Goal: Task Accomplishment & Management: Manage account settings

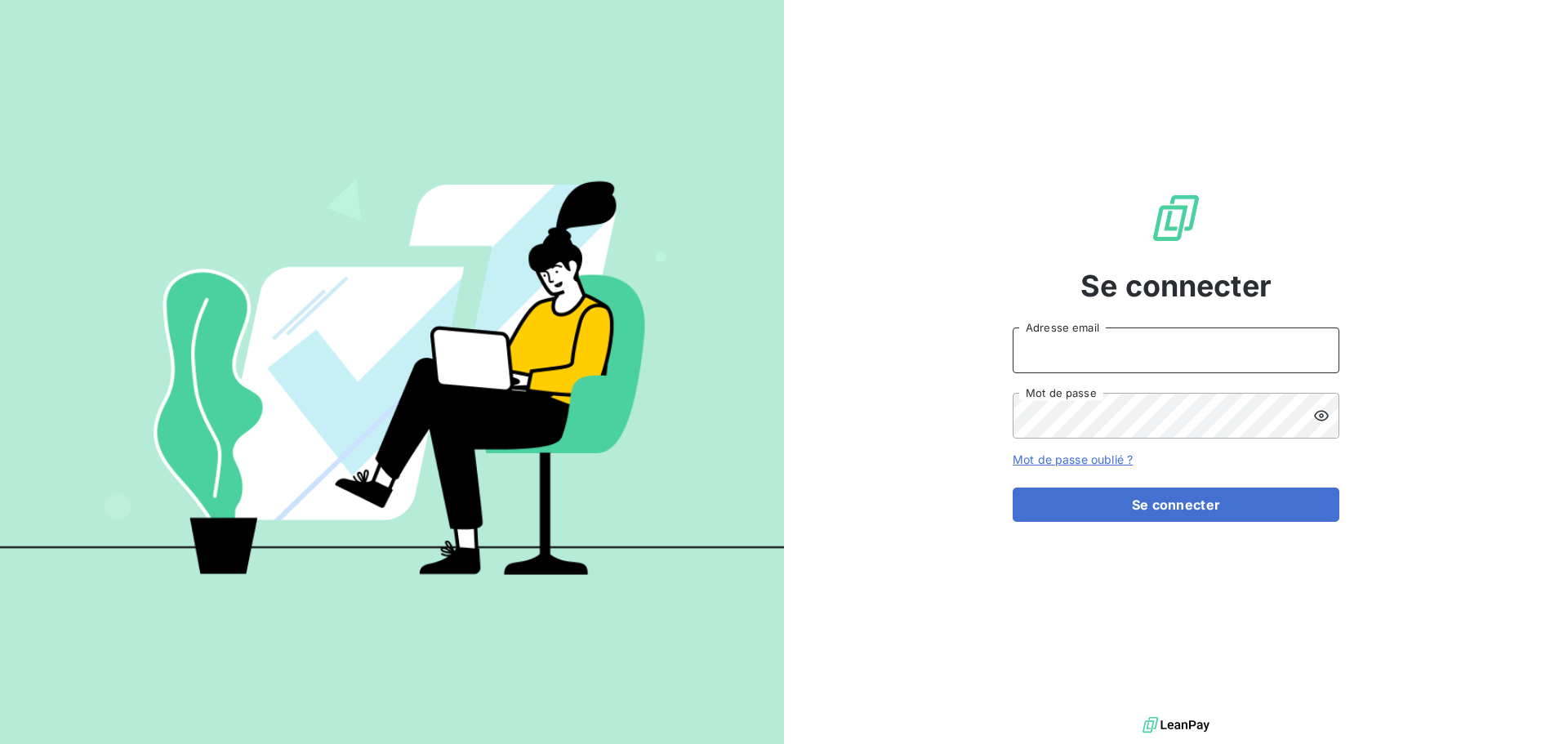
type input "[EMAIL_ADDRESS][DOMAIN_NAME]"
click at [1174, 348] on input "[EMAIL_ADDRESS][DOMAIN_NAME]" at bounding box center [1176, 350] width 327 height 45
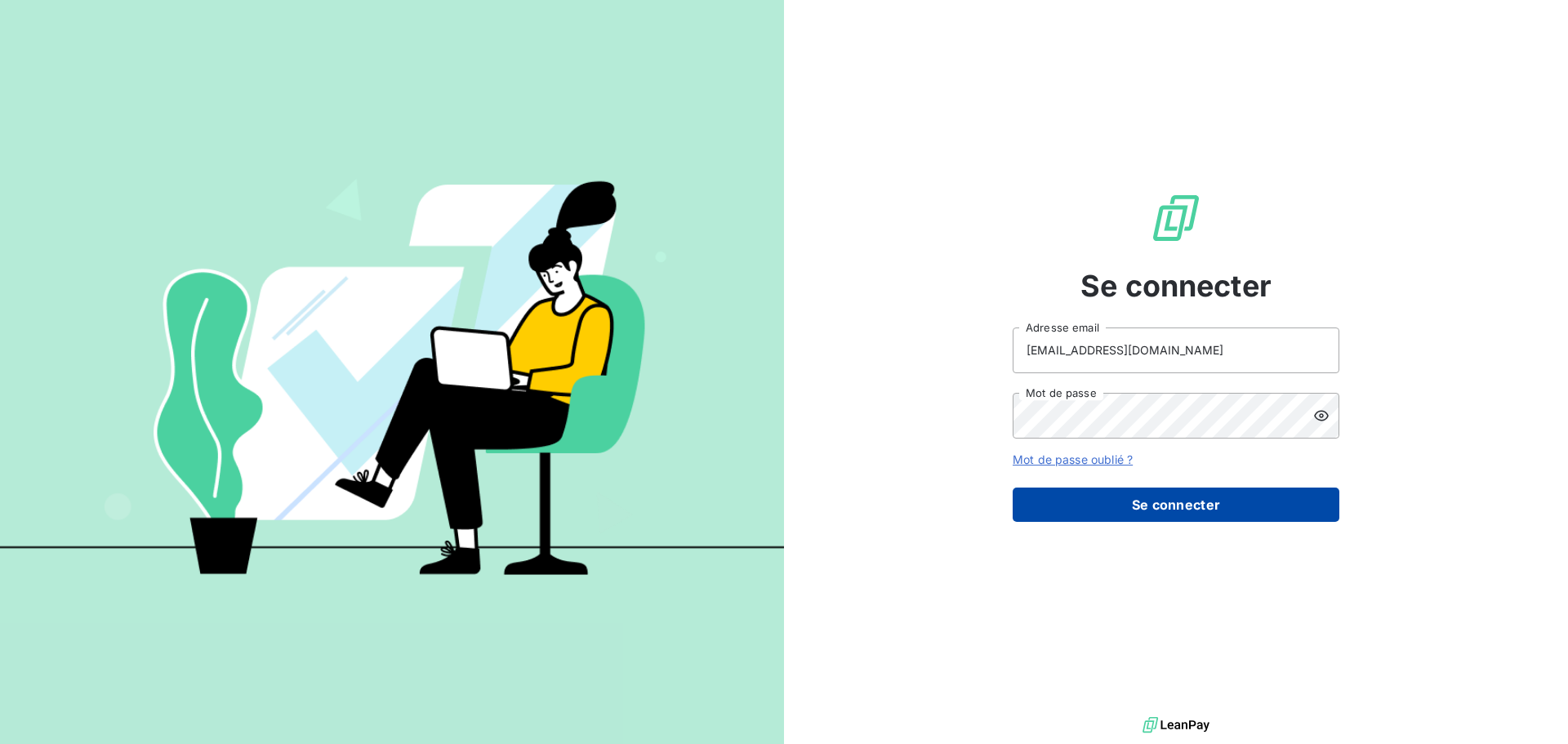
click at [1156, 507] on button "Se connecter" at bounding box center [1176, 504] width 327 height 34
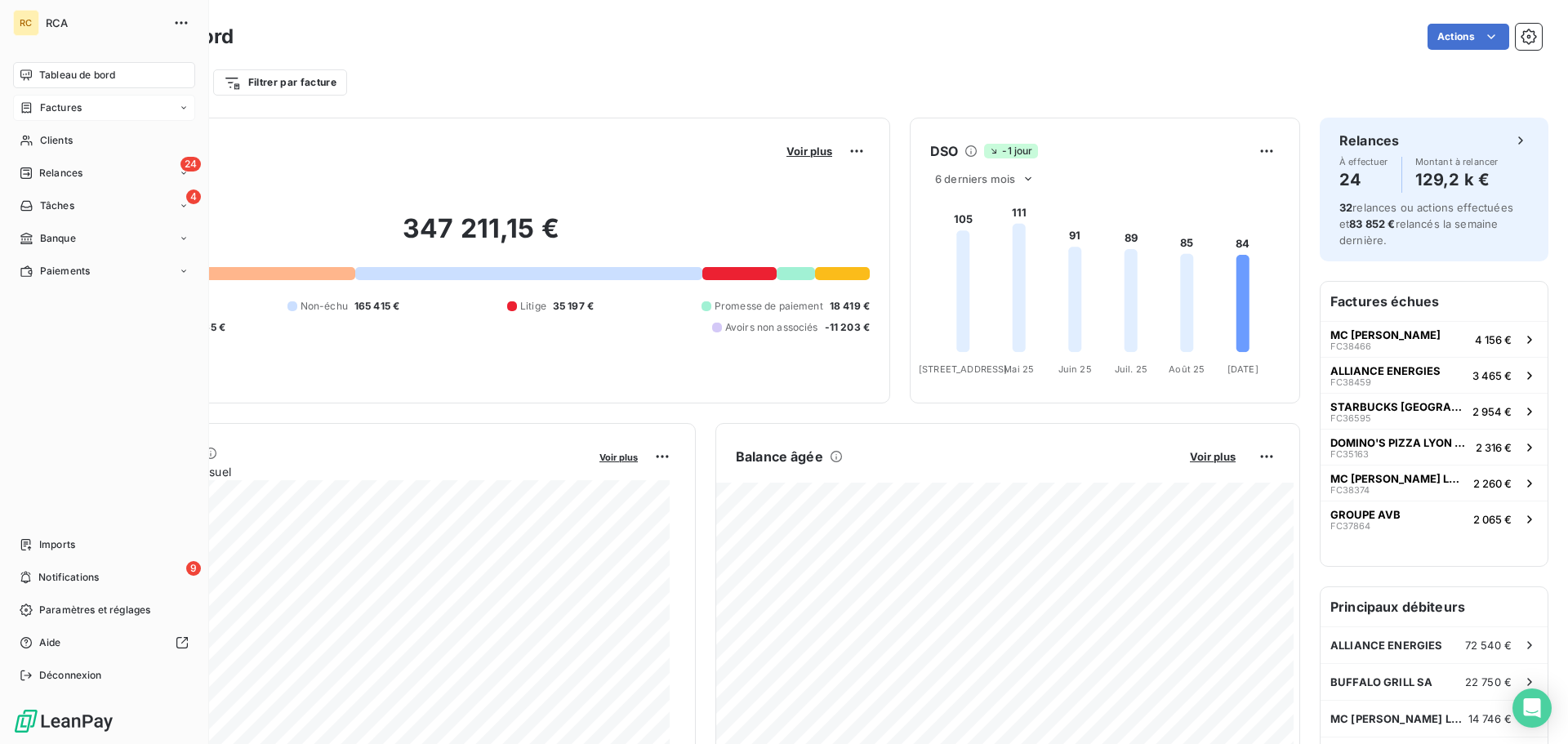
click at [97, 105] on div "Factures" at bounding box center [104, 108] width 182 height 26
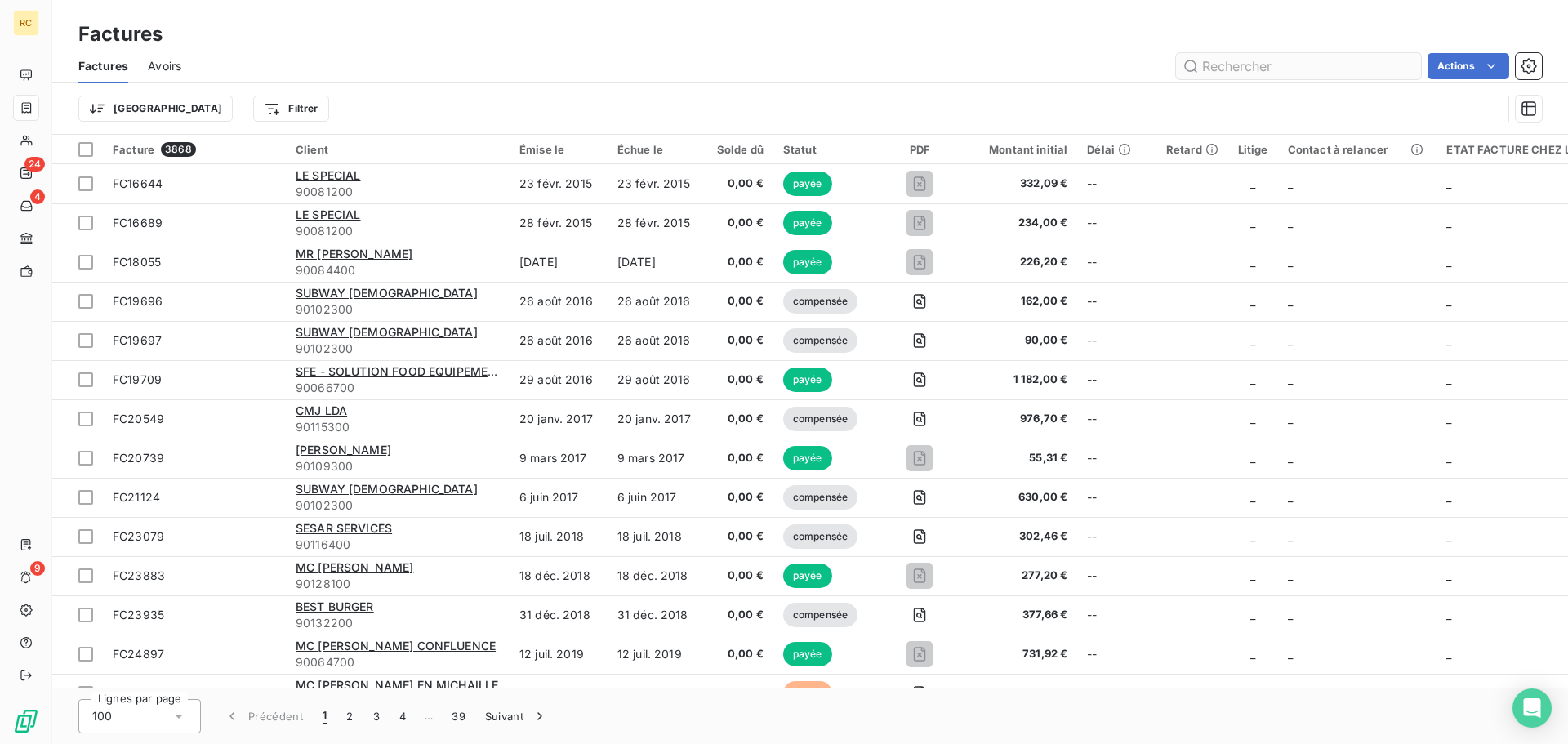
click at [1236, 68] on input "text" at bounding box center [1298, 66] width 245 height 26
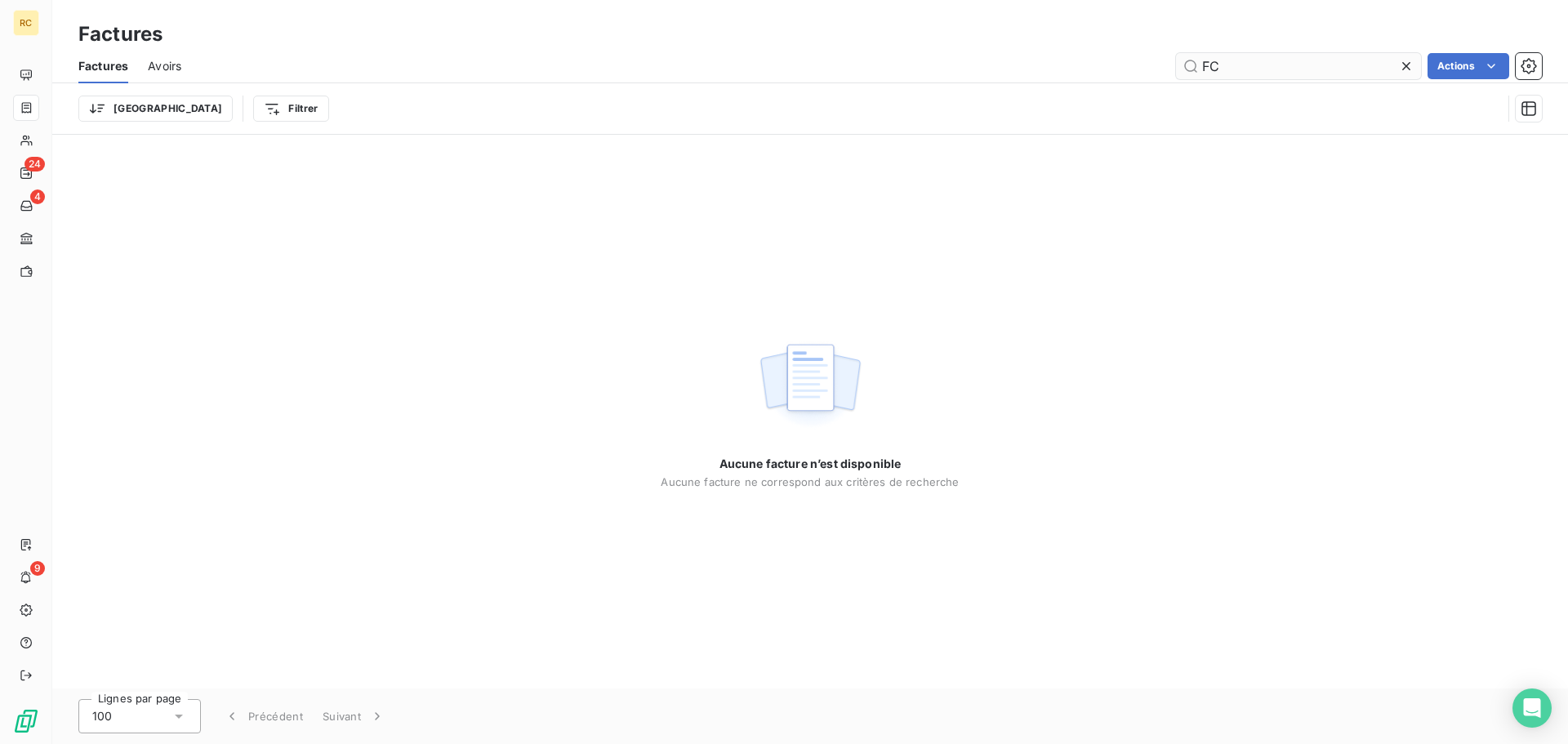
type input "F"
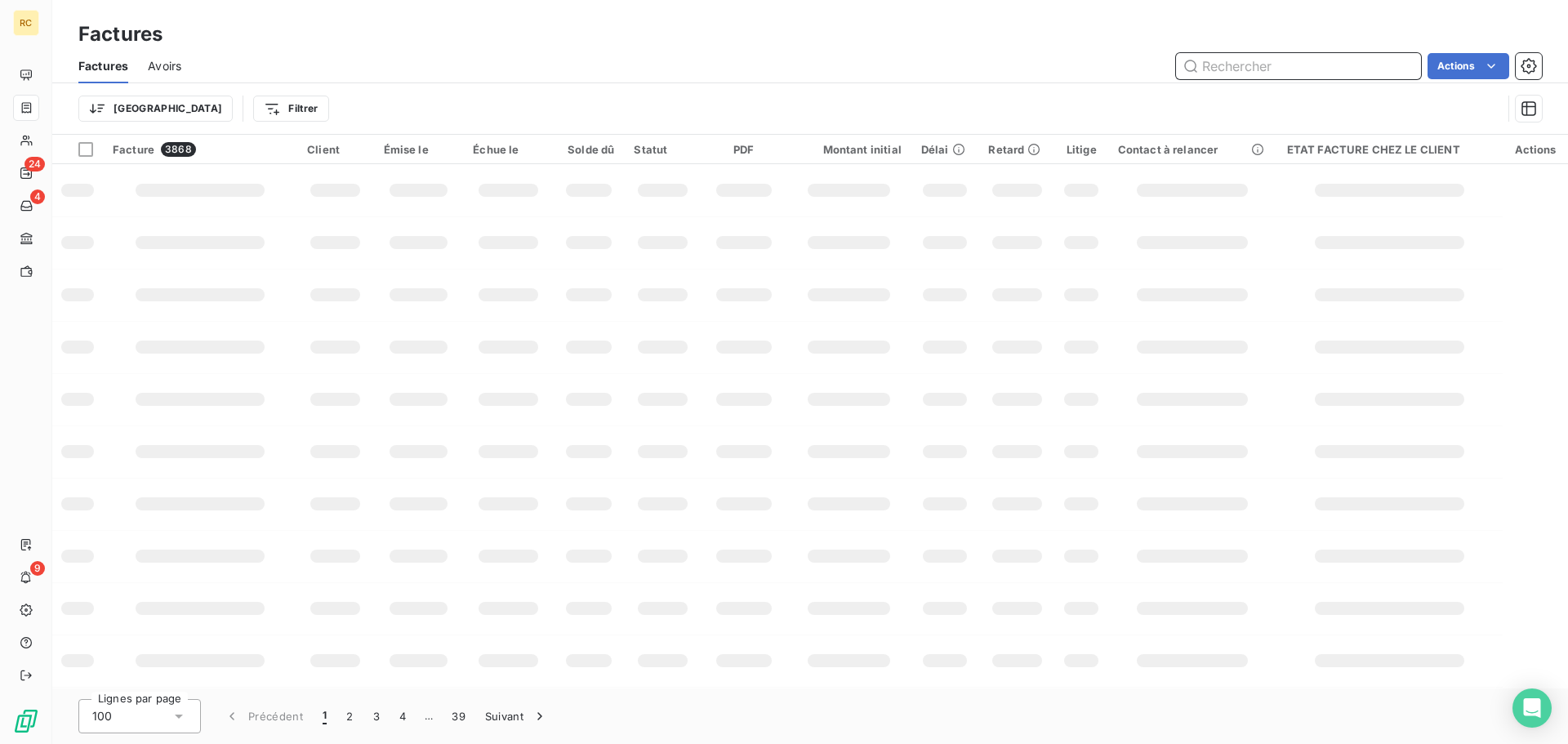
click at [1317, 59] on input "text" at bounding box center [1298, 66] width 245 height 26
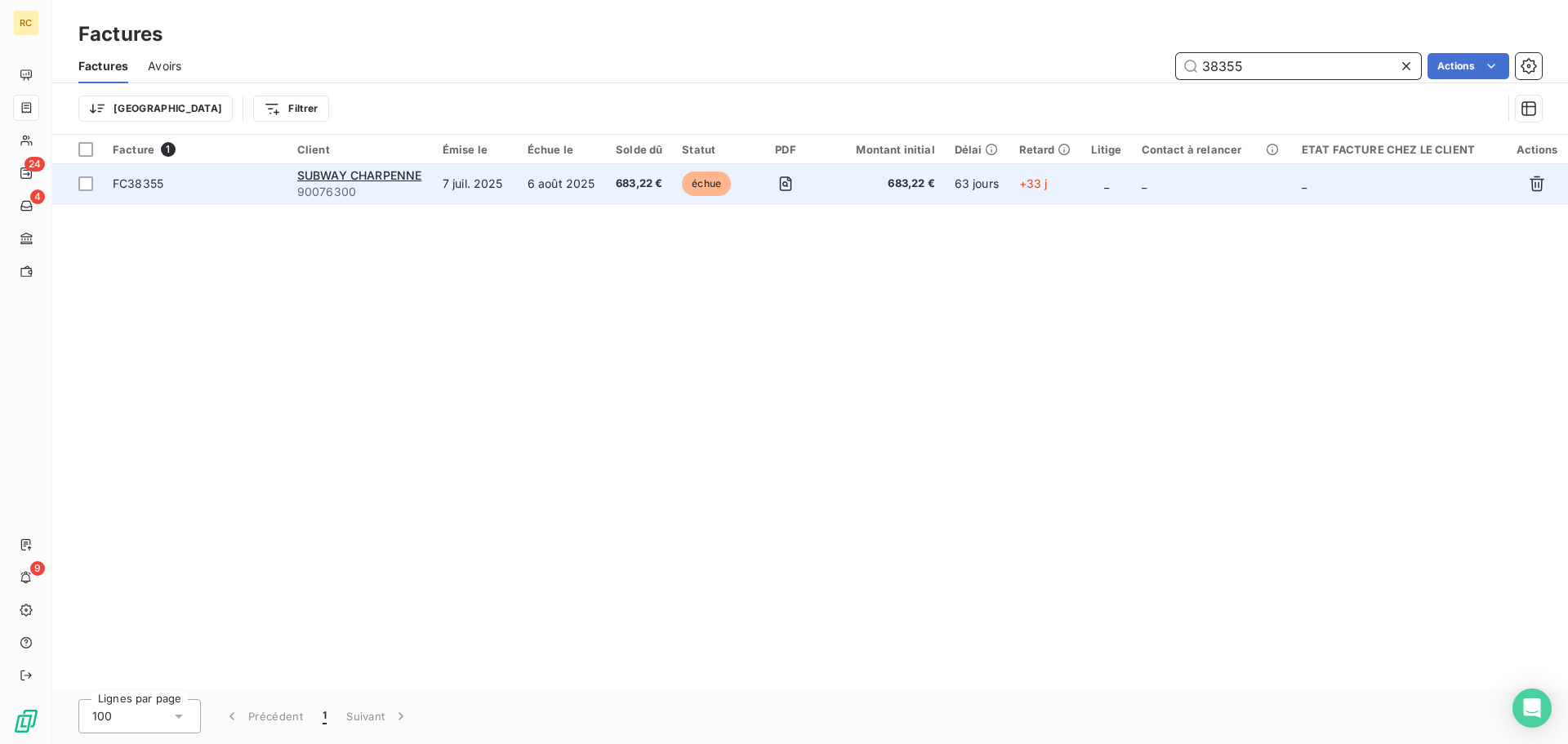
type input "38355"
click at [584, 193] on td "6 août 2025" at bounding box center [561, 183] width 88 height 39
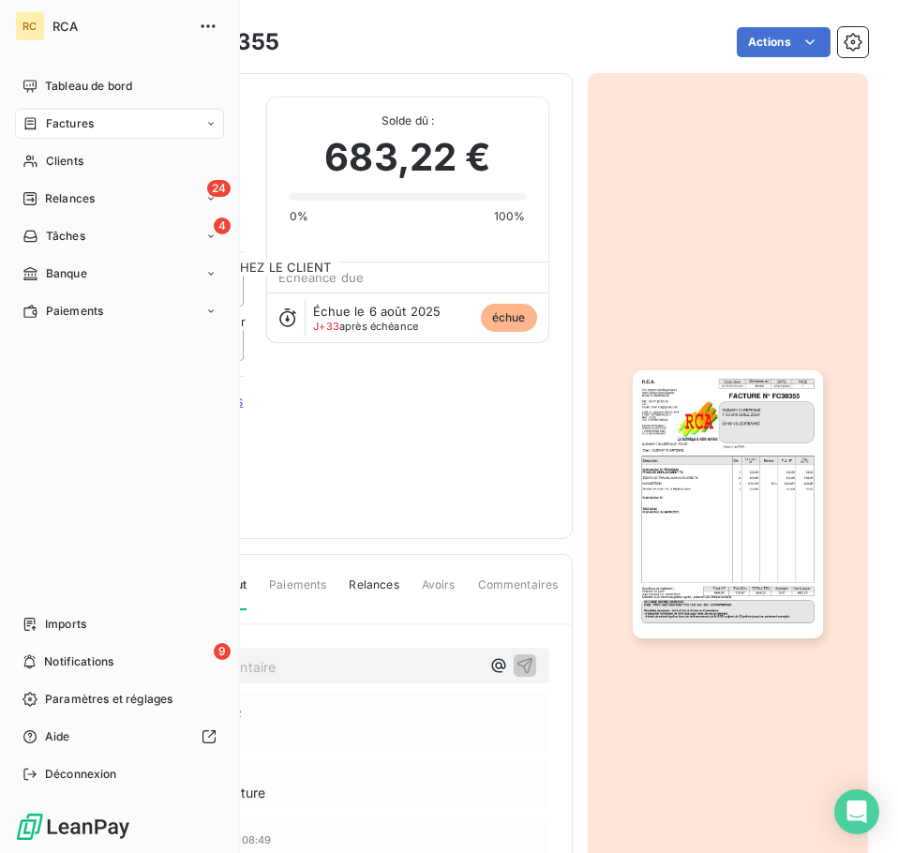
click at [68, 122] on span "Factures" at bounding box center [70, 123] width 48 height 17
click at [84, 119] on span "Factures" at bounding box center [70, 123] width 48 height 17
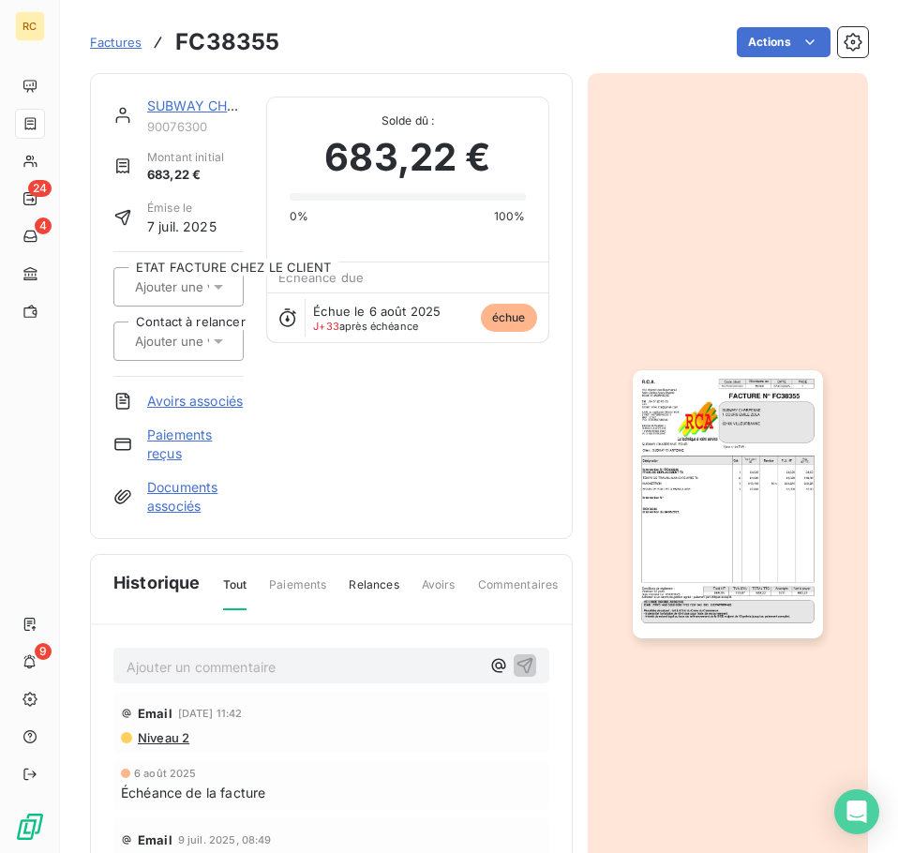
click at [125, 51] on link "Factures" at bounding box center [116, 42] width 52 height 19
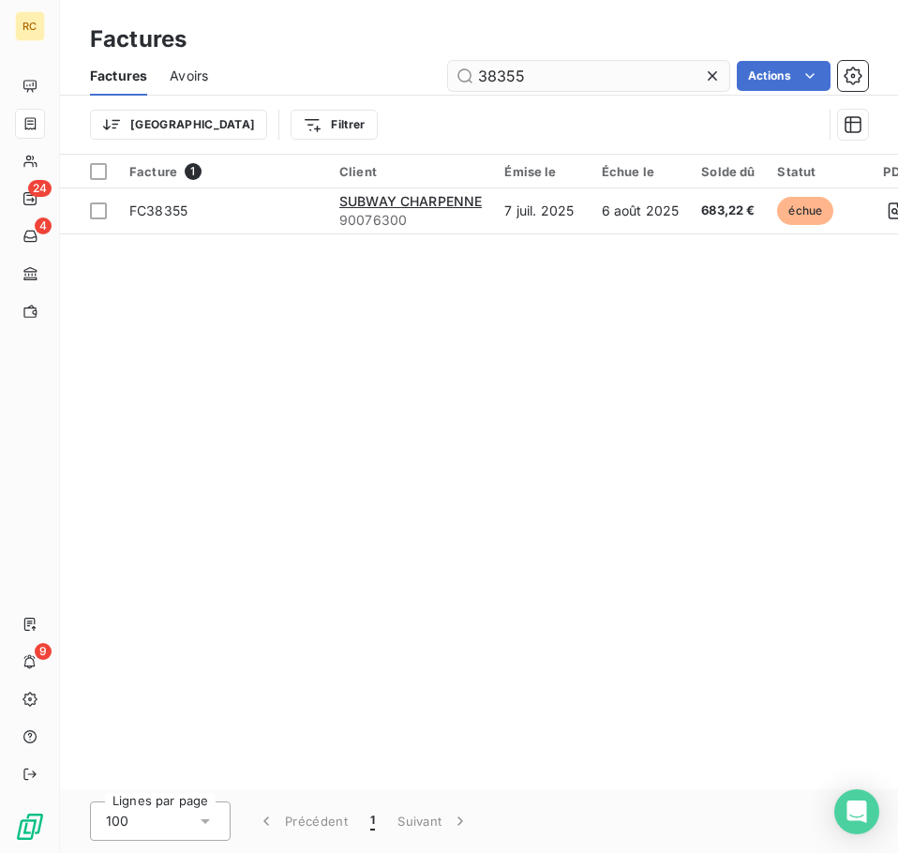
click at [628, 72] on input "38355" at bounding box center [588, 76] width 281 height 30
type input "3"
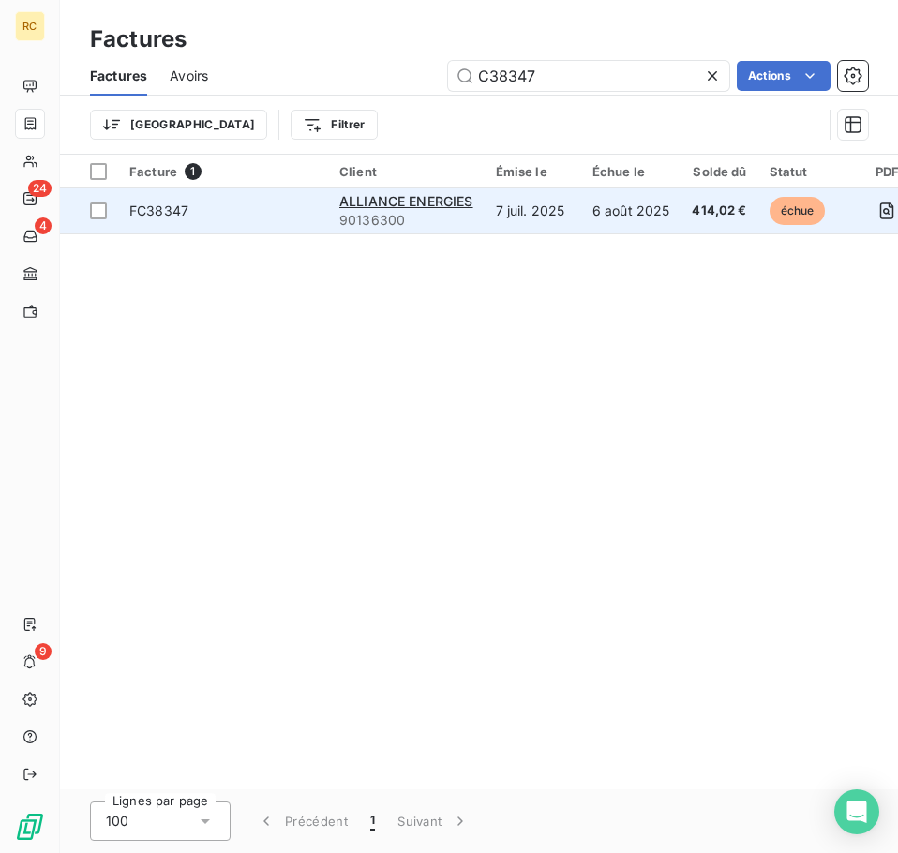
type input "C38347"
click at [479, 228] on td "ALLIANCE ENERGIES 90136300" at bounding box center [406, 210] width 156 height 45
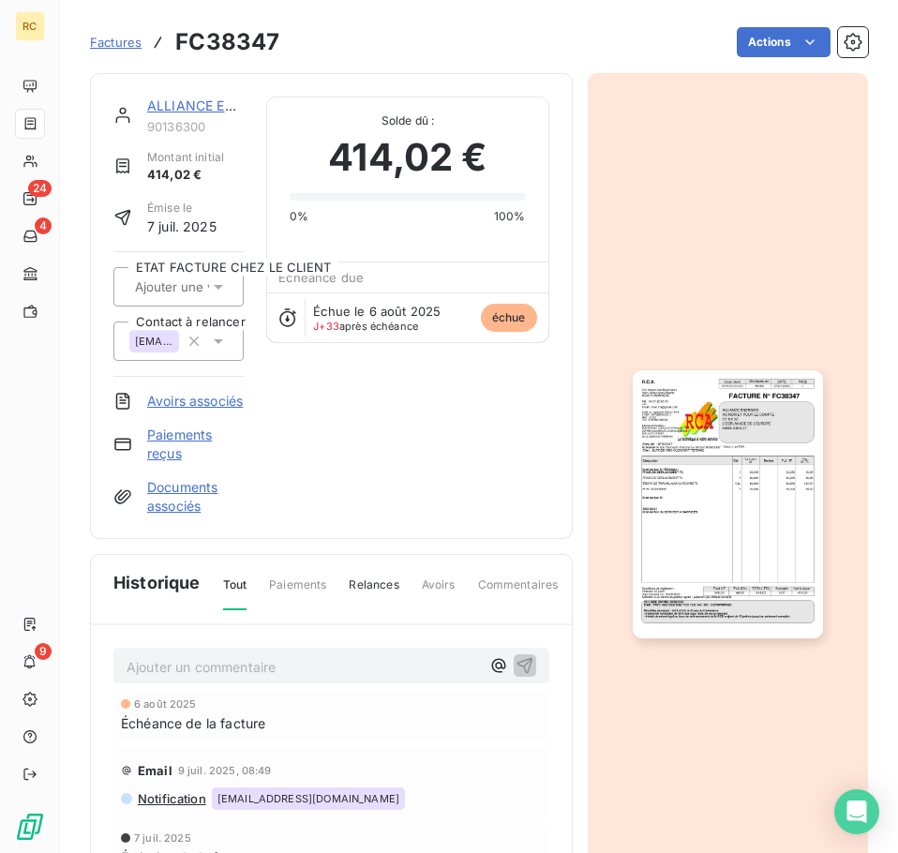
click at [119, 35] on span "Factures" at bounding box center [116, 42] width 52 height 15
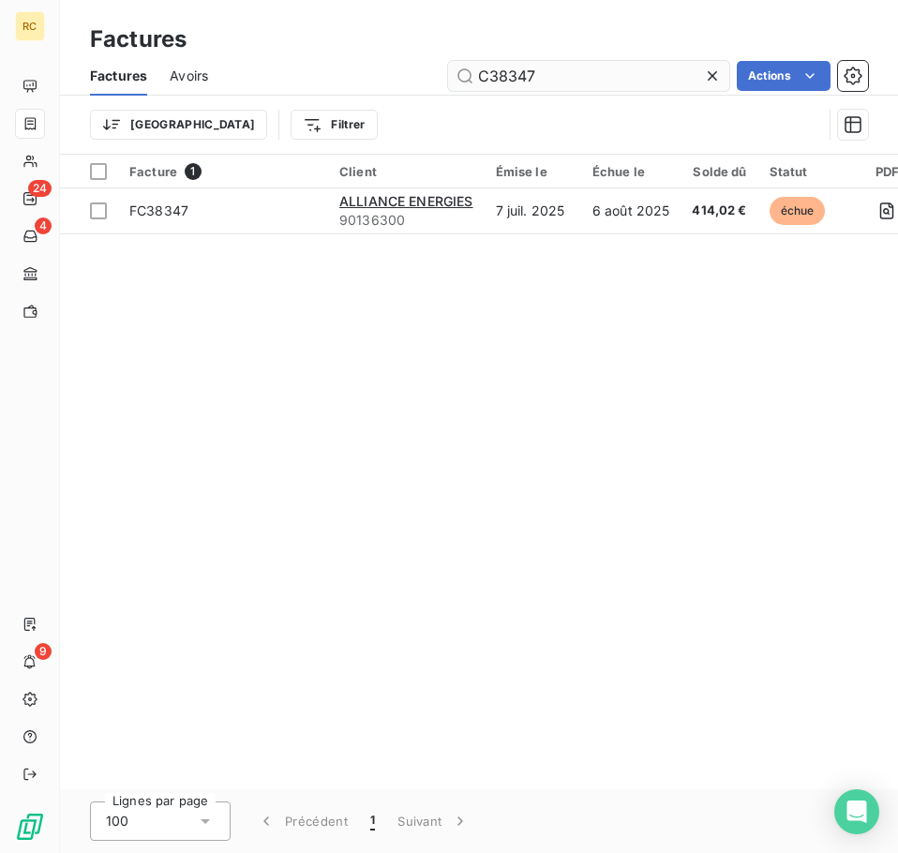
click at [572, 79] on input "C38347" at bounding box center [588, 76] width 281 height 30
type input "C"
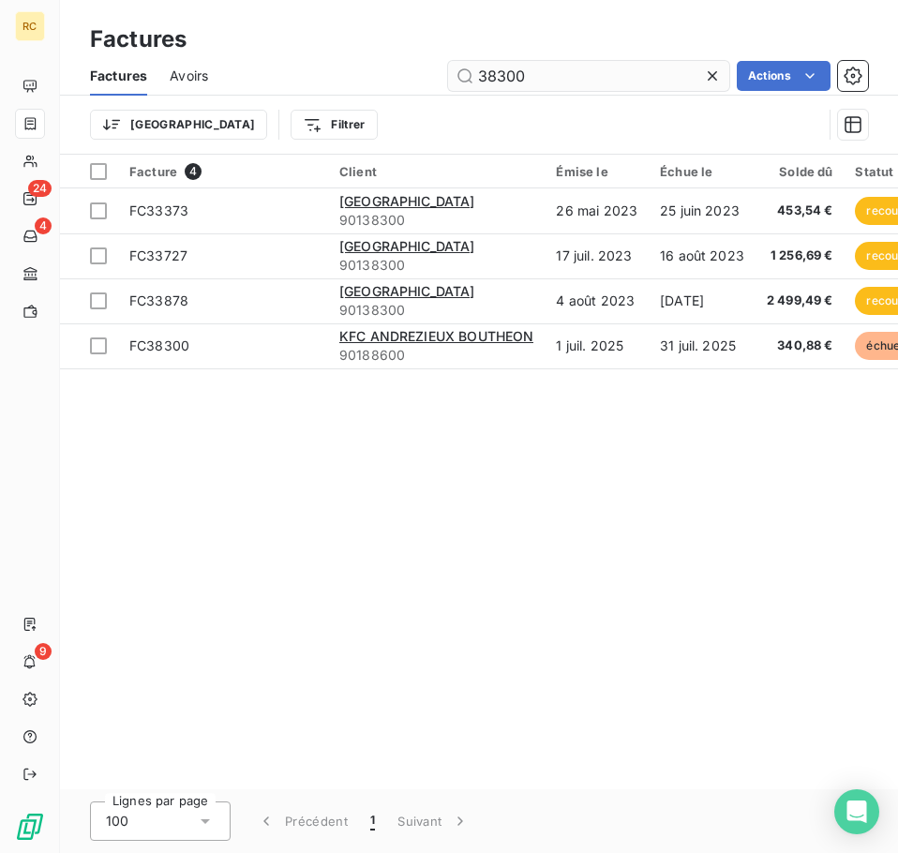
click at [474, 69] on input "38300" at bounding box center [588, 76] width 281 height 30
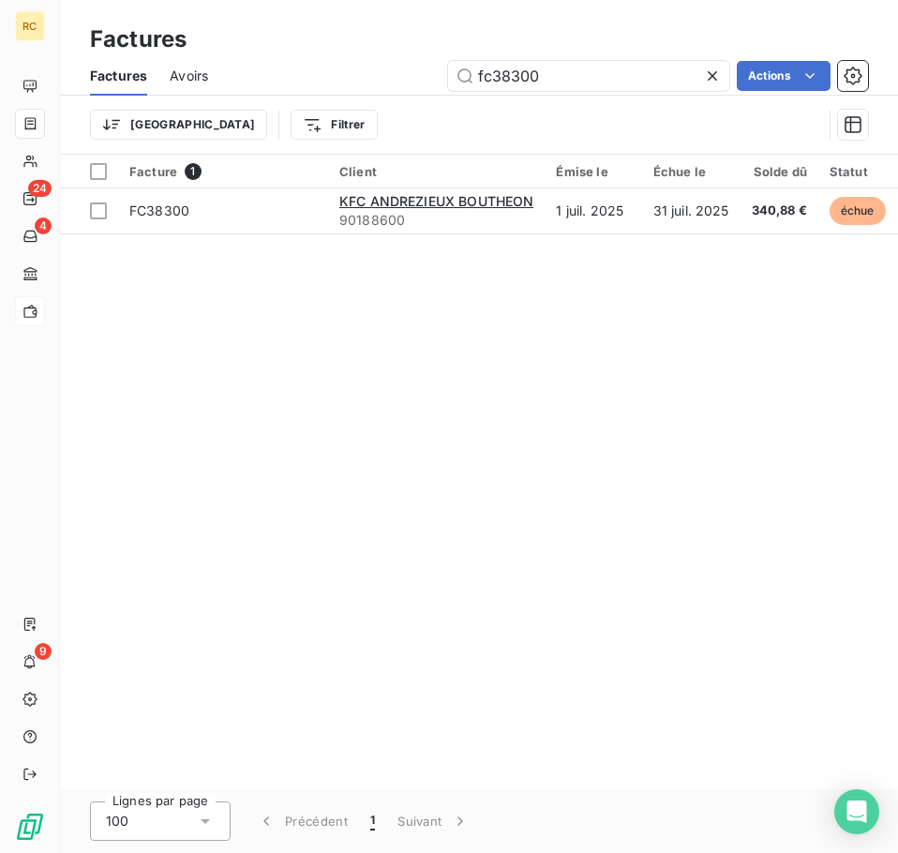
type input "fc38300"
click at [719, 67] on icon at bounding box center [712, 76] width 19 height 19
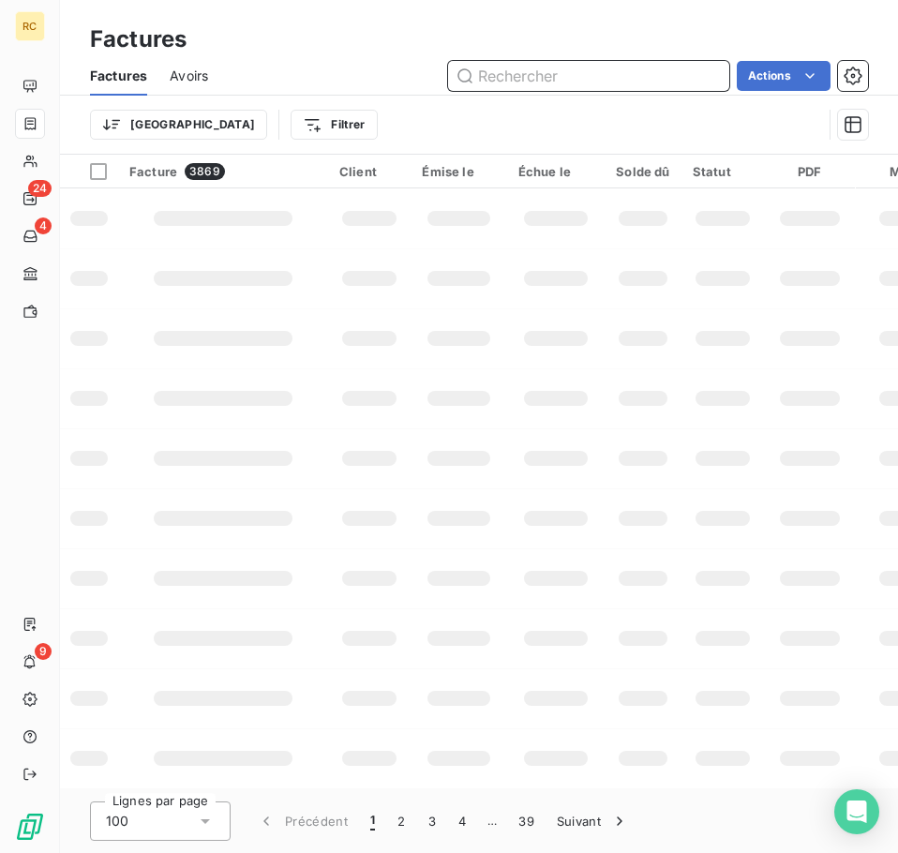
click at [624, 85] on input "text" at bounding box center [588, 76] width 281 height 30
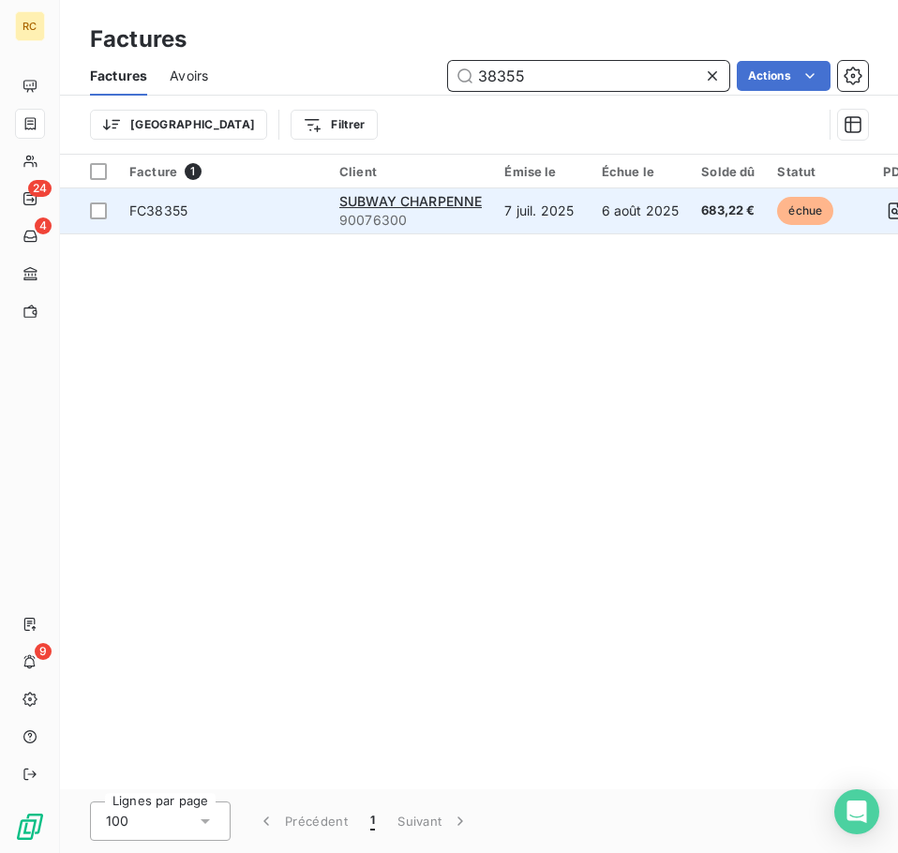
type input "38355"
click at [609, 222] on td "6 août 2025" at bounding box center [640, 210] width 100 height 45
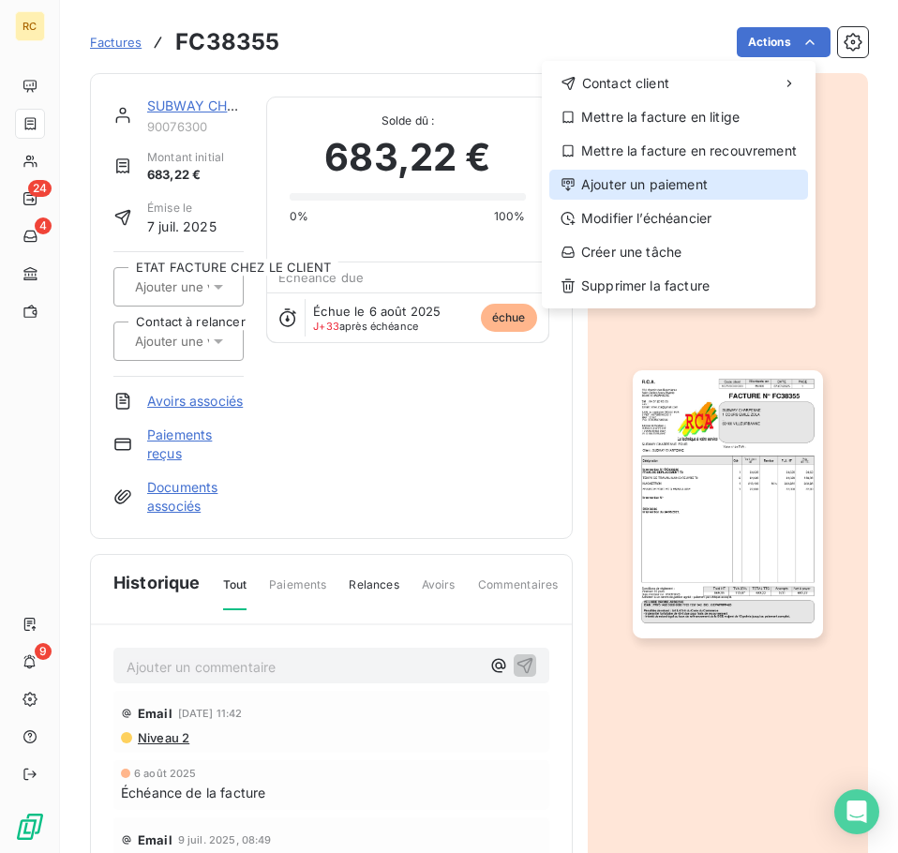
click at [685, 177] on div "Ajouter un paiement" at bounding box center [678, 185] width 259 height 30
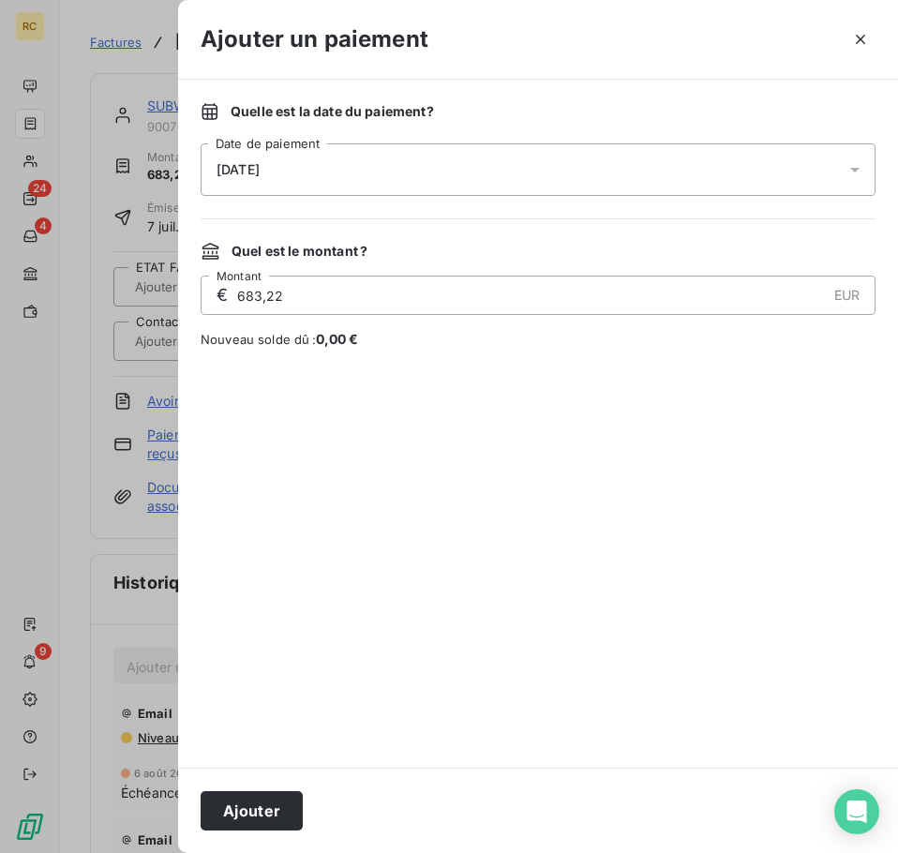
click at [666, 172] on div "[DATE]" at bounding box center [537, 169] width 675 height 52
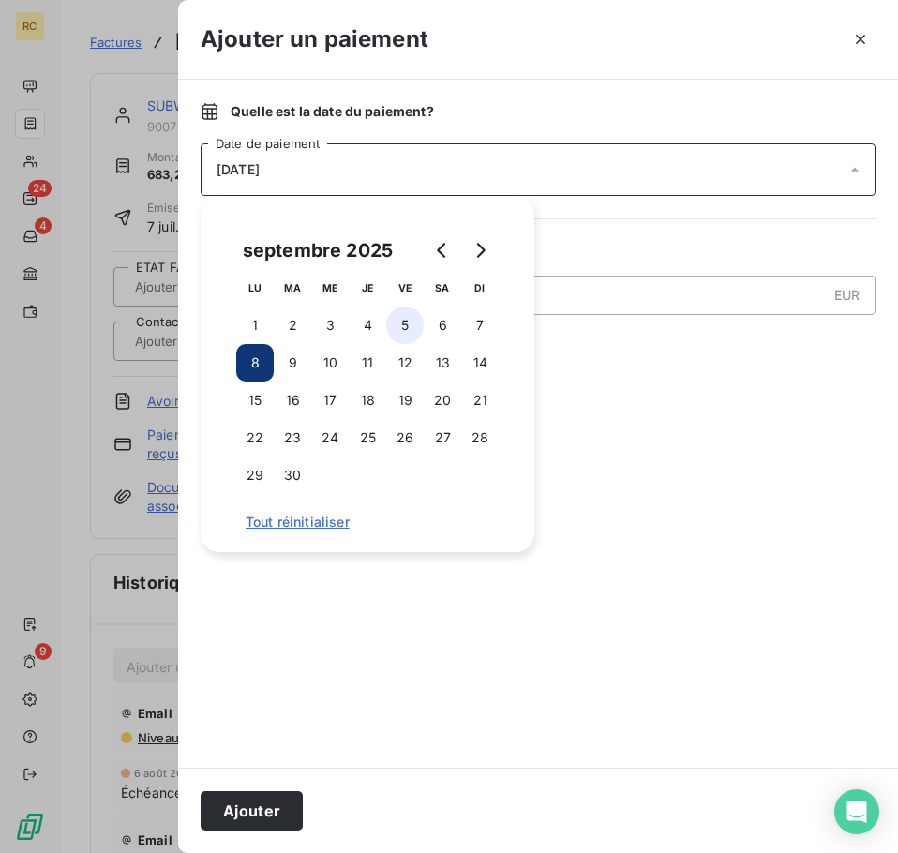
click at [407, 324] on button "5" at bounding box center [404, 324] width 37 height 37
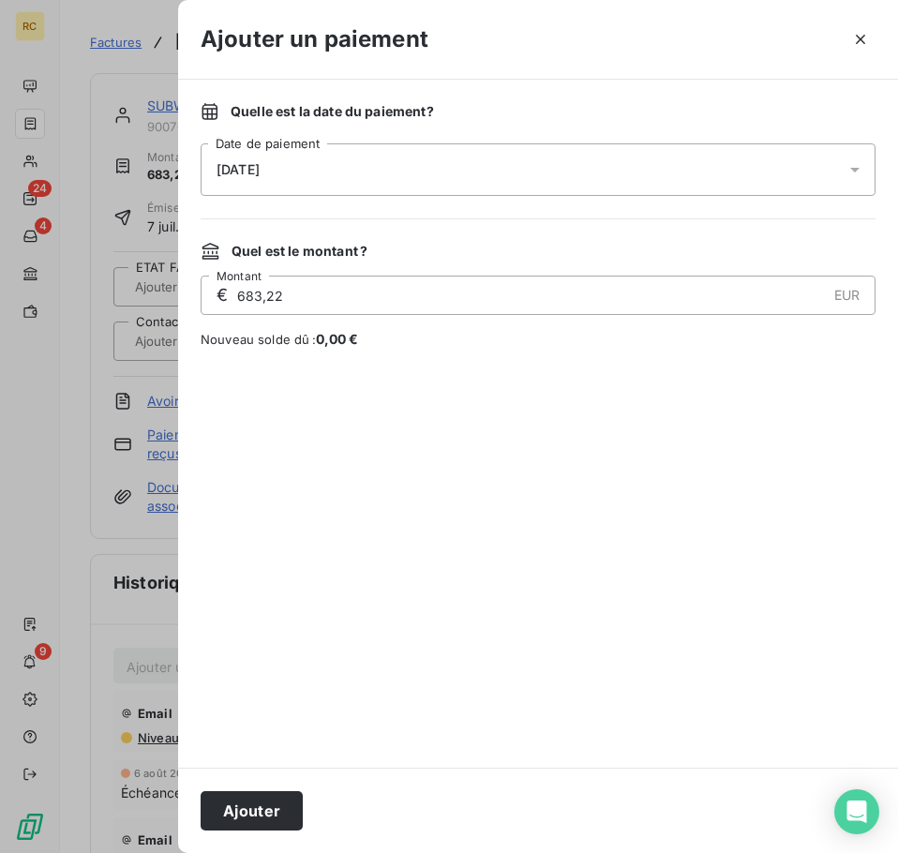
click at [580, 386] on div at bounding box center [537, 558] width 675 height 374
click at [263, 808] on button "Ajouter" at bounding box center [251, 810] width 102 height 39
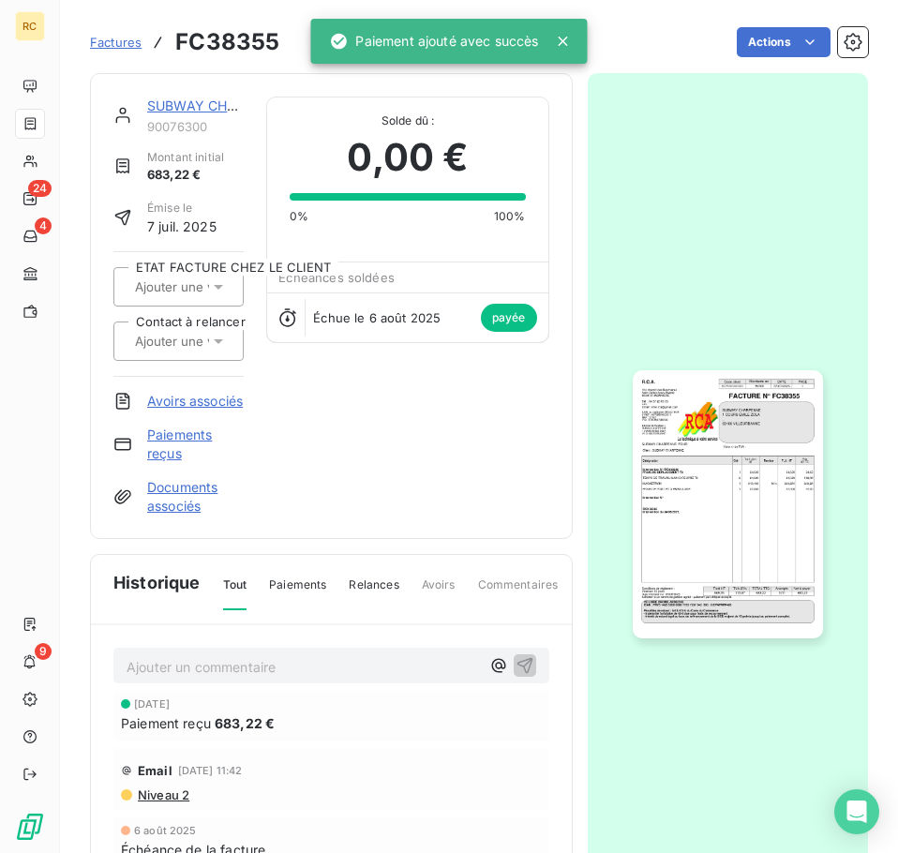
click at [117, 39] on span "Factures" at bounding box center [116, 42] width 52 height 15
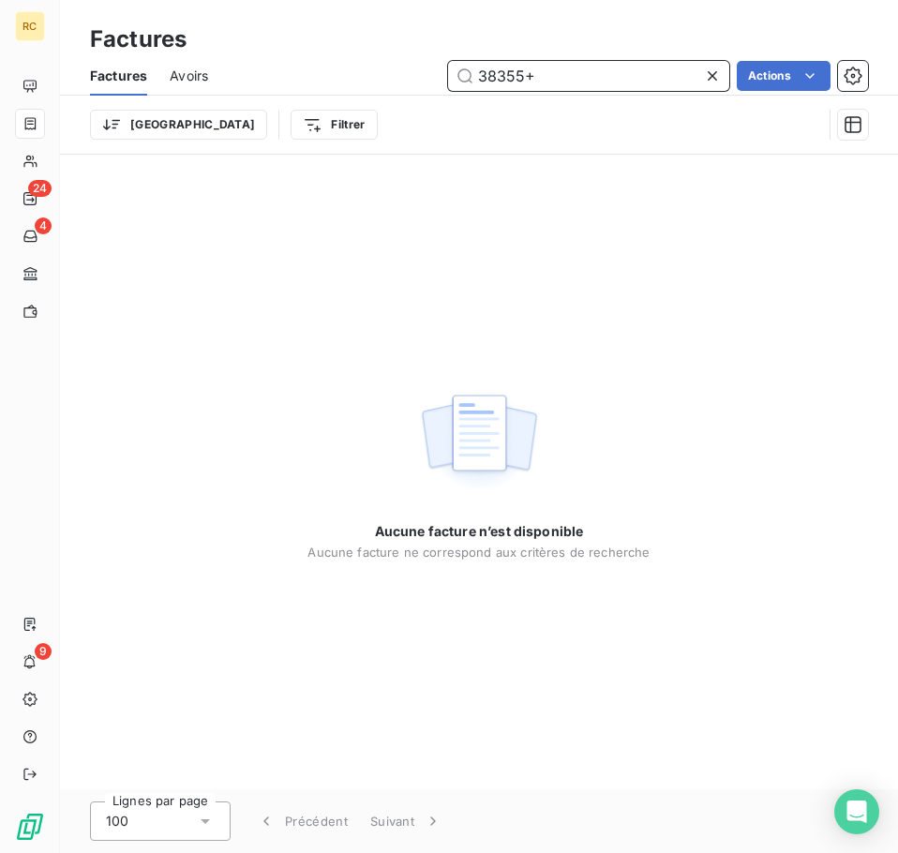
click at [610, 67] on input "38355+" at bounding box center [588, 76] width 281 height 30
type input "3"
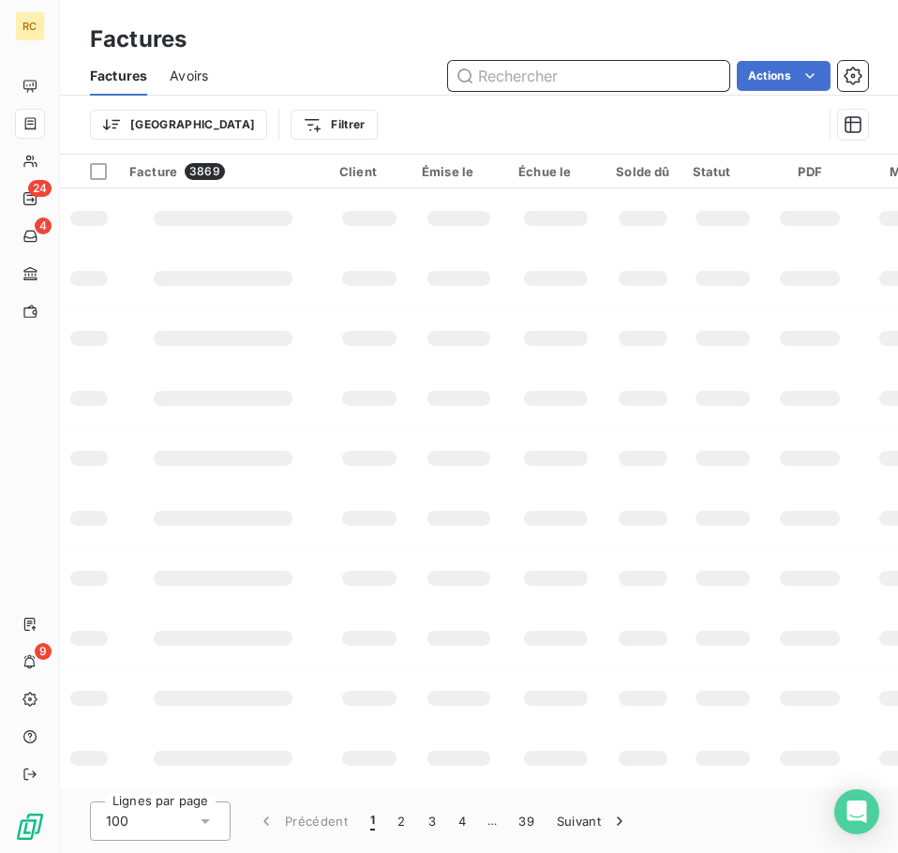
paste input "38300"
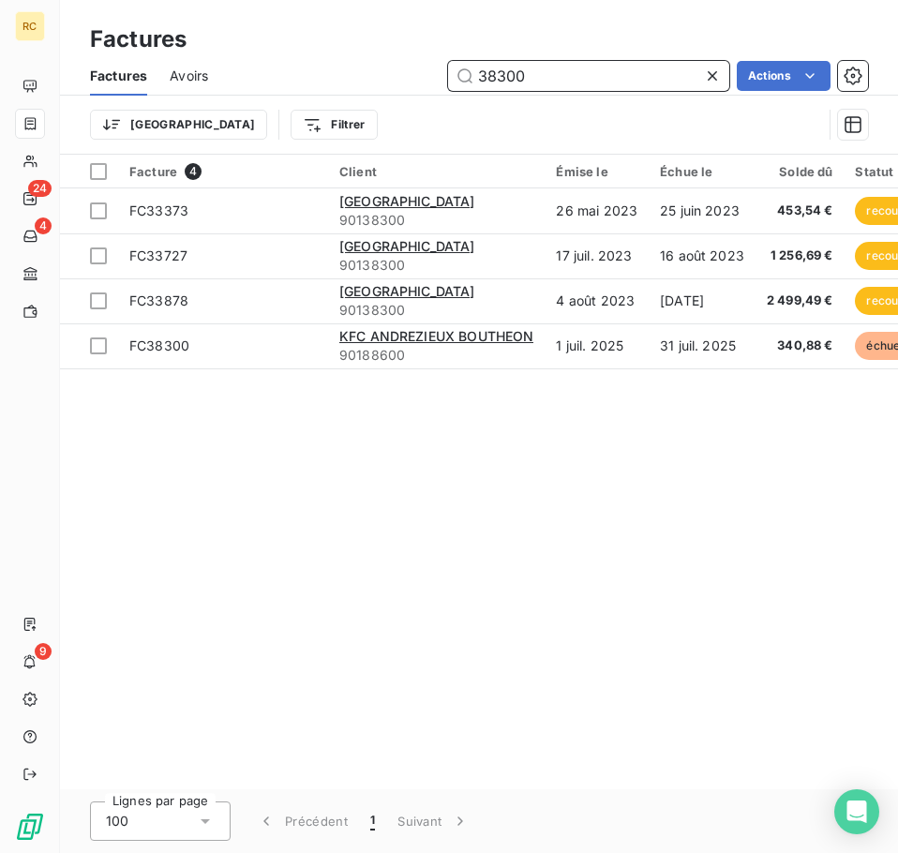
click at [483, 69] on input "38300" at bounding box center [588, 76] width 281 height 30
click at [474, 72] on input "38300" at bounding box center [588, 76] width 281 height 30
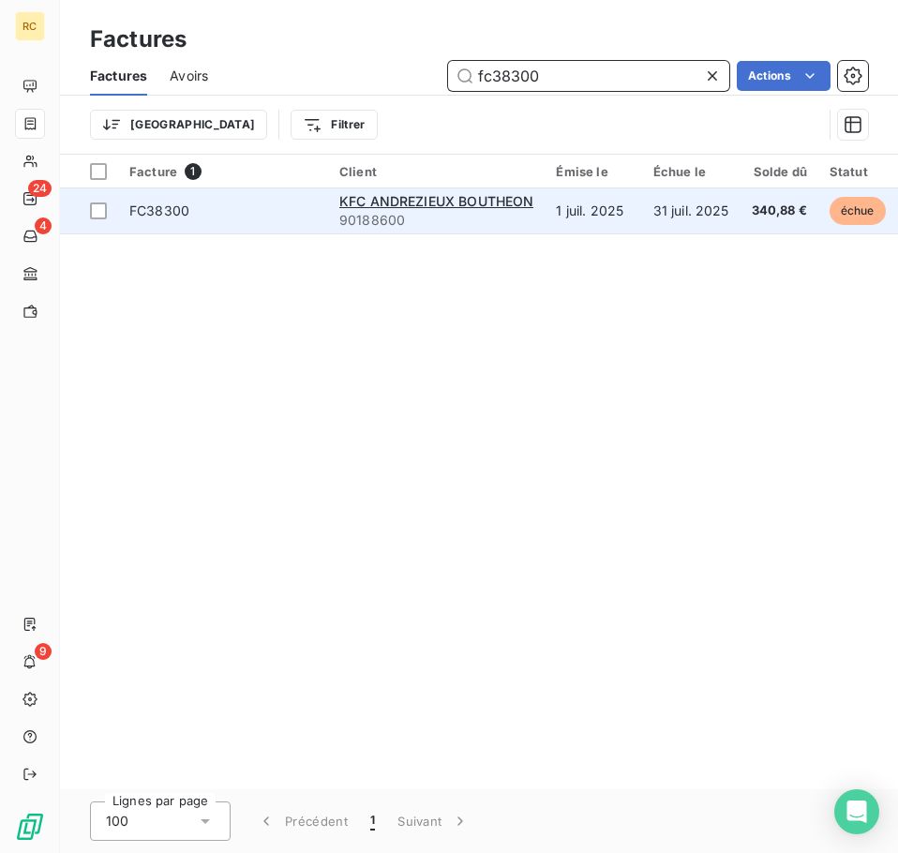
type input "fc38300"
click at [297, 205] on span "FC38300" at bounding box center [222, 210] width 187 height 19
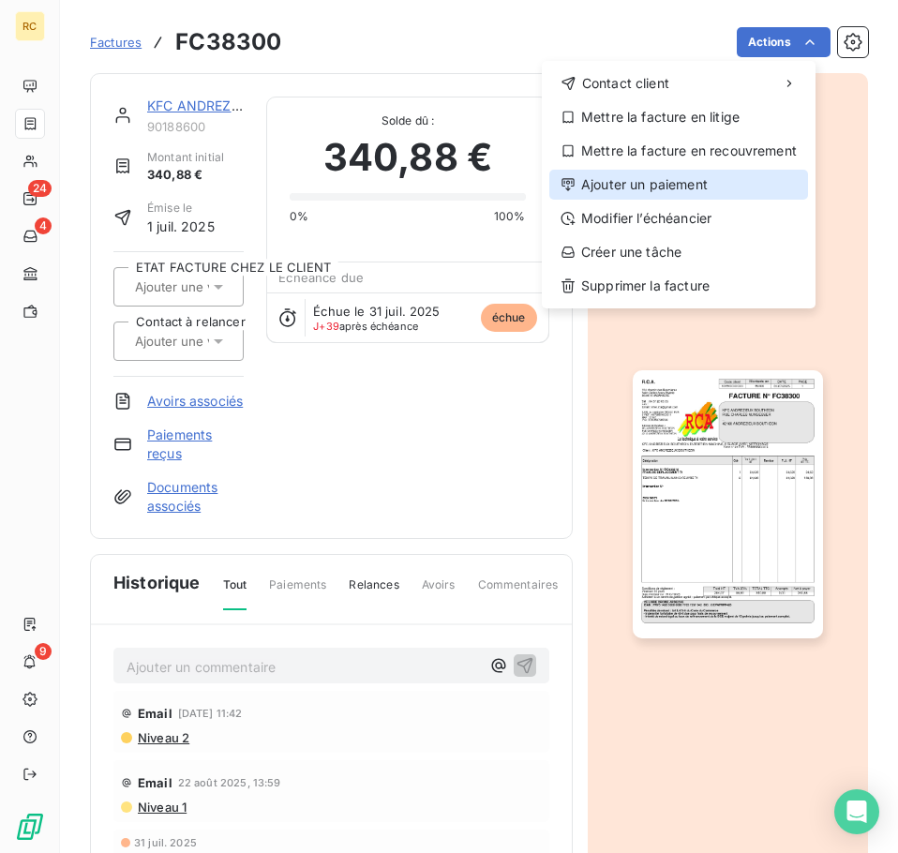
click at [662, 183] on div "Ajouter un paiement" at bounding box center [678, 185] width 259 height 30
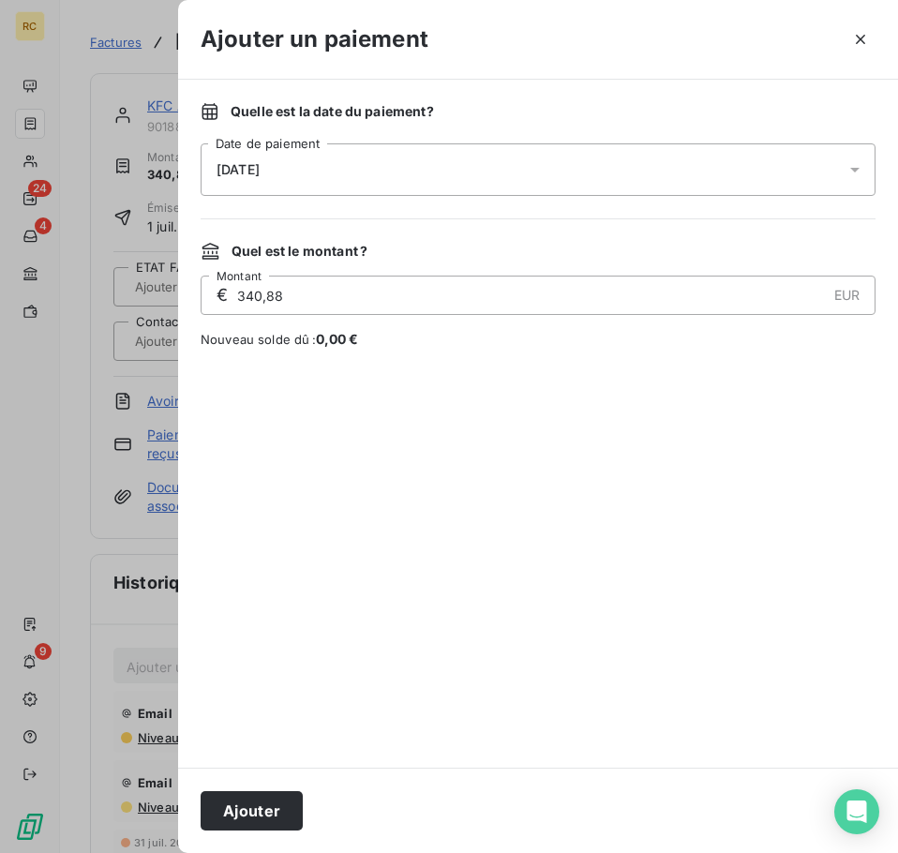
click at [468, 157] on div "[DATE]" at bounding box center [537, 169] width 675 height 52
click at [109, 351] on div at bounding box center [449, 426] width 898 height 853
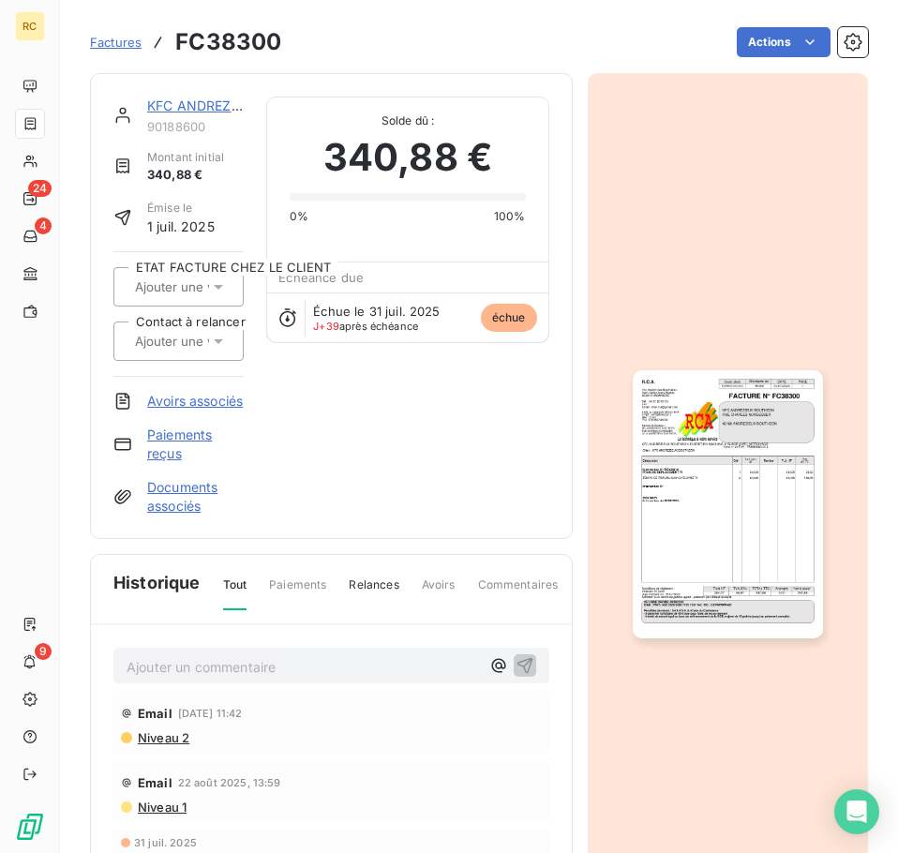
click at [182, 101] on link "KFC ANDREZIEUX BOUTHEON" at bounding box center [243, 105] width 193 height 16
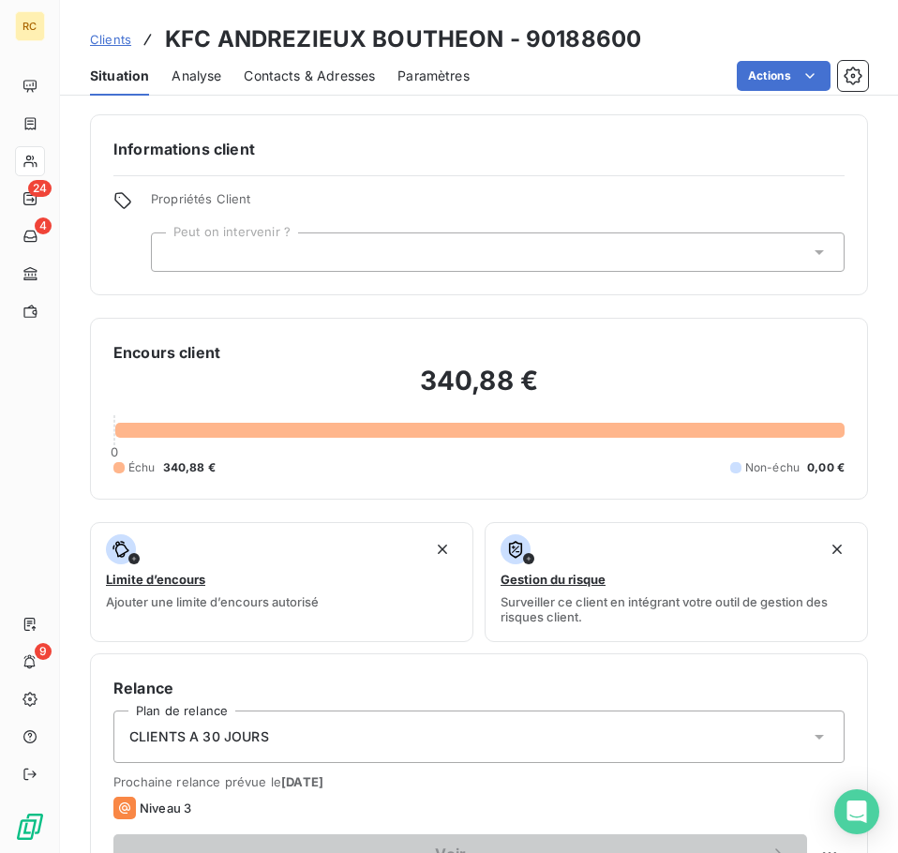
click at [125, 42] on span "Clients" at bounding box center [110, 39] width 41 height 15
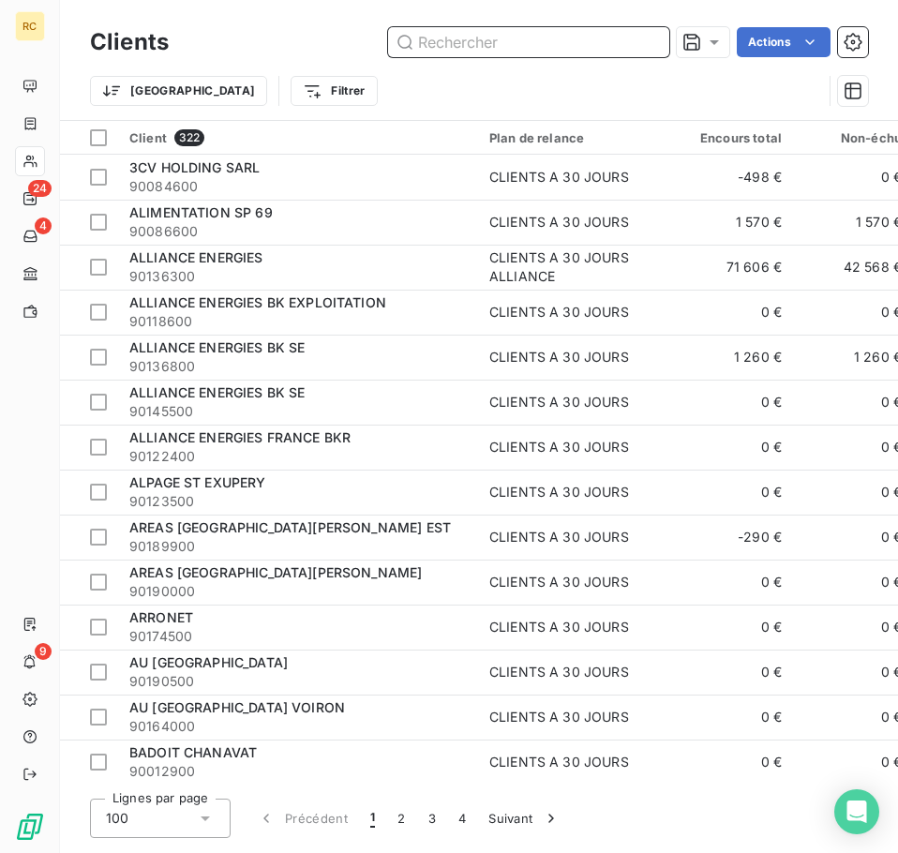
click at [528, 53] on input "text" at bounding box center [528, 42] width 281 height 30
paste input "FC38347"
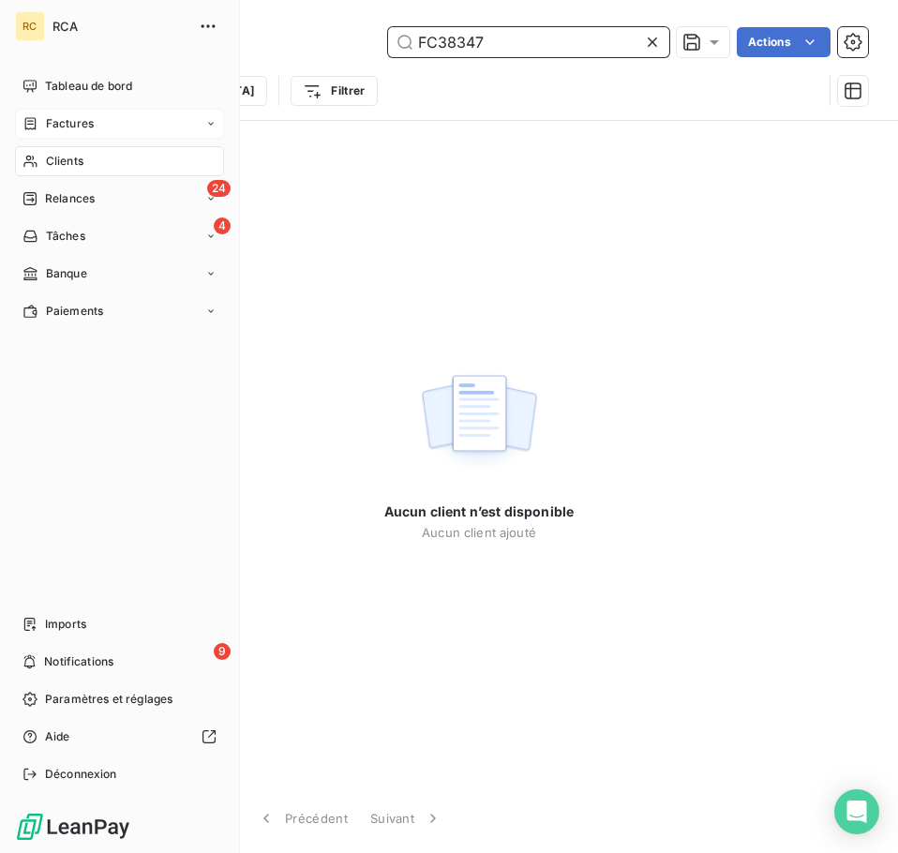
type input "FC38347"
click at [85, 116] on span "Factures" at bounding box center [70, 123] width 48 height 17
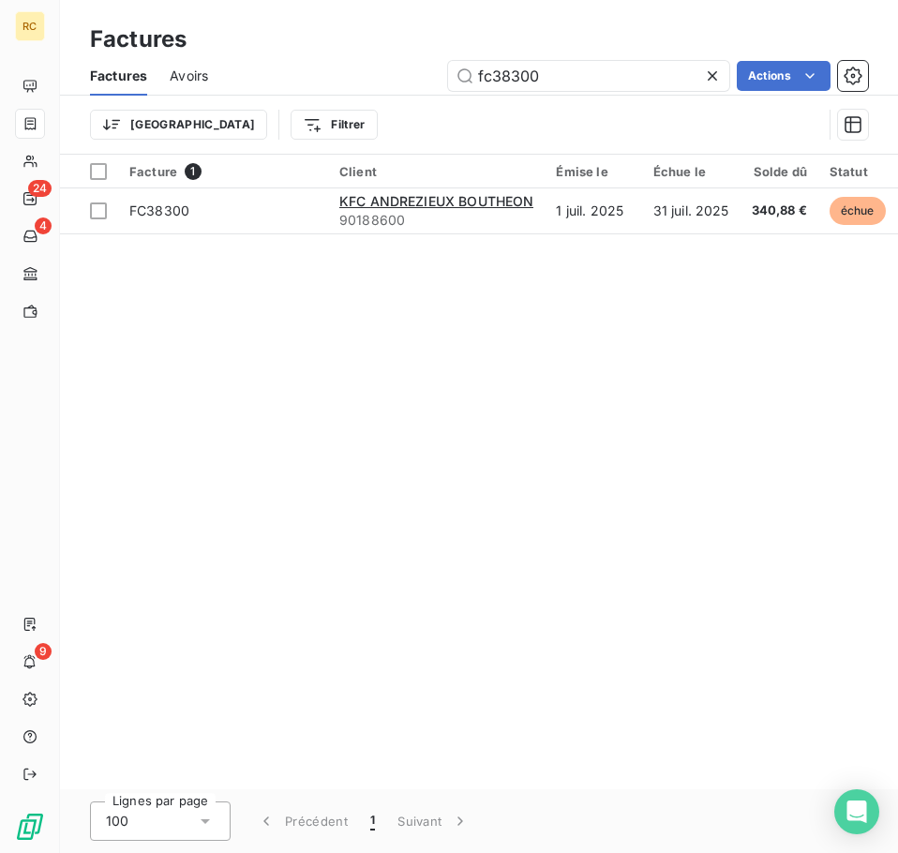
drag, startPoint x: 594, startPoint y: 77, endPoint x: 348, endPoint y: 65, distance: 246.7
click at [348, 65] on div "fc38300 Actions" at bounding box center [548, 76] width 637 height 30
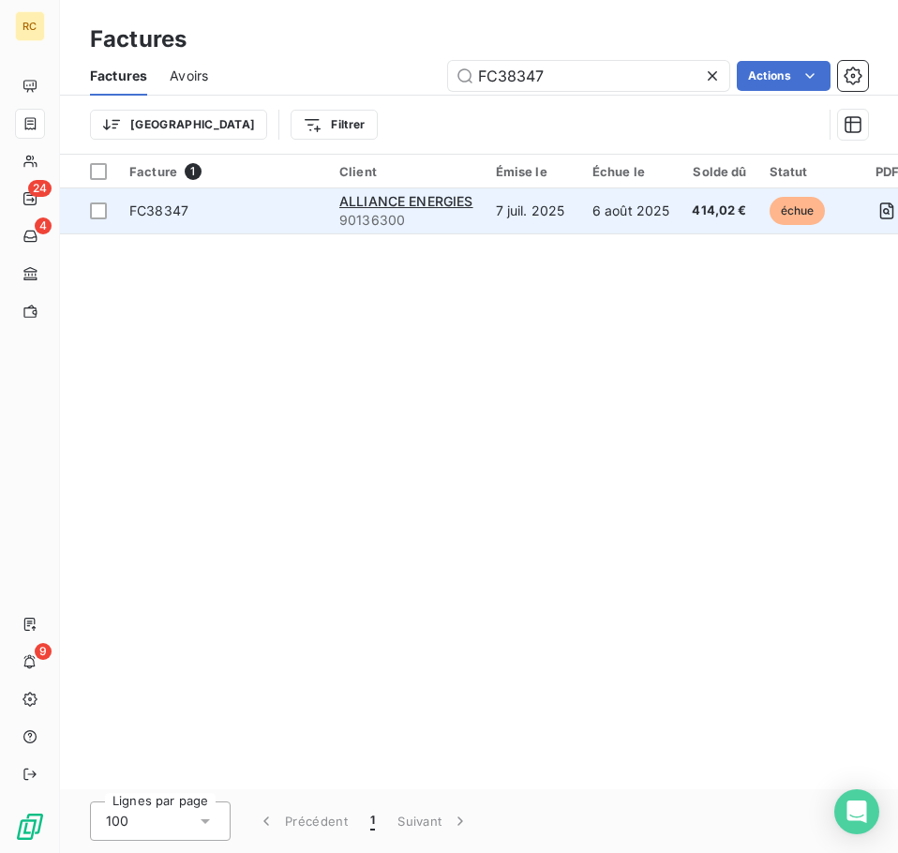
type input "FC38347"
click at [453, 221] on span "90136300" at bounding box center [406, 220] width 134 height 19
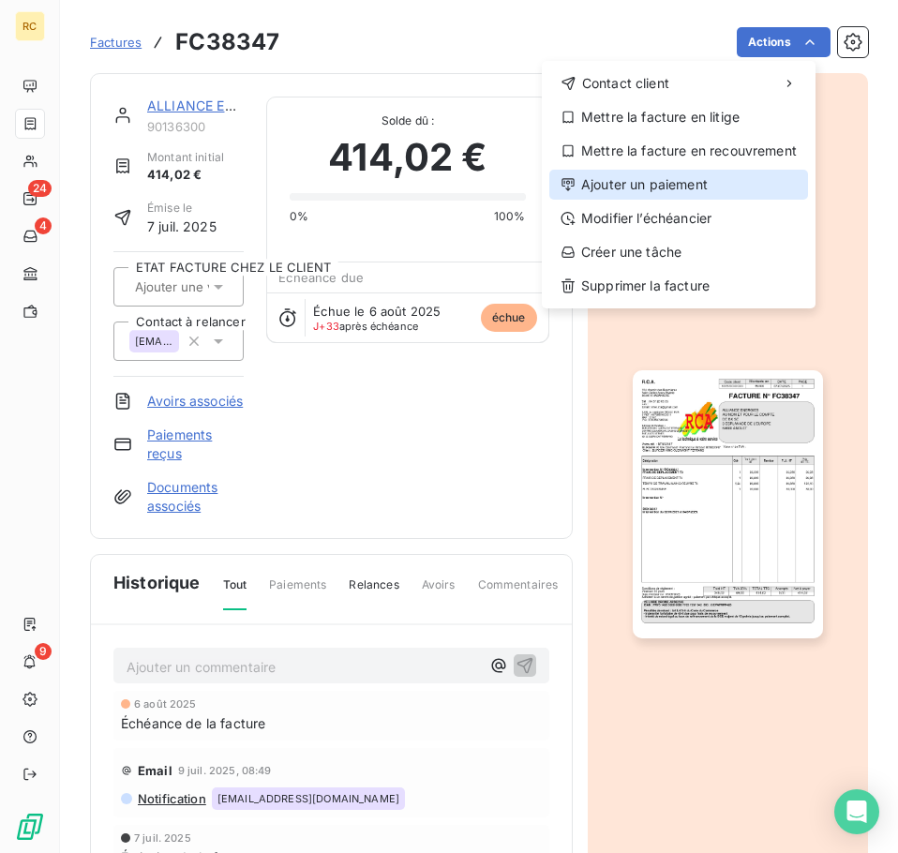
click at [713, 191] on div "Ajouter un paiement" at bounding box center [678, 185] width 259 height 30
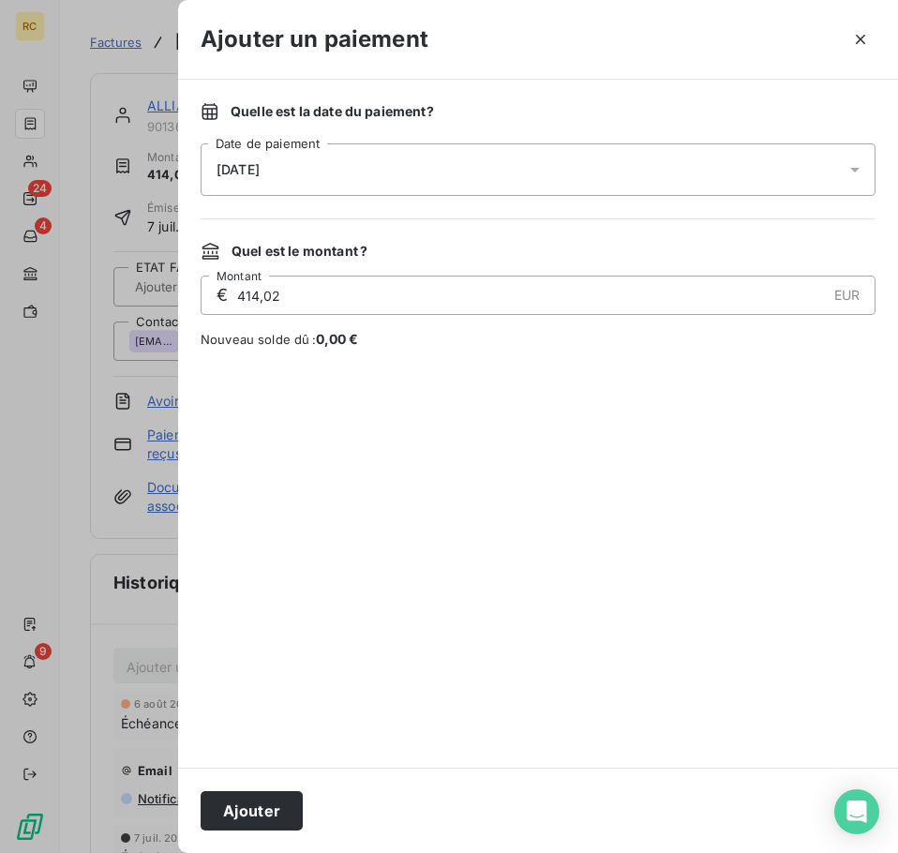
click at [368, 190] on div "[DATE]" at bounding box center [537, 169] width 675 height 52
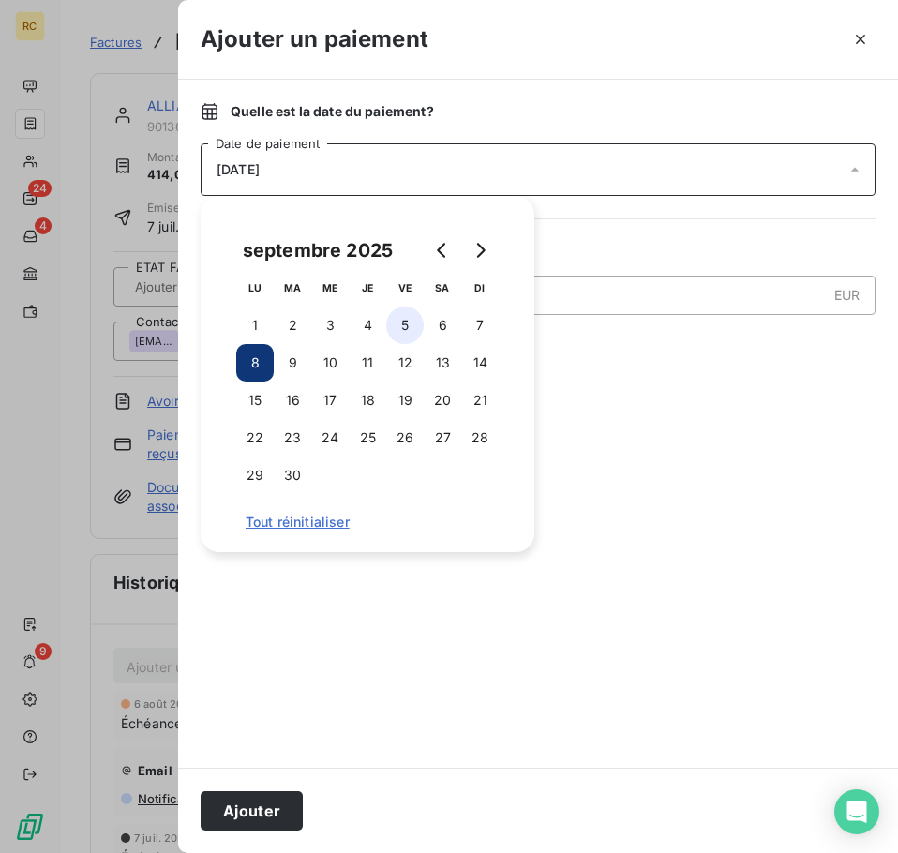
click at [396, 331] on button "5" at bounding box center [404, 324] width 37 height 37
click at [642, 500] on div at bounding box center [537, 558] width 675 height 374
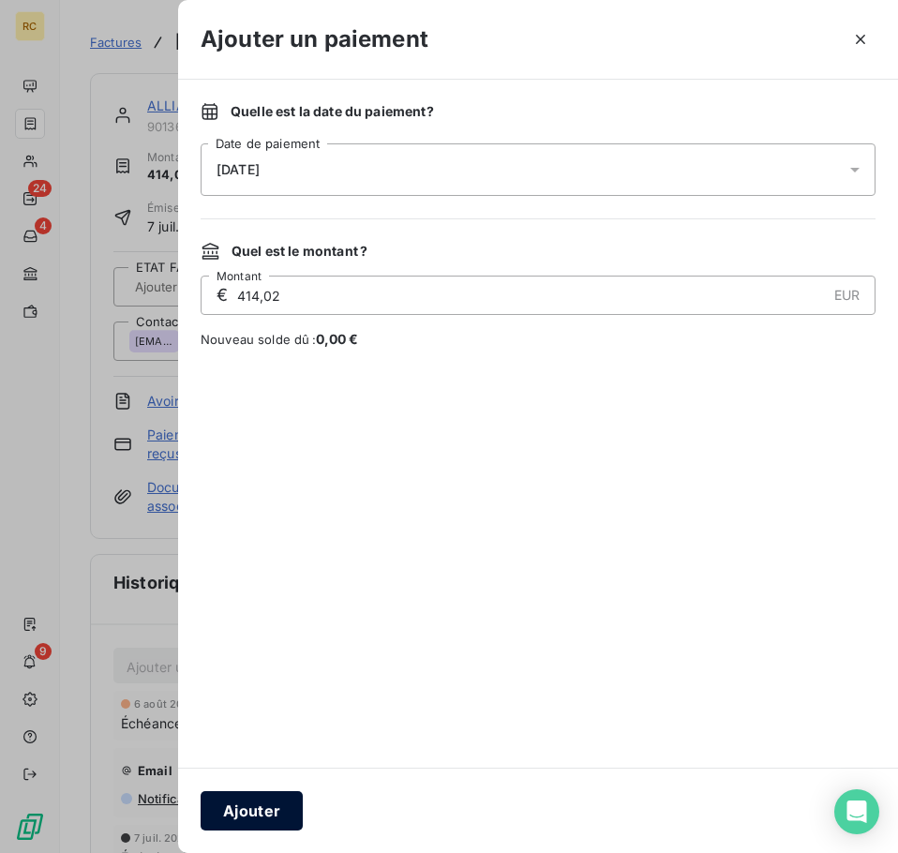
click at [238, 809] on button "Ajouter" at bounding box center [251, 810] width 102 height 39
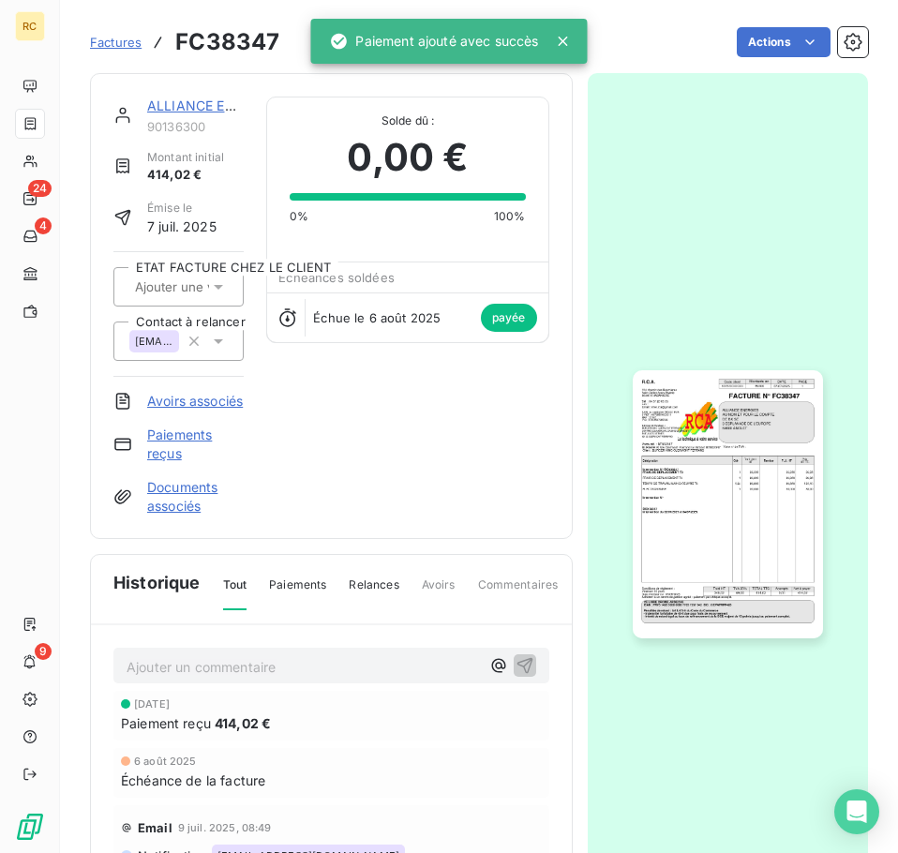
click at [97, 45] on span "Factures" at bounding box center [116, 42] width 52 height 15
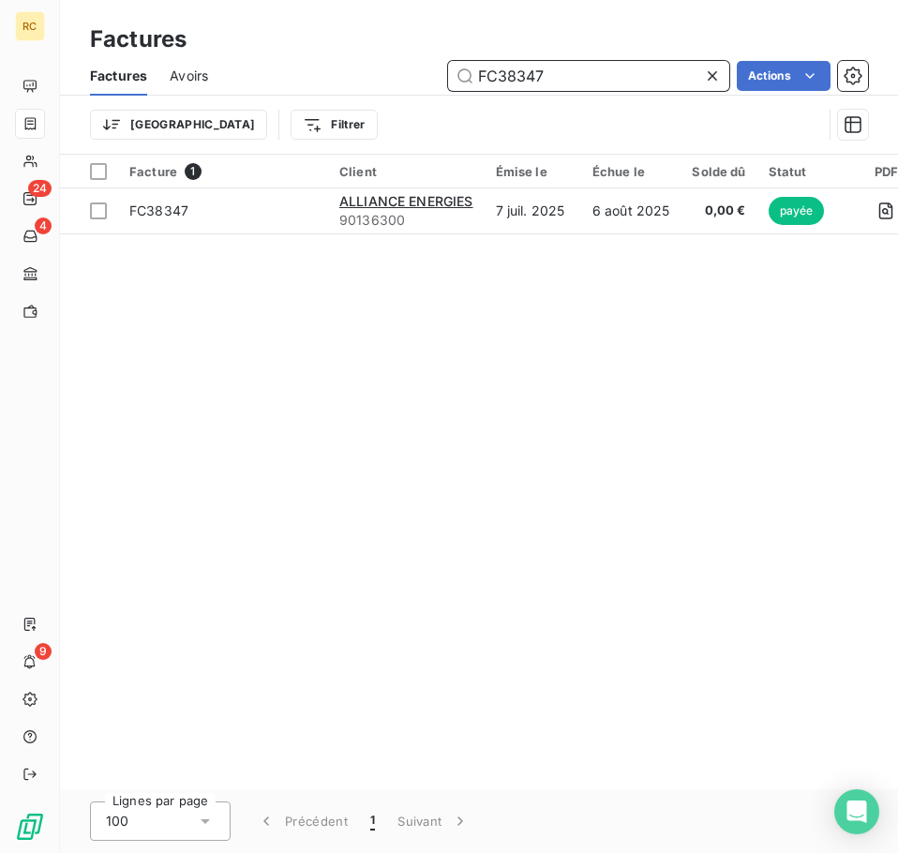
drag, startPoint x: 641, startPoint y: 79, endPoint x: 405, endPoint y: 92, distance: 236.5
click at [405, 92] on div "Factures Avoirs FC38347 Actions" at bounding box center [479, 75] width 838 height 39
paste input "425"
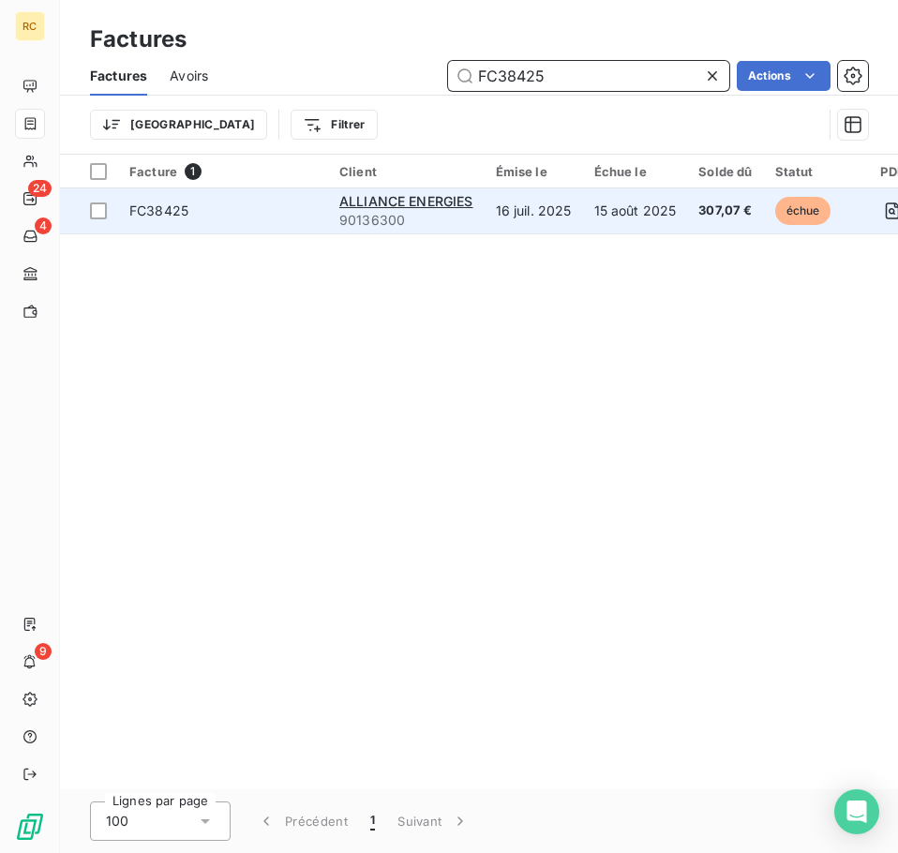
type input "FC38425"
click at [654, 215] on td "15 août 2025" at bounding box center [635, 210] width 105 height 45
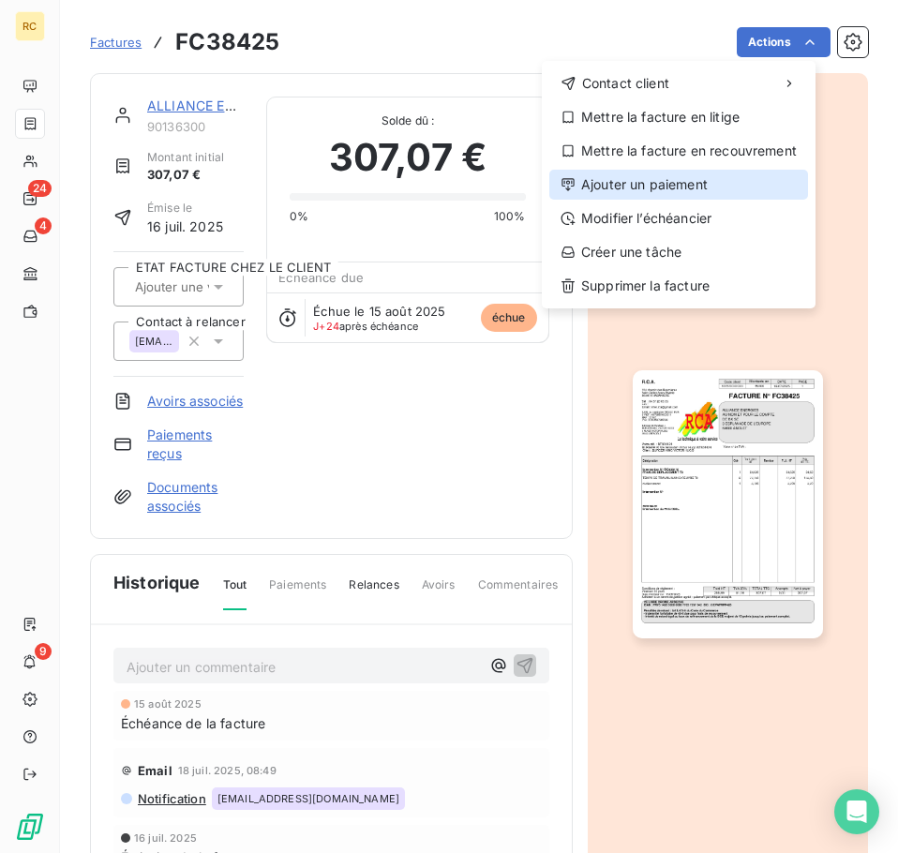
click at [706, 194] on div "Ajouter un paiement" at bounding box center [678, 185] width 259 height 30
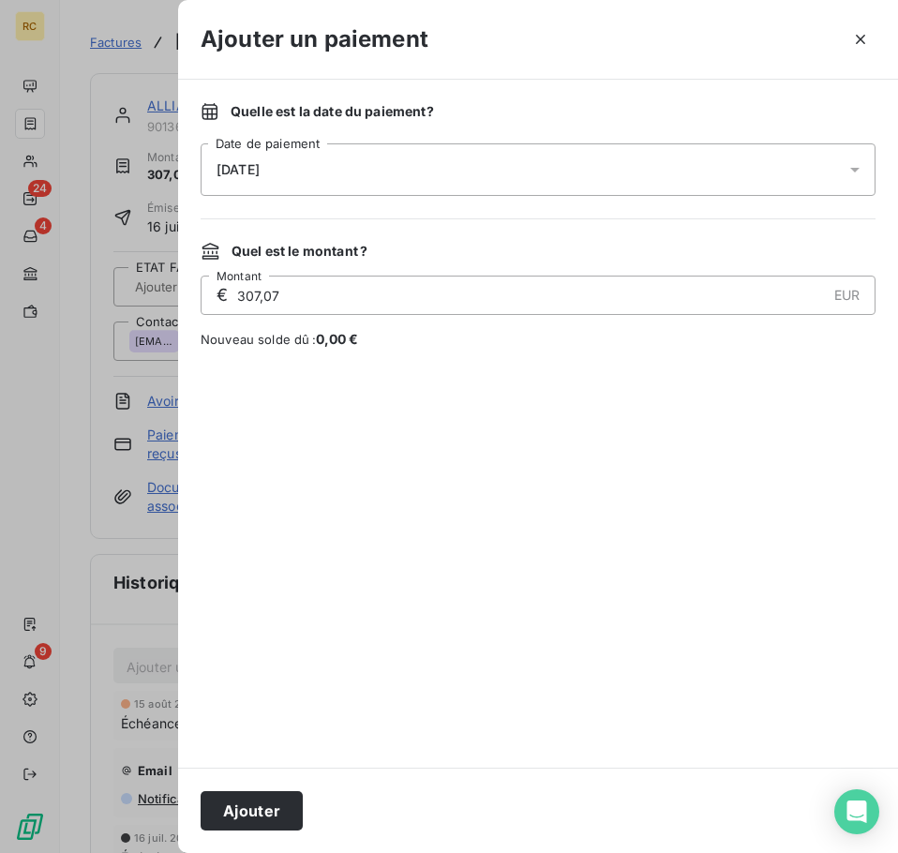
click at [428, 177] on div "[DATE]" at bounding box center [537, 169] width 675 height 52
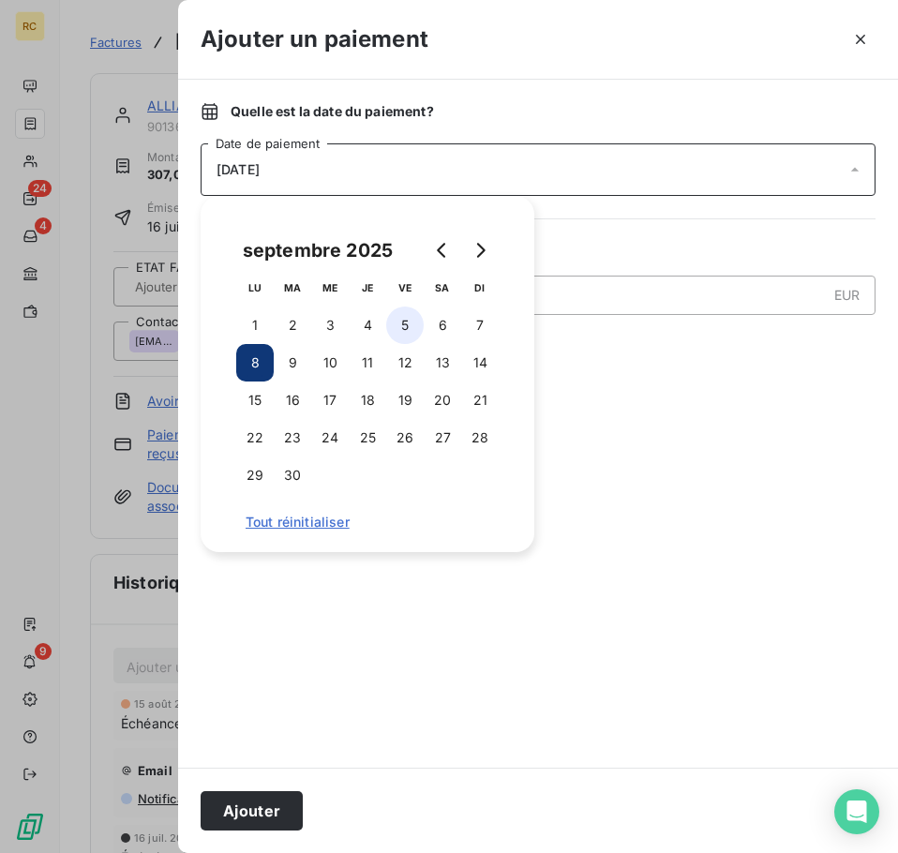
click at [412, 330] on button "5" at bounding box center [404, 324] width 37 height 37
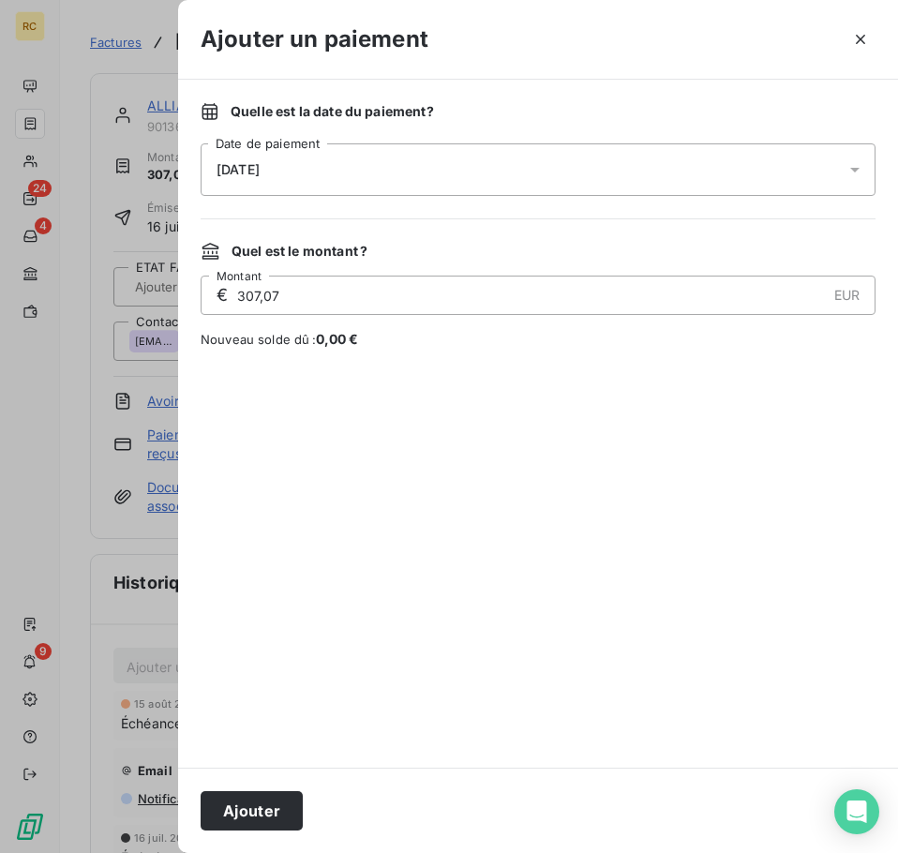
click at [588, 373] on div at bounding box center [537, 558] width 675 height 374
click at [268, 825] on button "Ajouter" at bounding box center [251, 810] width 102 height 39
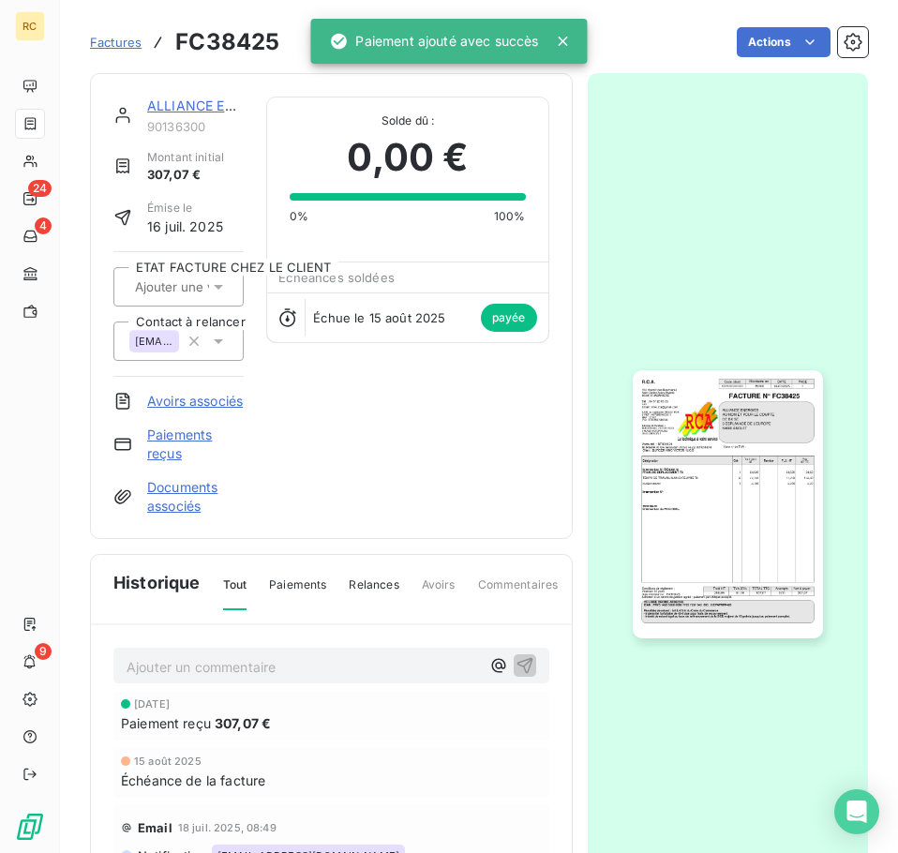
click at [122, 54] on div "Factures FC38425" at bounding box center [184, 42] width 189 height 34
click at [122, 41] on span "Factures" at bounding box center [116, 42] width 52 height 15
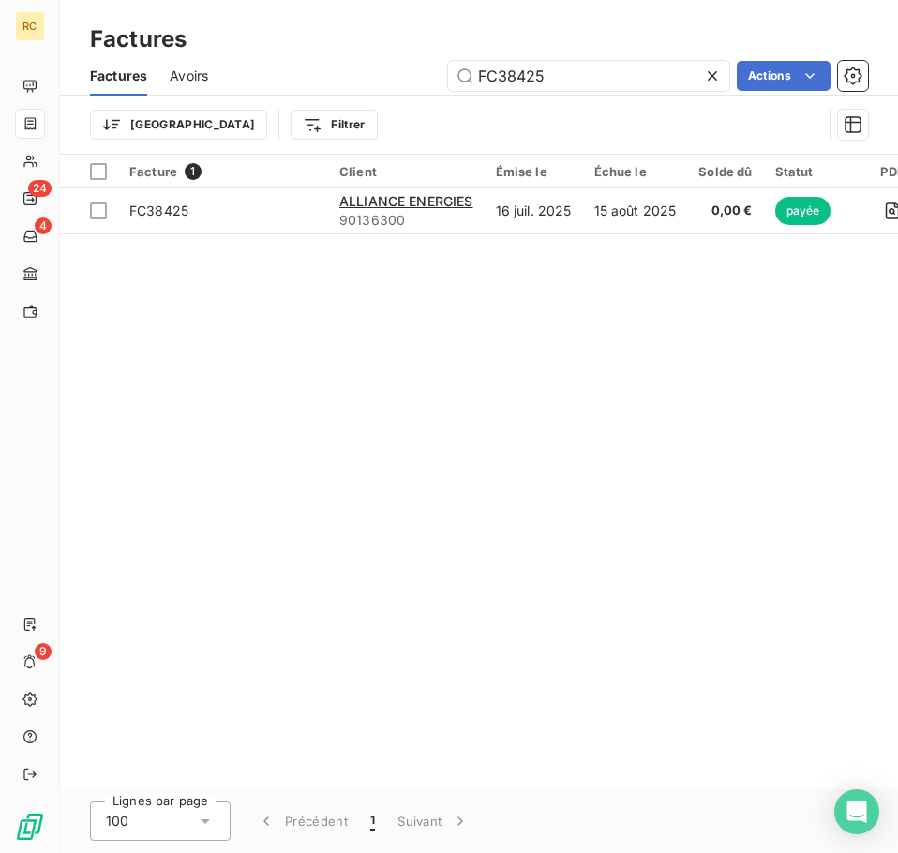
click at [703, 76] on icon at bounding box center [712, 76] width 19 height 19
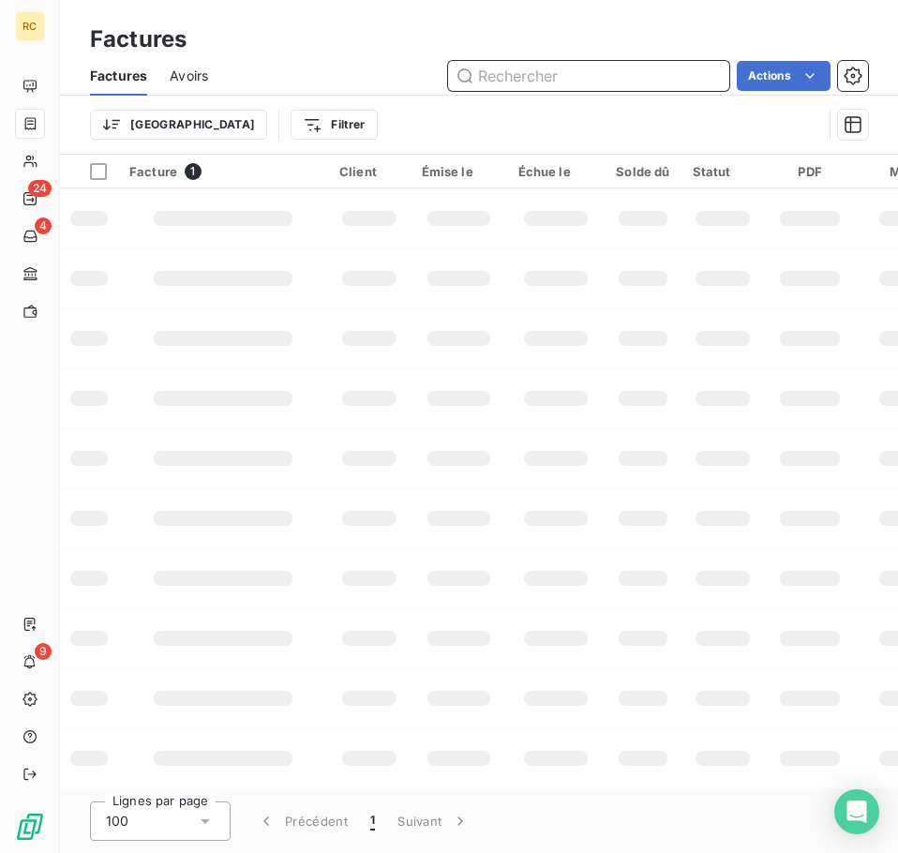
click at [661, 80] on input "text" at bounding box center [588, 76] width 281 height 30
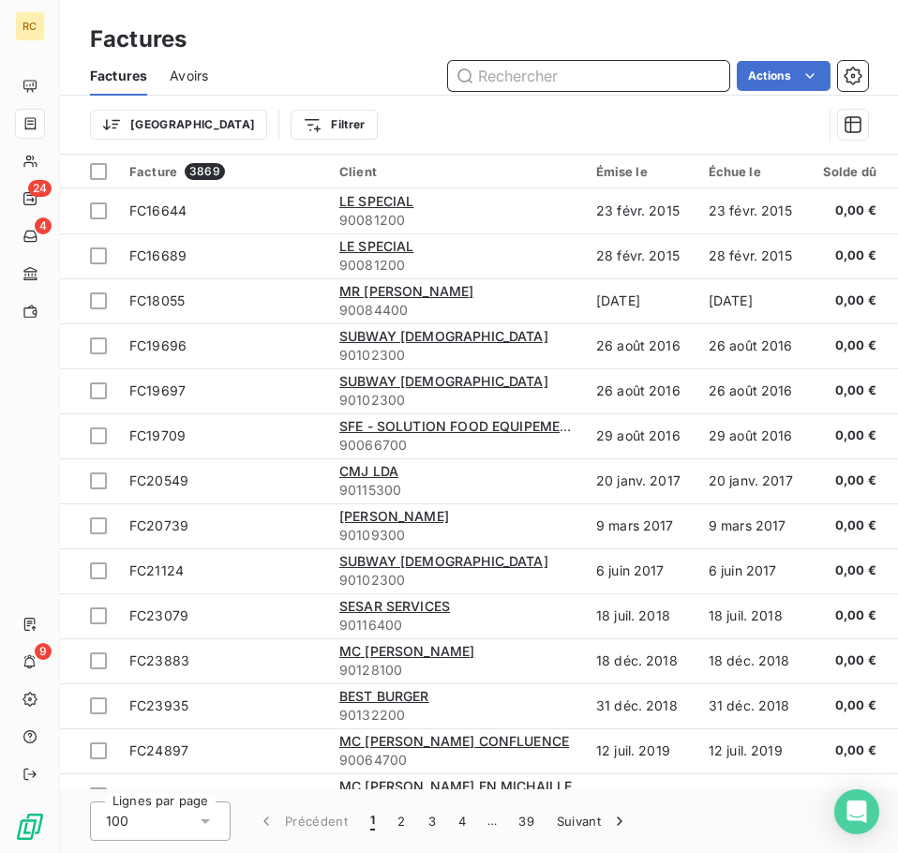
paste input "FC38431"
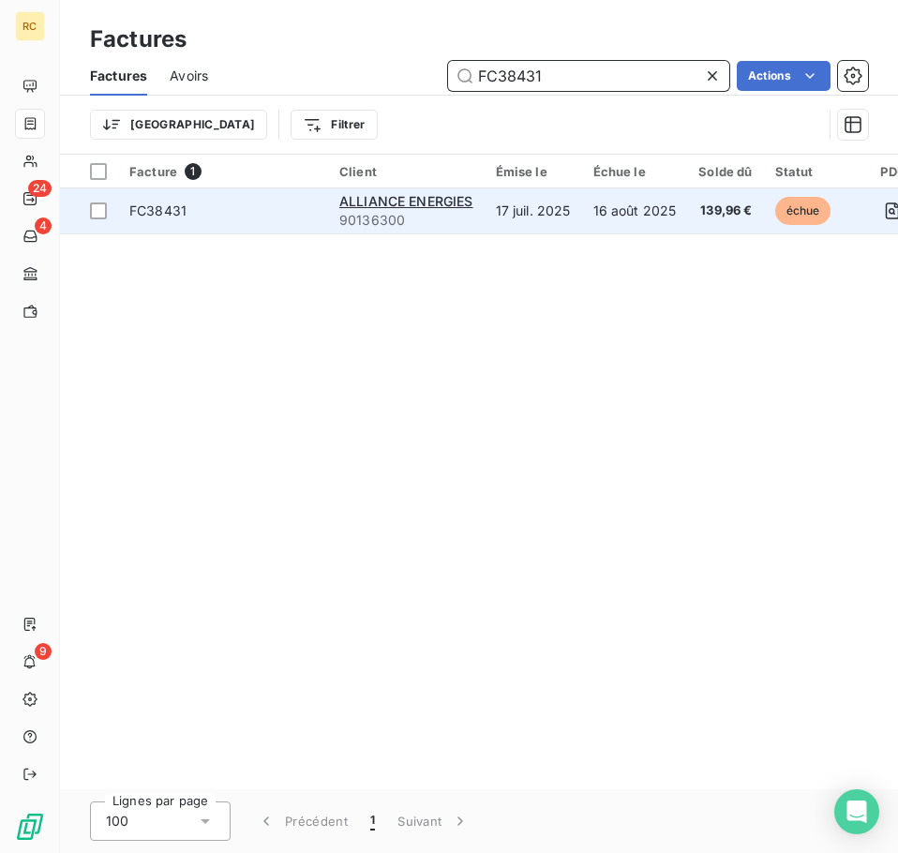
type input "FC38431"
click at [492, 202] on td "17 juil. 2025" at bounding box center [532, 210] width 97 height 45
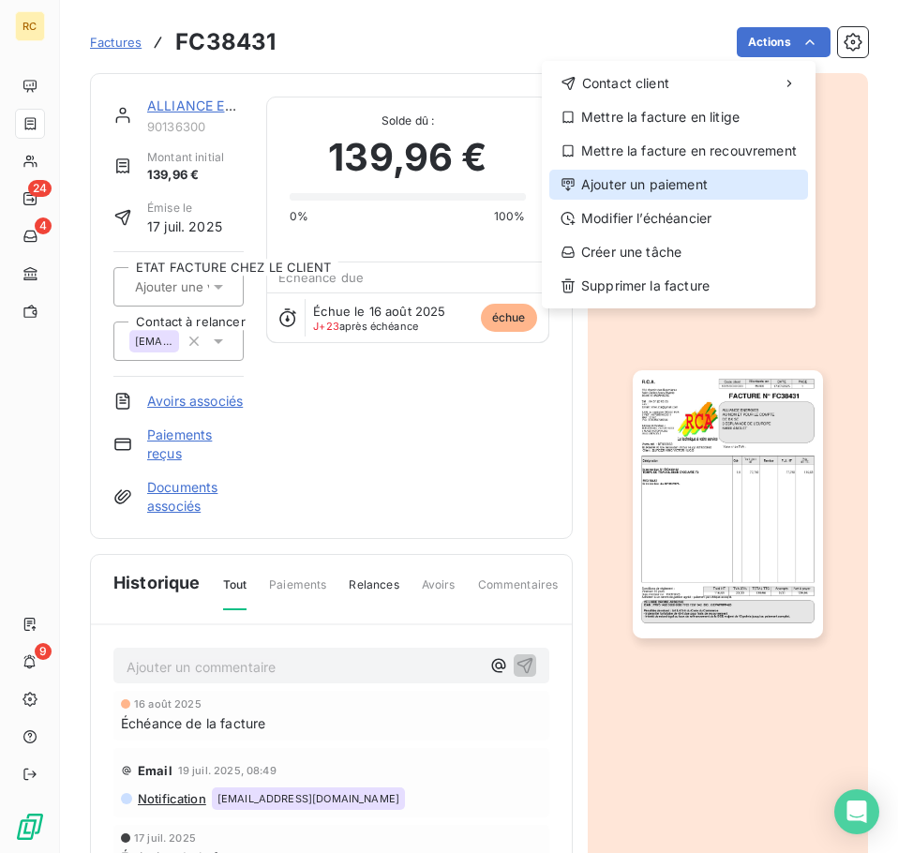
click at [725, 183] on div "Ajouter un paiement" at bounding box center [678, 185] width 259 height 30
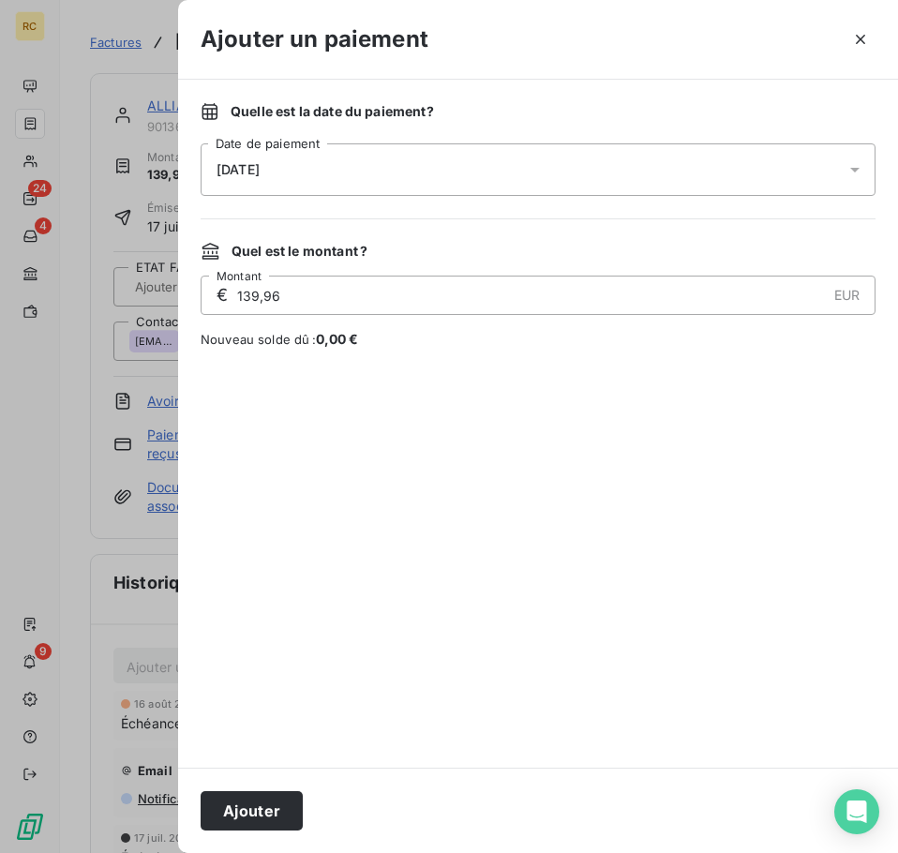
click at [549, 176] on div "[DATE]" at bounding box center [537, 169] width 675 height 52
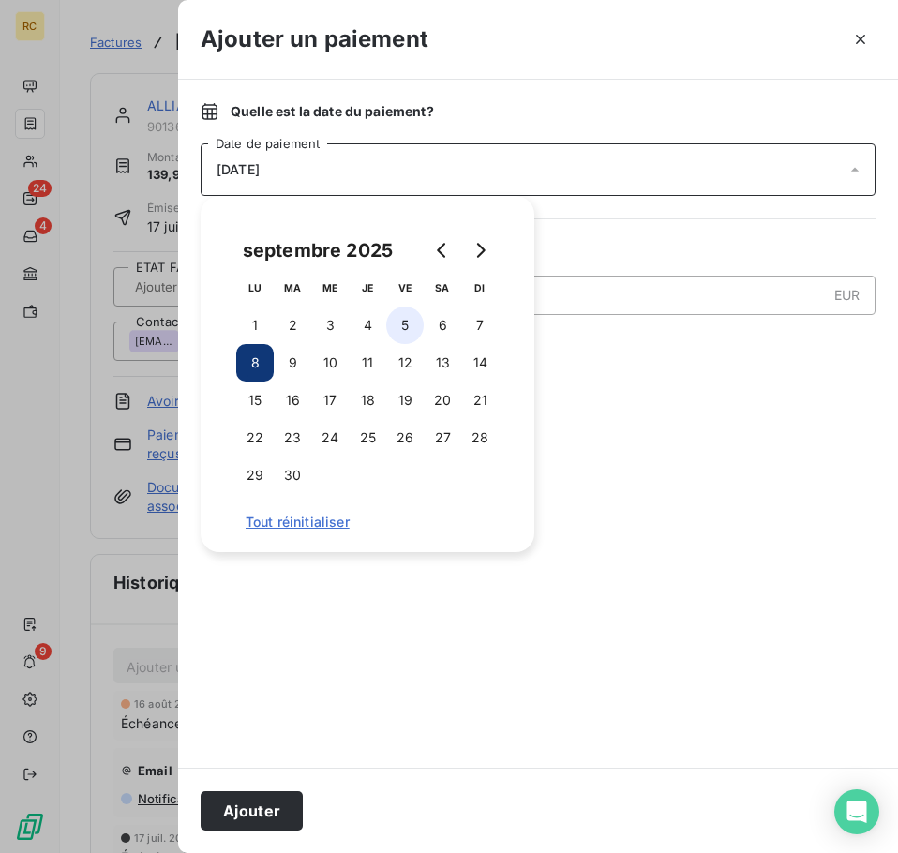
click at [406, 328] on button "5" at bounding box center [404, 324] width 37 height 37
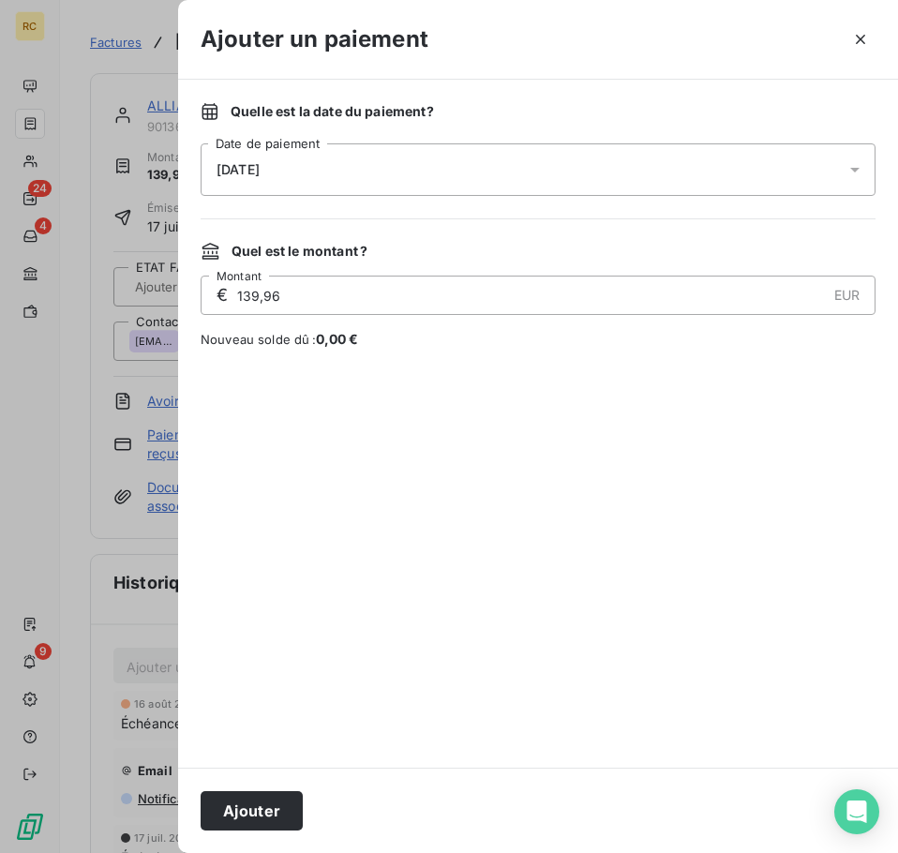
click at [661, 390] on div at bounding box center [537, 558] width 675 height 374
click at [249, 817] on button "Ajouter" at bounding box center [251, 810] width 102 height 39
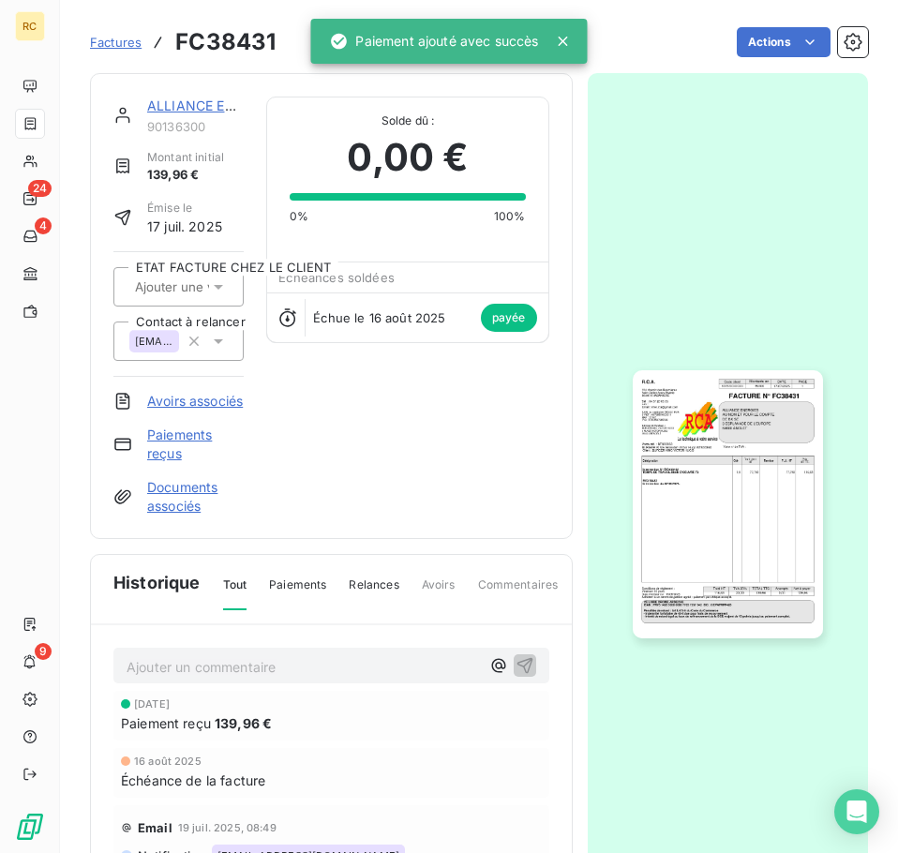
click at [112, 39] on span "Factures" at bounding box center [116, 42] width 52 height 15
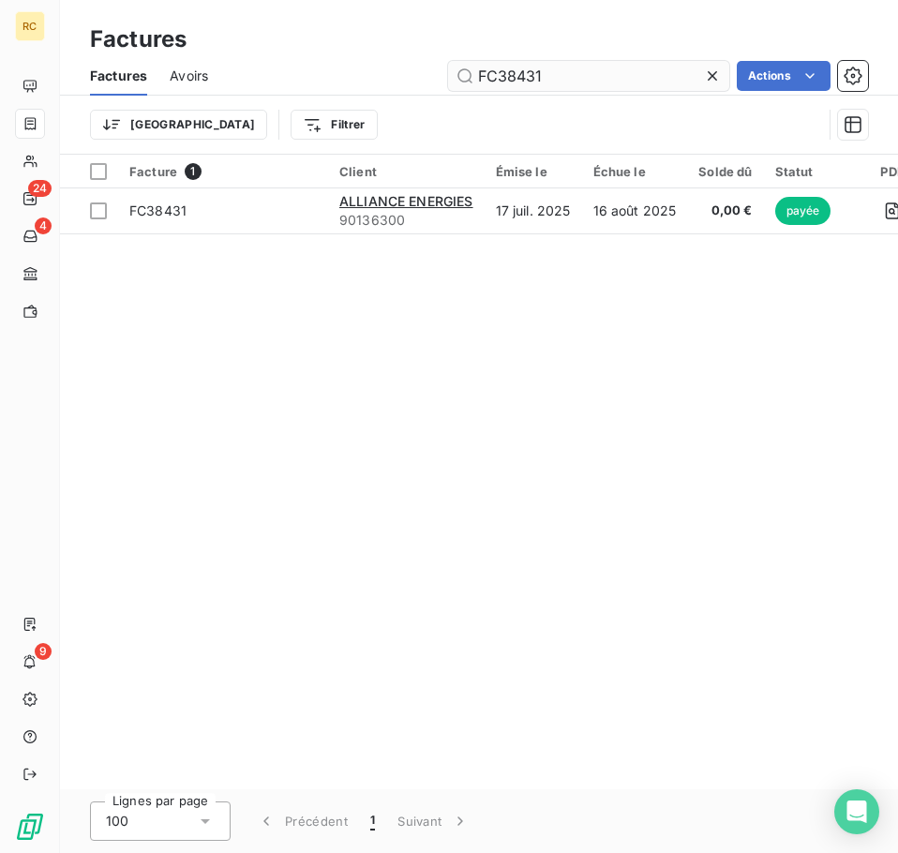
drag, startPoint x: 709, startPoint y: 67, endPoint x: 675, endPoint y: 78, distance: 36.4
click at [709, 67] on icon at bounding box center [712, 76] width 19 height 19
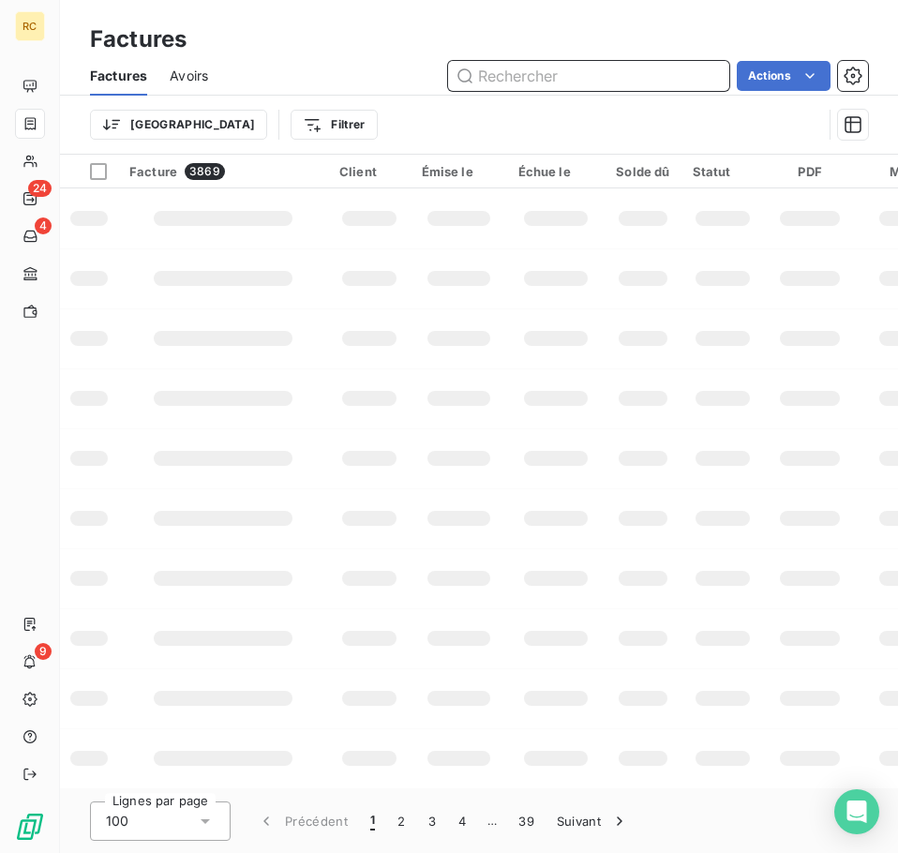
click at [598, 82] on input "text" at bounding box center [588, 76] width 281 height 30
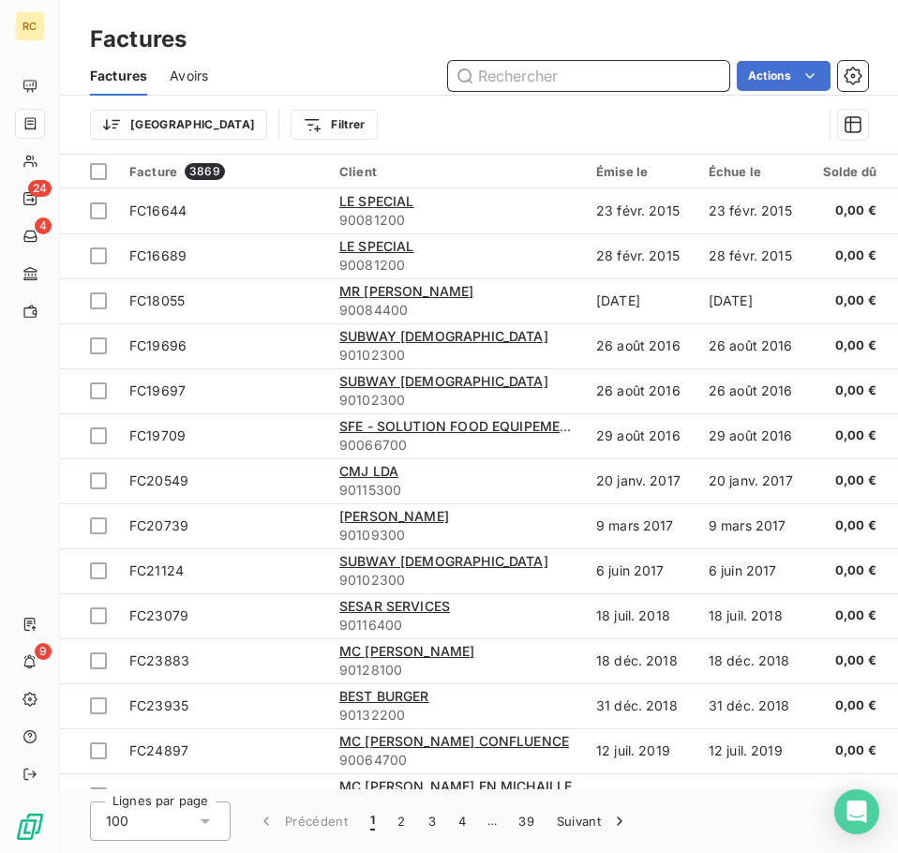
paste input "FC38432"
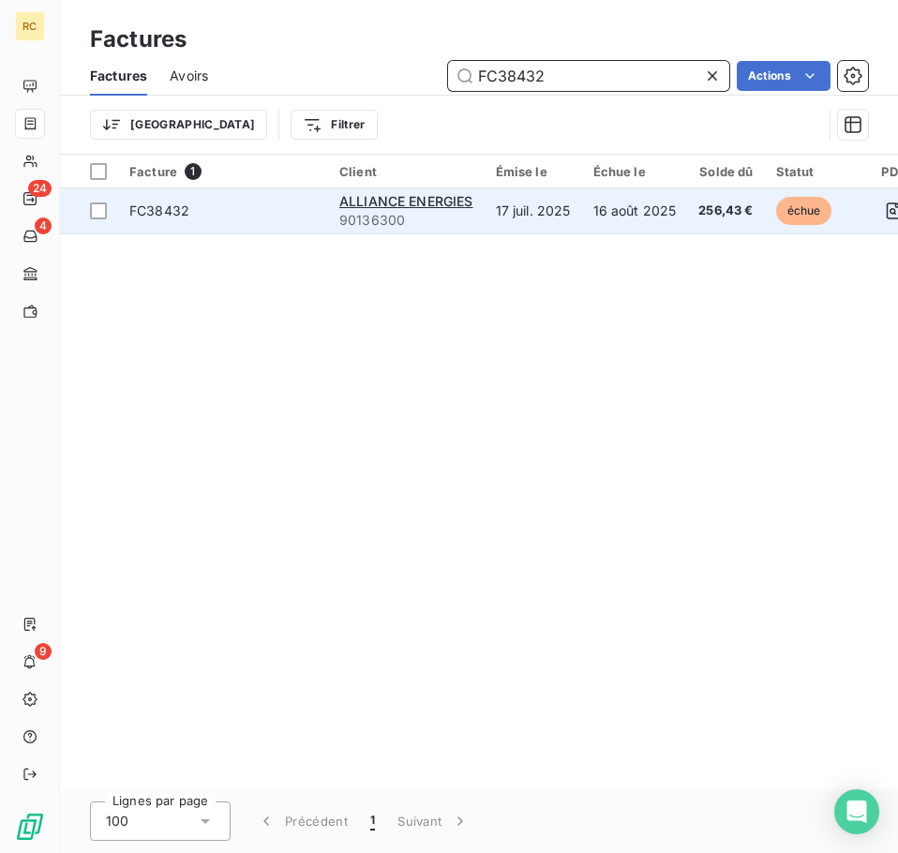
type input "FC38432"
click at [495, 214] on td "17 juil. 2025" at bounding box center [532, 210] width 97 height 45
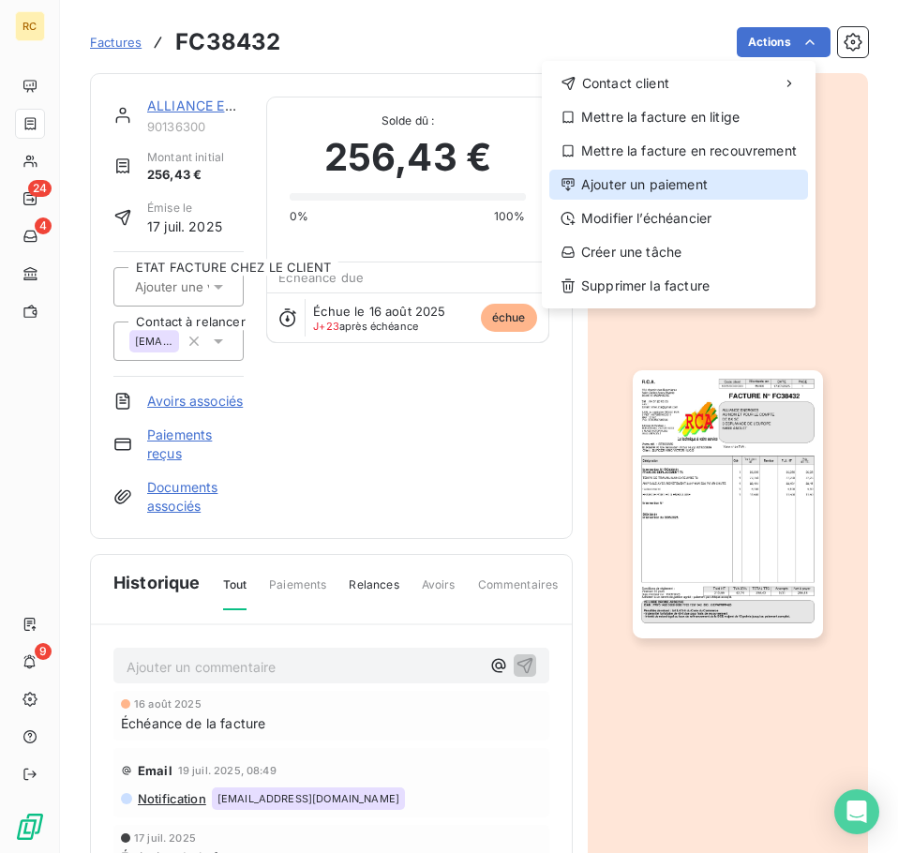
click at [710, 179] on div "Ajouter un paiement" at bounding box center [678, 185] width 259 height 30
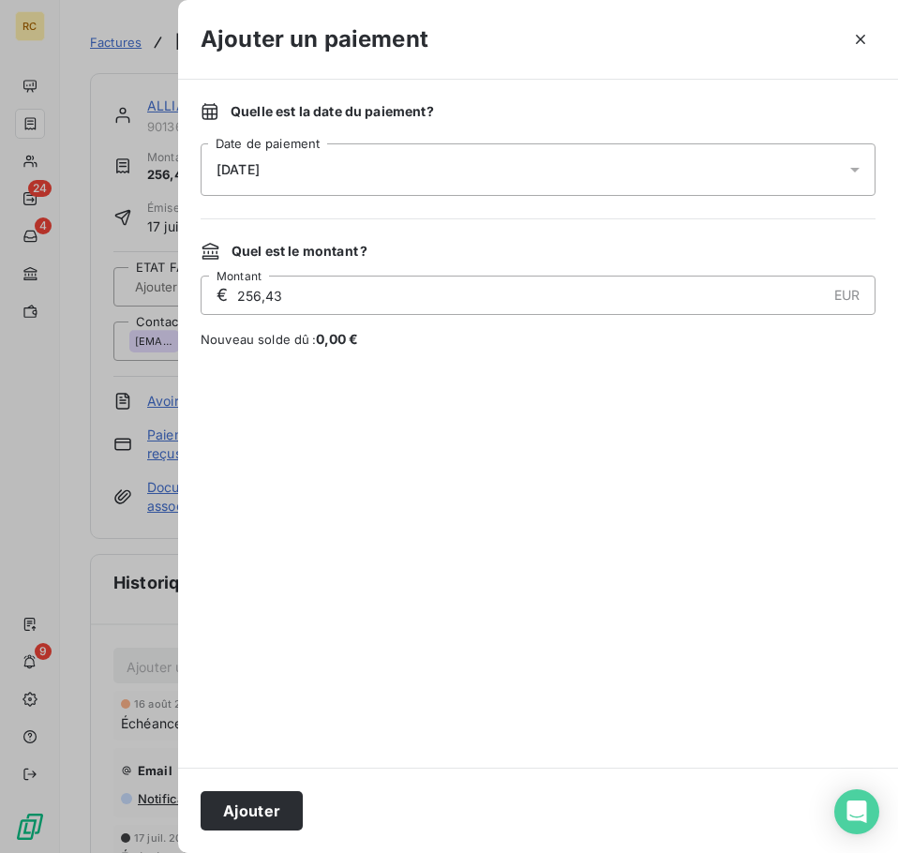
click at [298, 170] on div "[DATE]" at bounding box center [537, 169] width 675 height 52
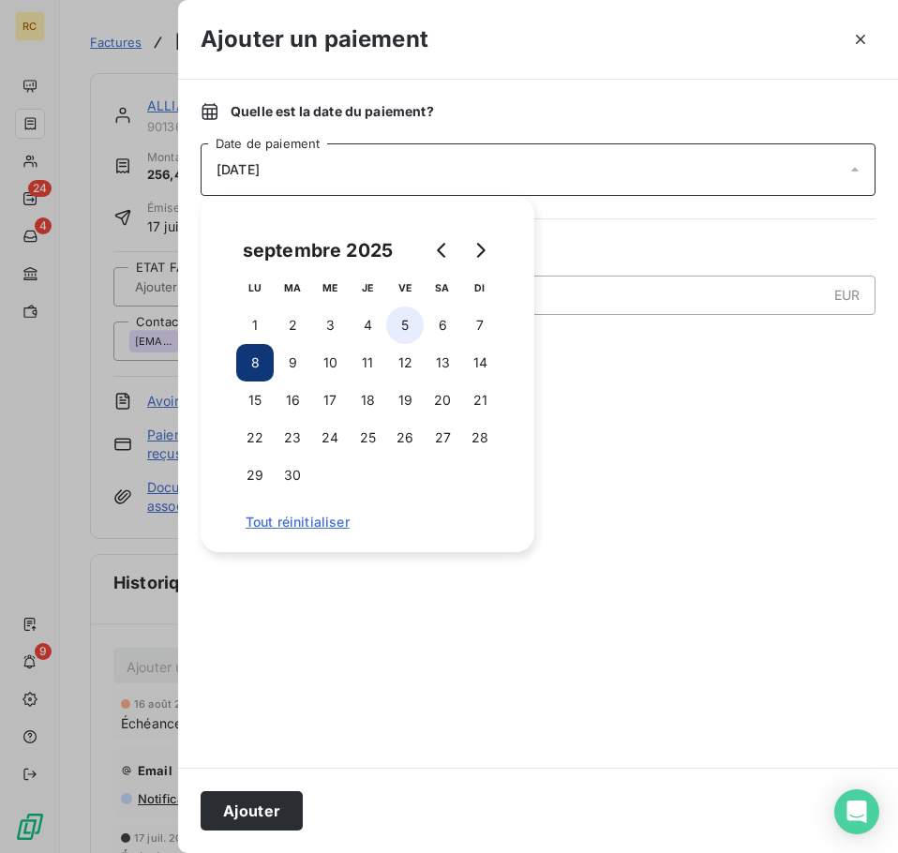
click at [401, 323] on button "5" at bounding box center [404, 324] width 37 height 37
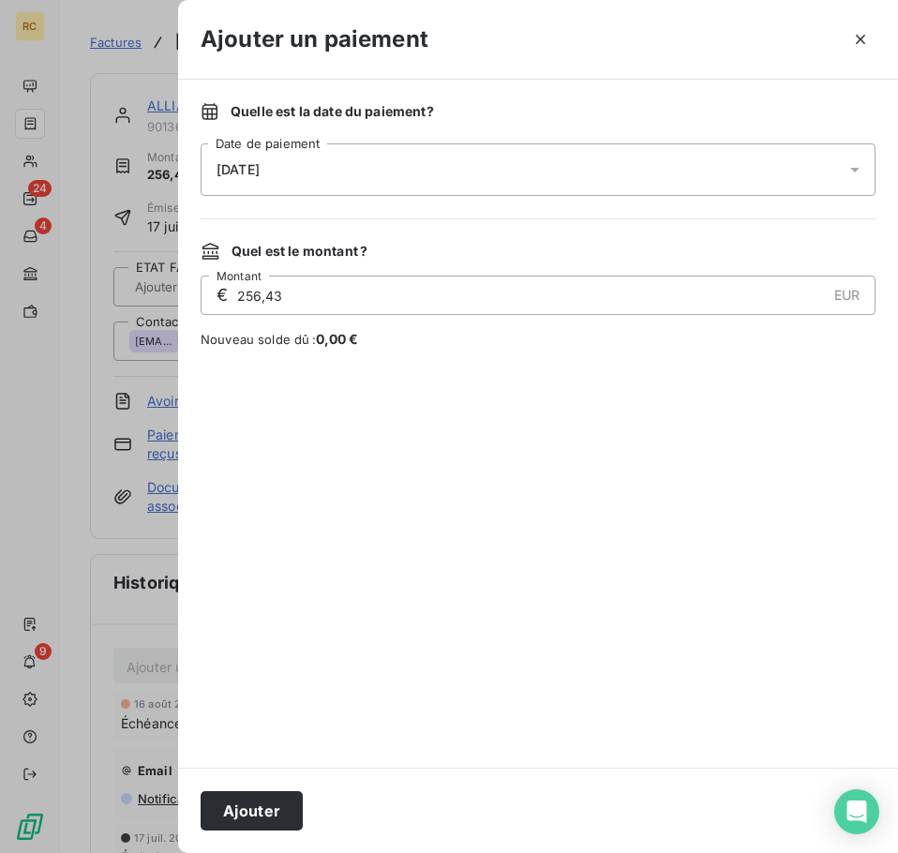
click at [572, 373] on div at bounding box center [537, 558] width 675 height 374
click at [245, 809] on button "Ajouter" at bounding box center [251, 810] width 102 height 39
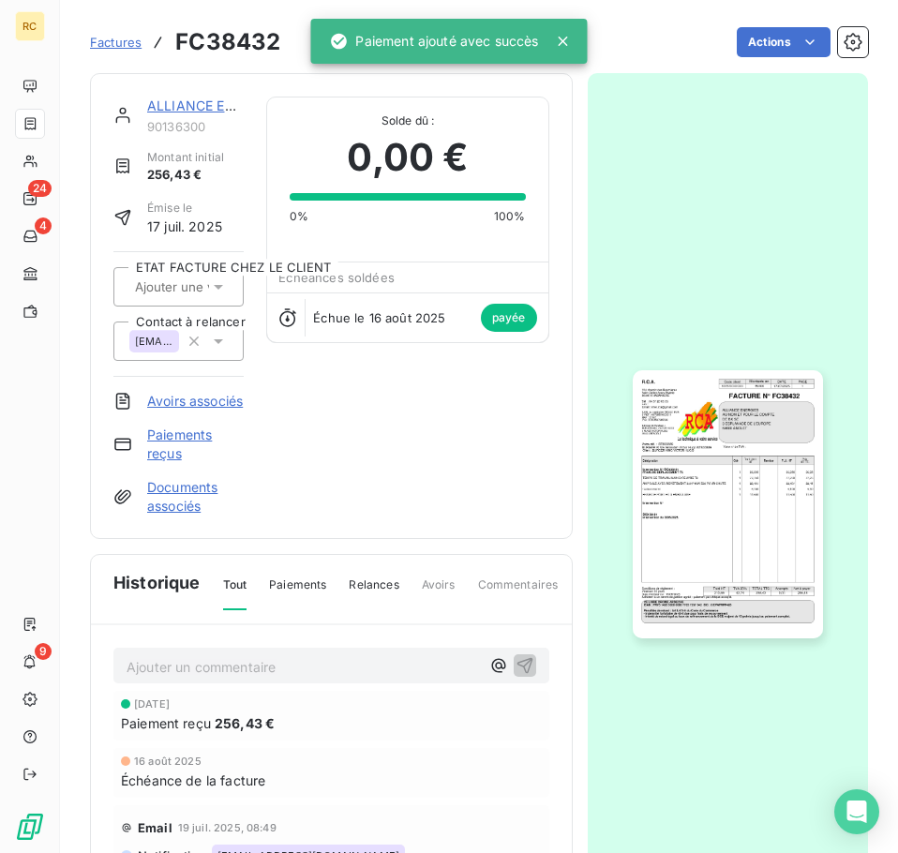
click at [124, 38] on span "Factures" at bounding box center [116, 42] width 52 height 15
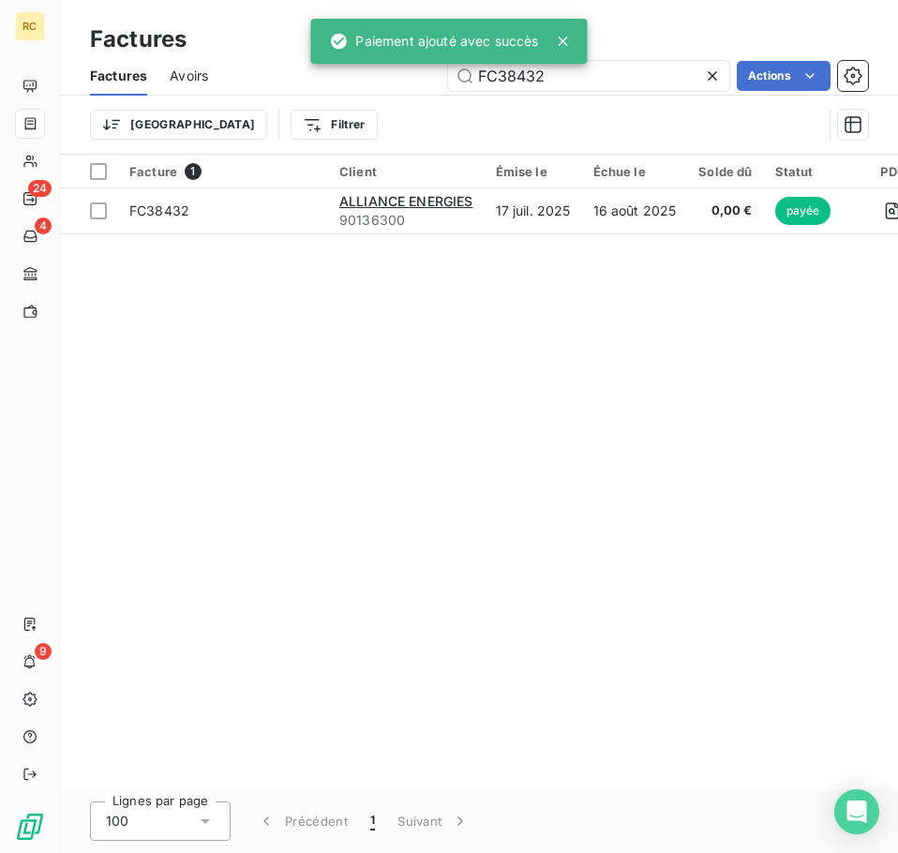
click at [714, 74] on icon at bounding box center [712, 76] width 19 height 19
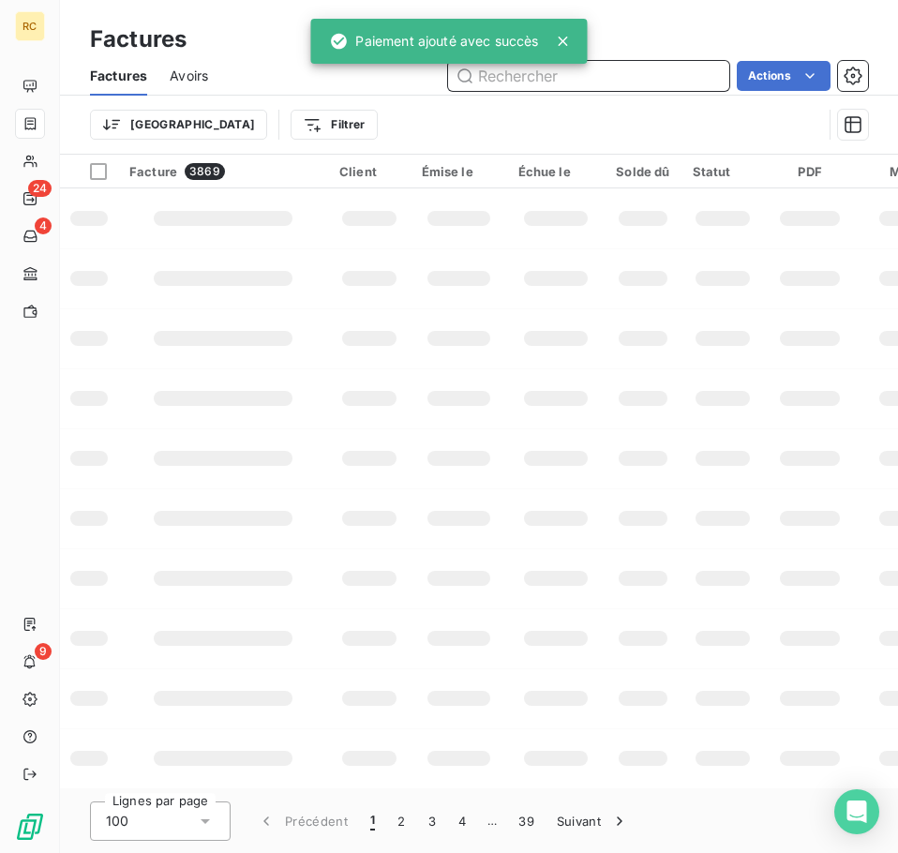
click at [613, 80] on input "text" at bounding box center [588, 76] width 281 height 30
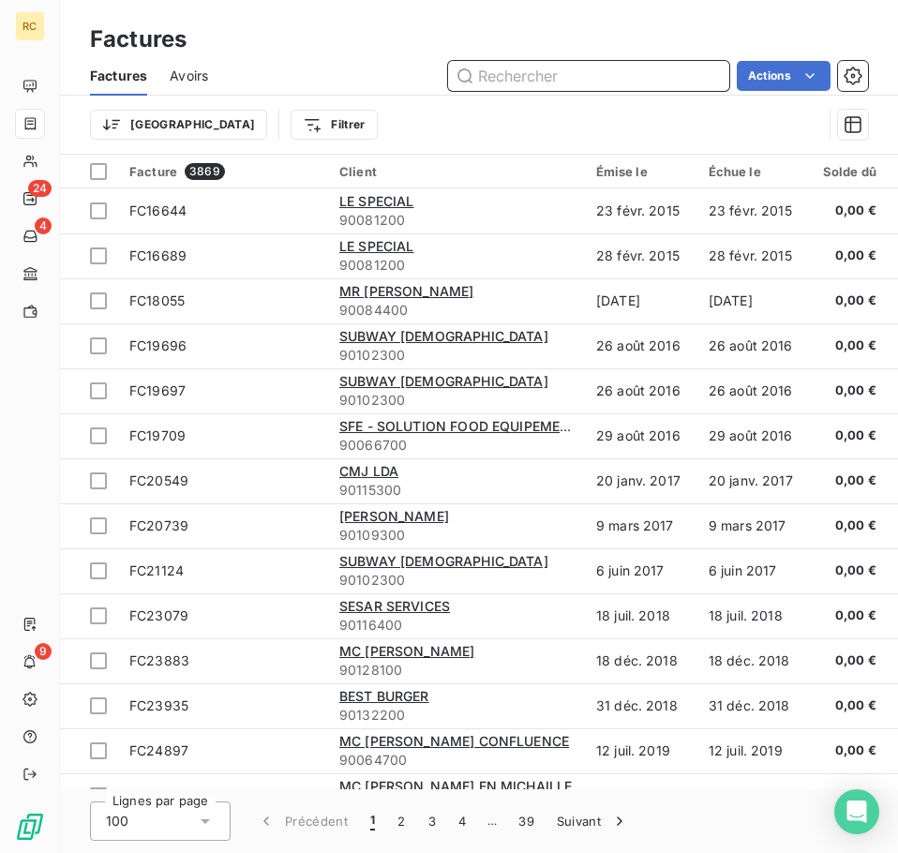
paste input "FC38427"
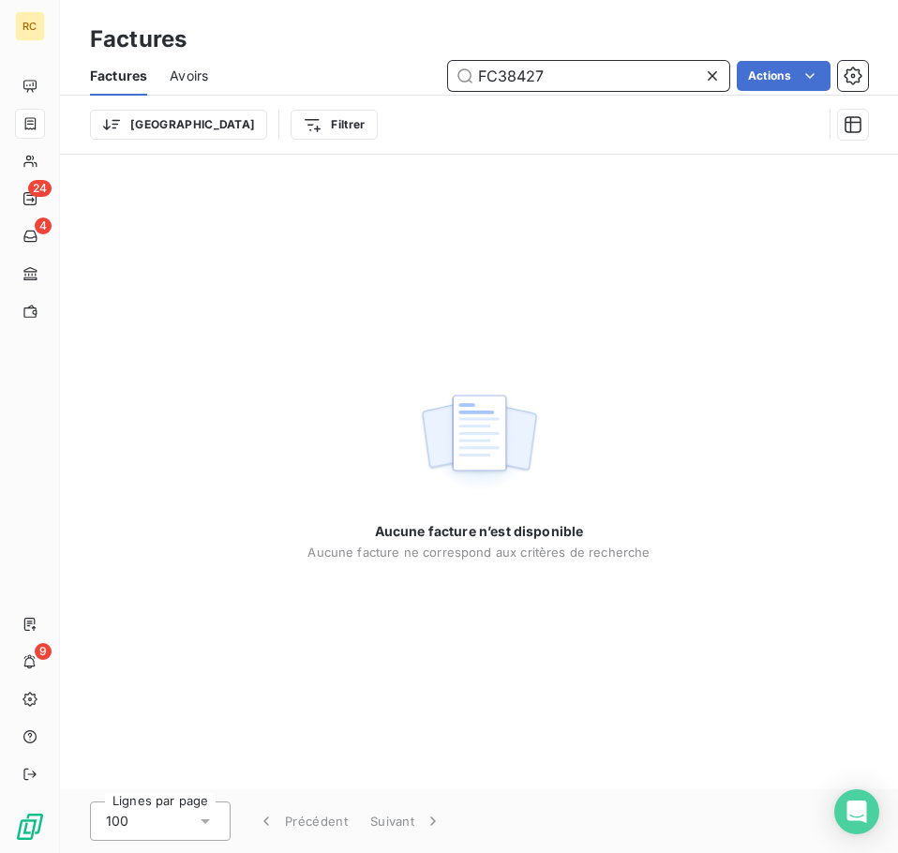
click at [518, 74] on input "FC38427" at bounding box center [588, 76] width 281 height 30
drag, startPoint x: 500, startPoint y: 77, endPoint x: 462, endPoint y: 75, distance: 38.5
click at [462, 75] on input "FC38427" at bounding box center [588, 76] width 281 height 30
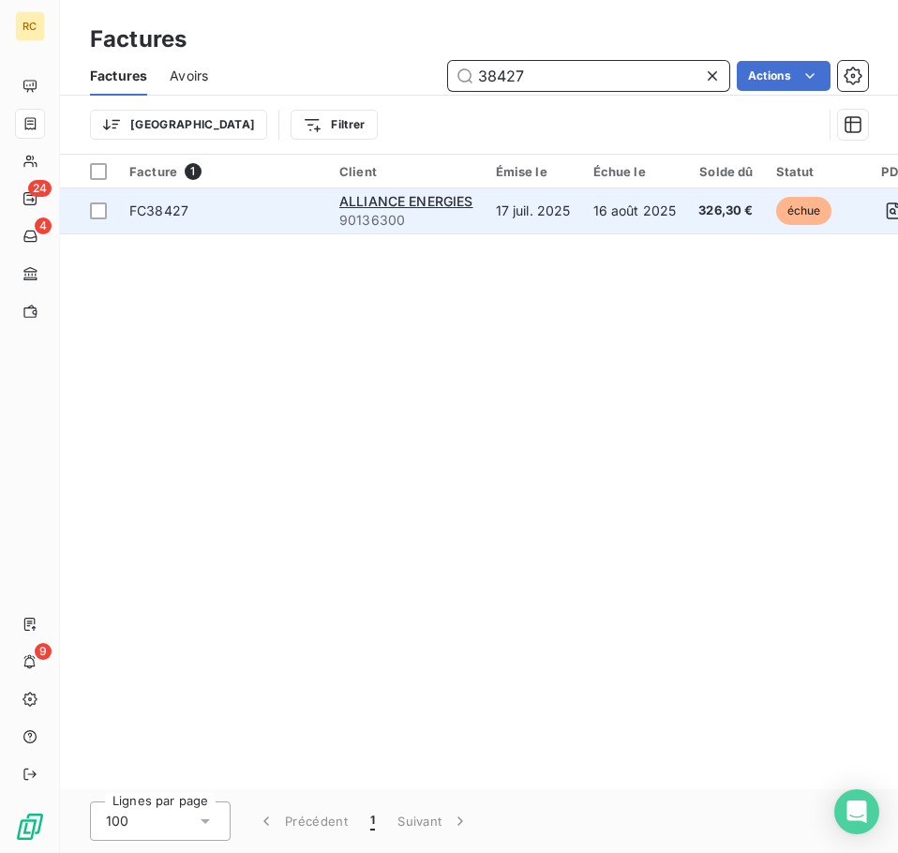
type input "38427"
click at [601, 218] on td "16 août 2025" at bounding box center [635, 210] width 106 height 45
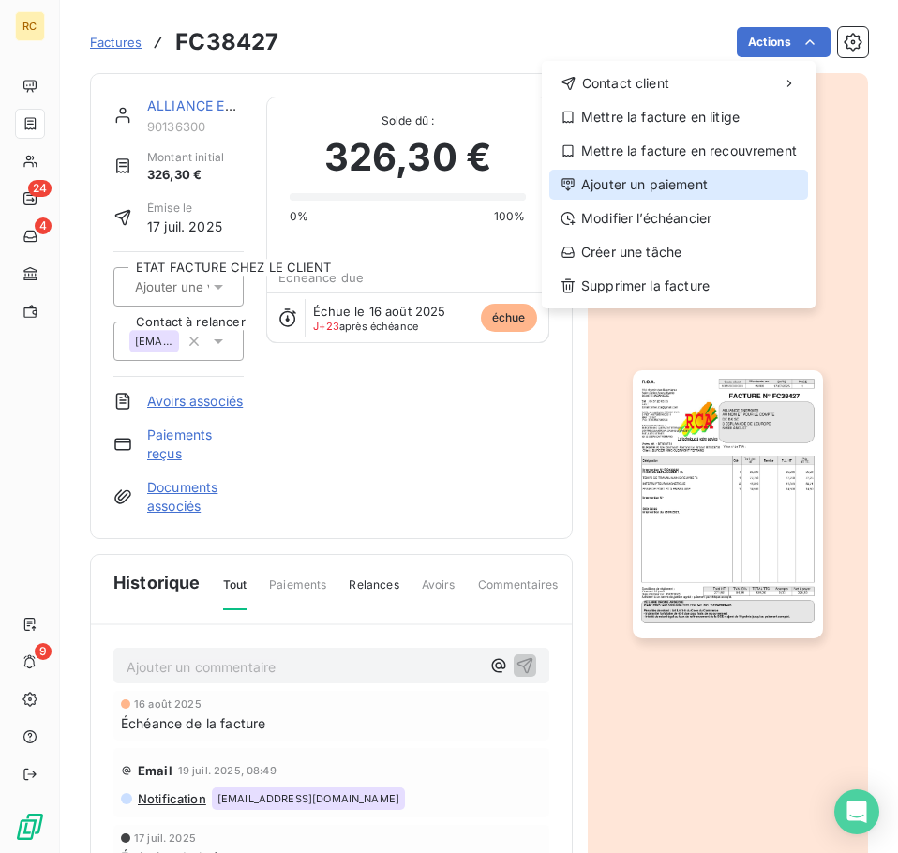
click at [694, 181] on div "Ajouter un paiement" at bounding box center [678, 185] width 259 height 30
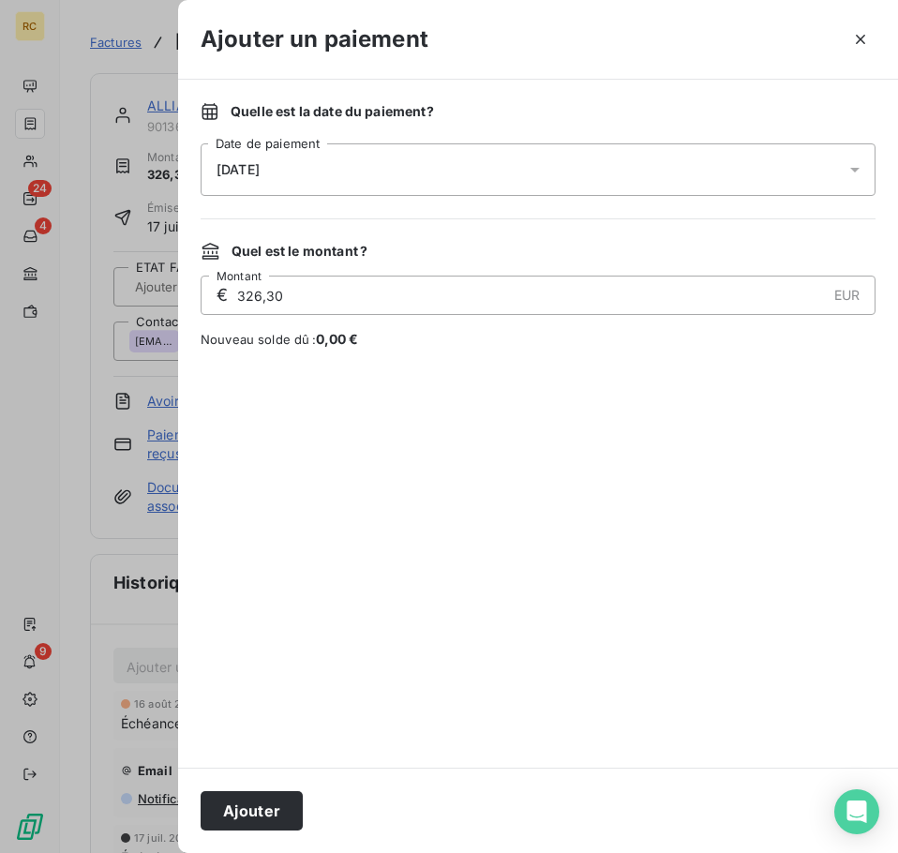
click at [554, 168] on div "[DATE]" at bounding box center [537, 169] width 675 height 52
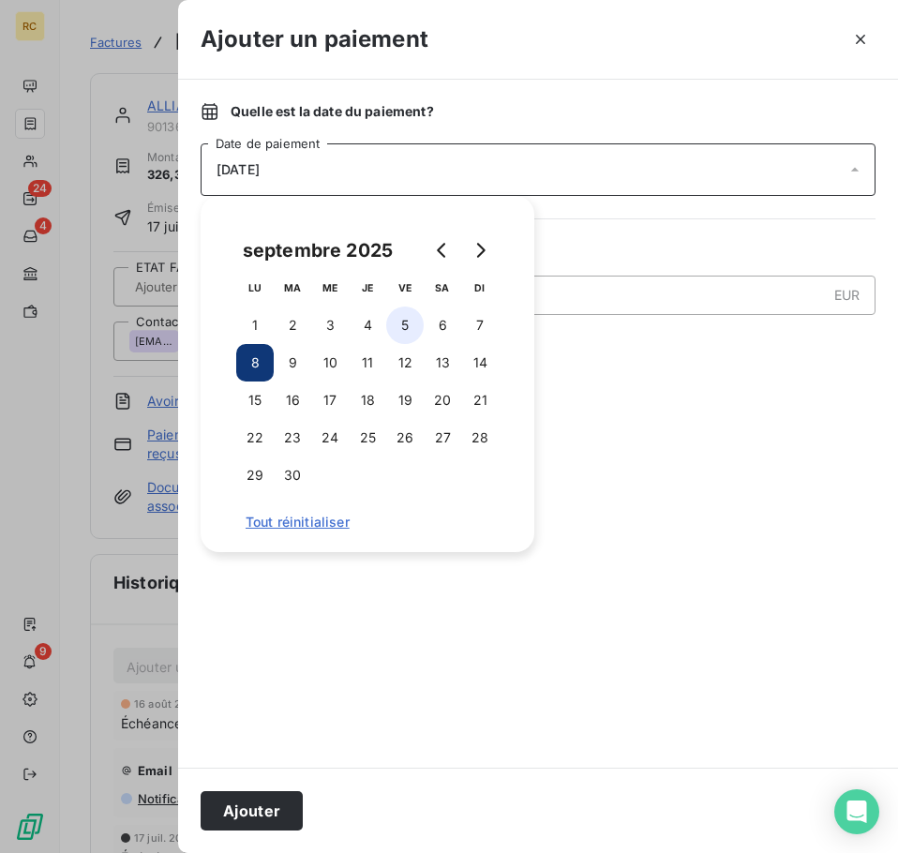
click at [414, 318] on button "5" at bounding box center [404, 324] width 37 height 37
click at [600, 392] on div at bounding box center [537, 558] width 675 height 374
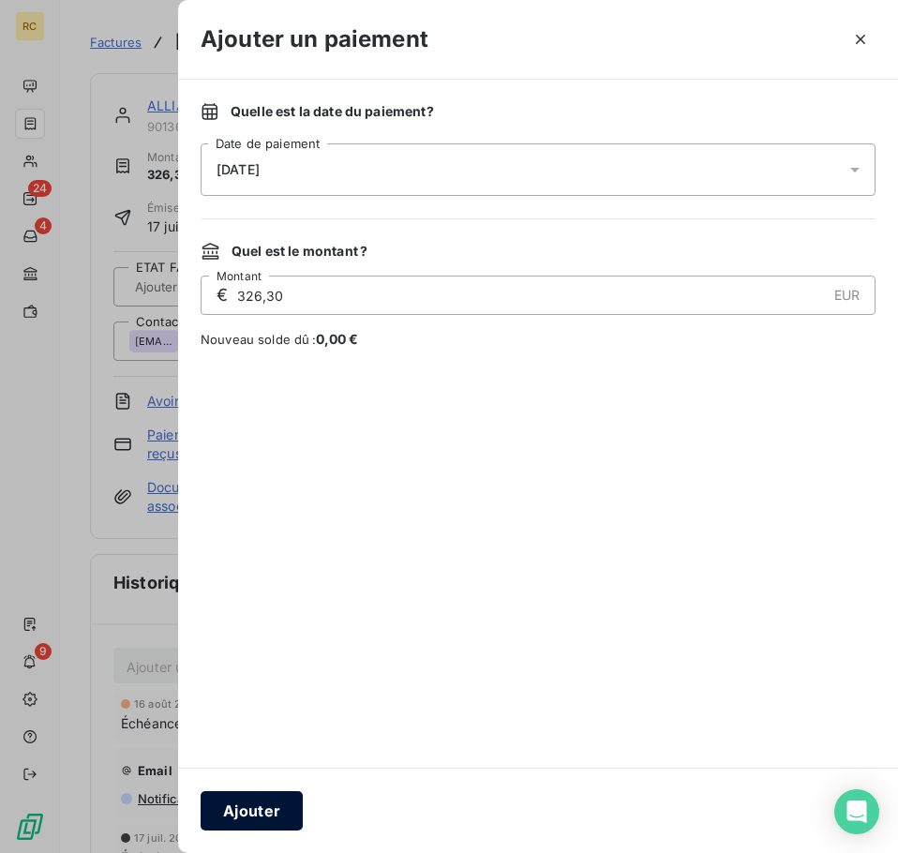
click at [258, 804] on button "Ajouter" at bounding box center [251, 810] width 102 height 39
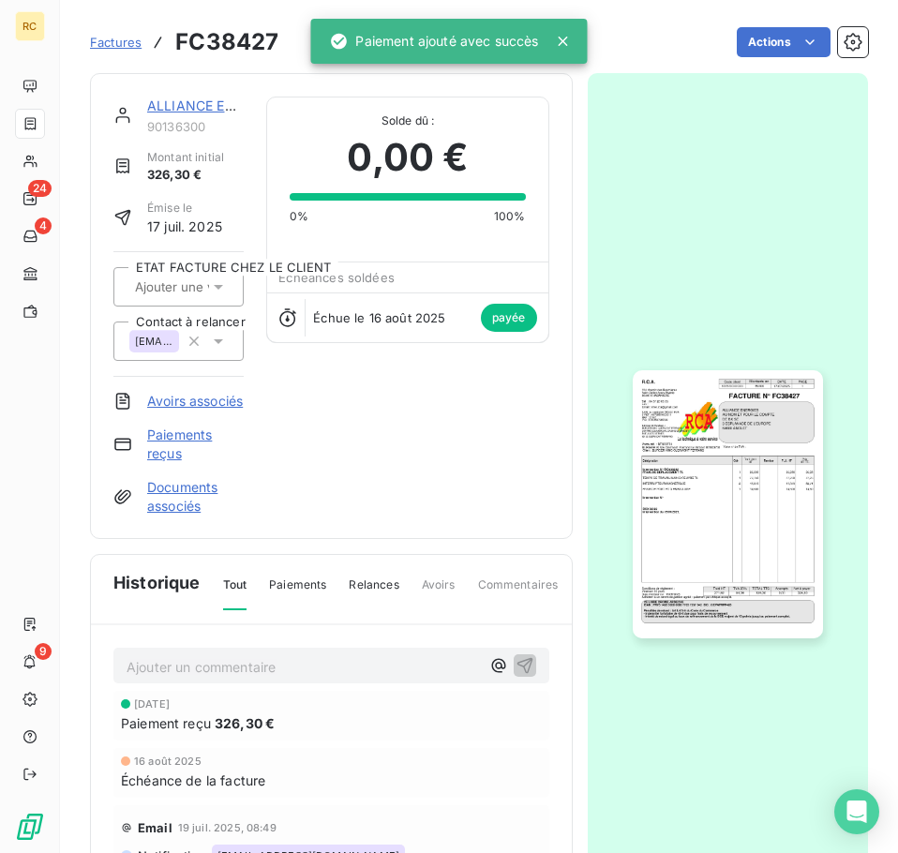
click at [120, 45] on span "Factures" at bounding box center [116, 42] width 52 height 15
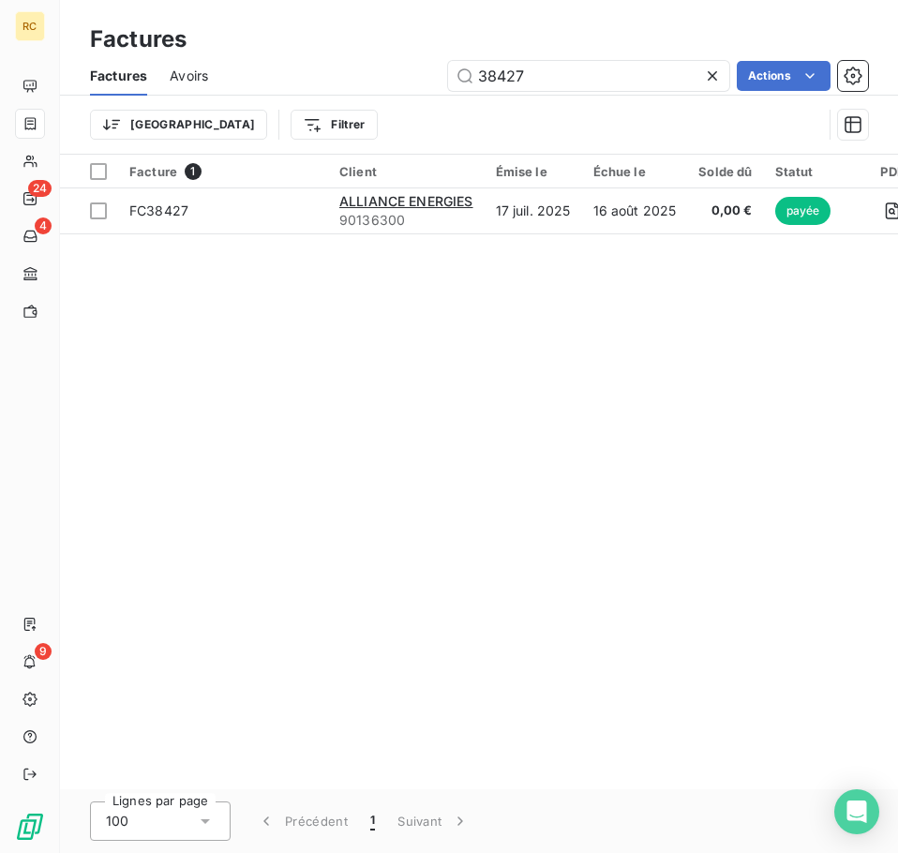
click at [712, 73] on icon at bounding box center [712, 76] width 19 height 19
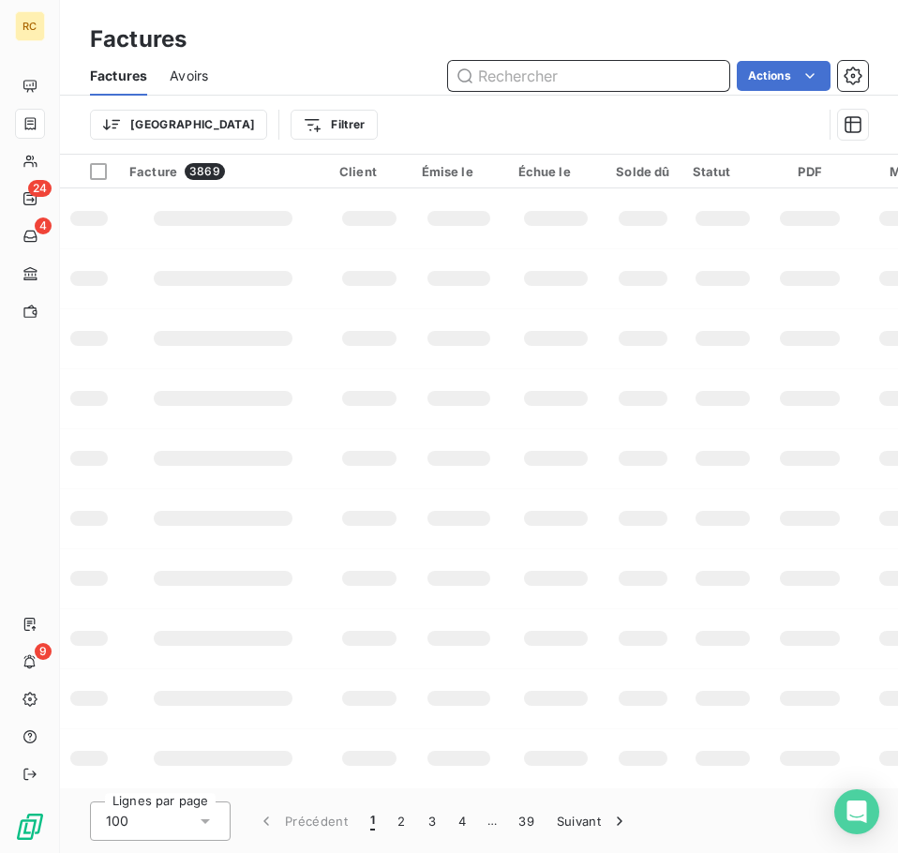
click at [601, 82] on input "text" at bounding box center [588, 76] width 281 height 30
paste input "AC250204"
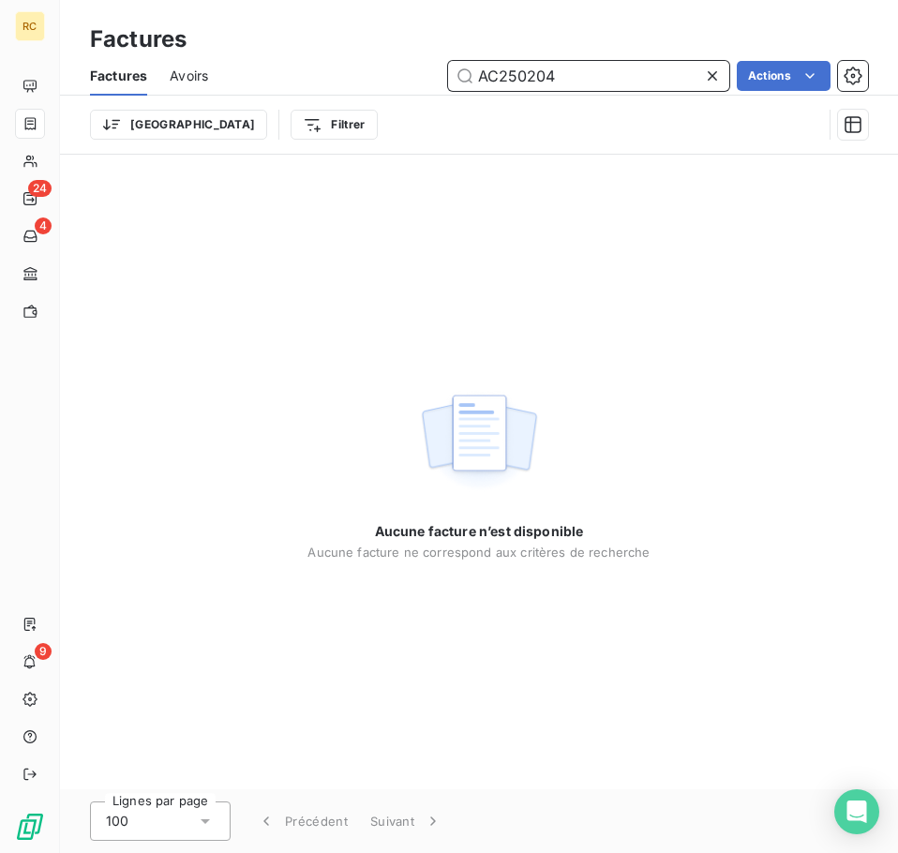
drag, startPoint x: 505, startPoint y: 73, endPoint x: 448, endPoint y: 65, distance: 57.8
click at [448, 65] on input "AC250204" at bounding box center [588, 76] width 281 height 30
type input "50204"
drag, startPoint x: 577, startPoint y: 74, endPoint x: 464, endPoint y: 78, distance: 113.4
click at [464, 78] on input "50204" at bounding box center [588, 76] width 281 height 30
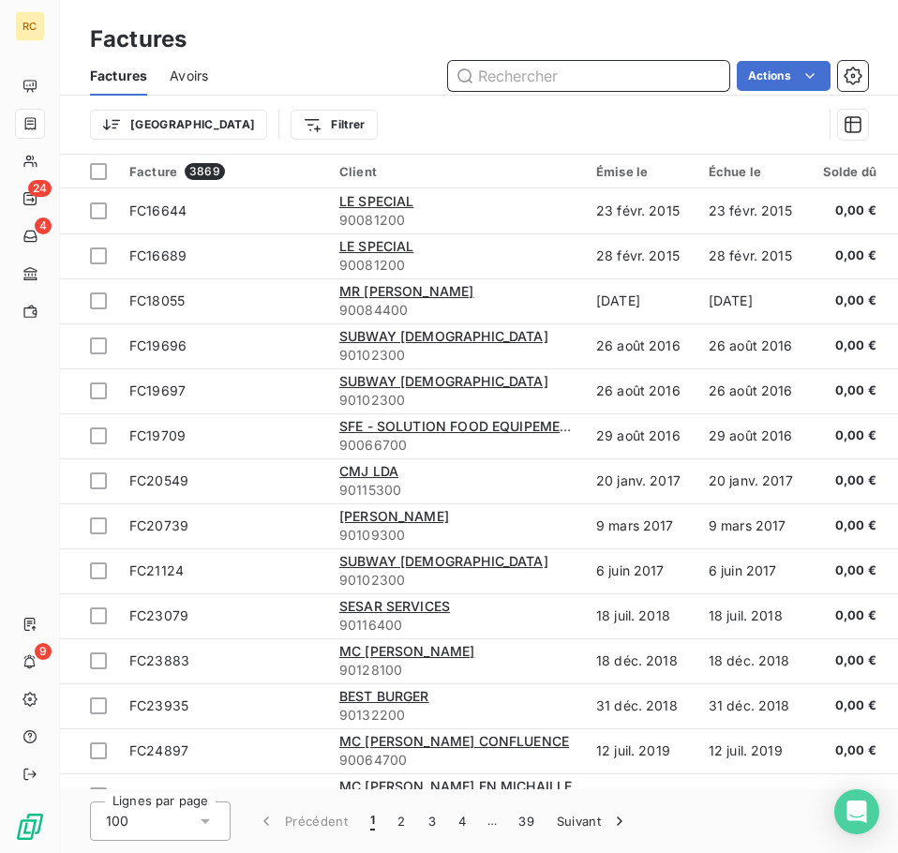
click at [613, 77] on input "text" at bounding box center [588, 76] width 281 height 30
paste input "FC38449"
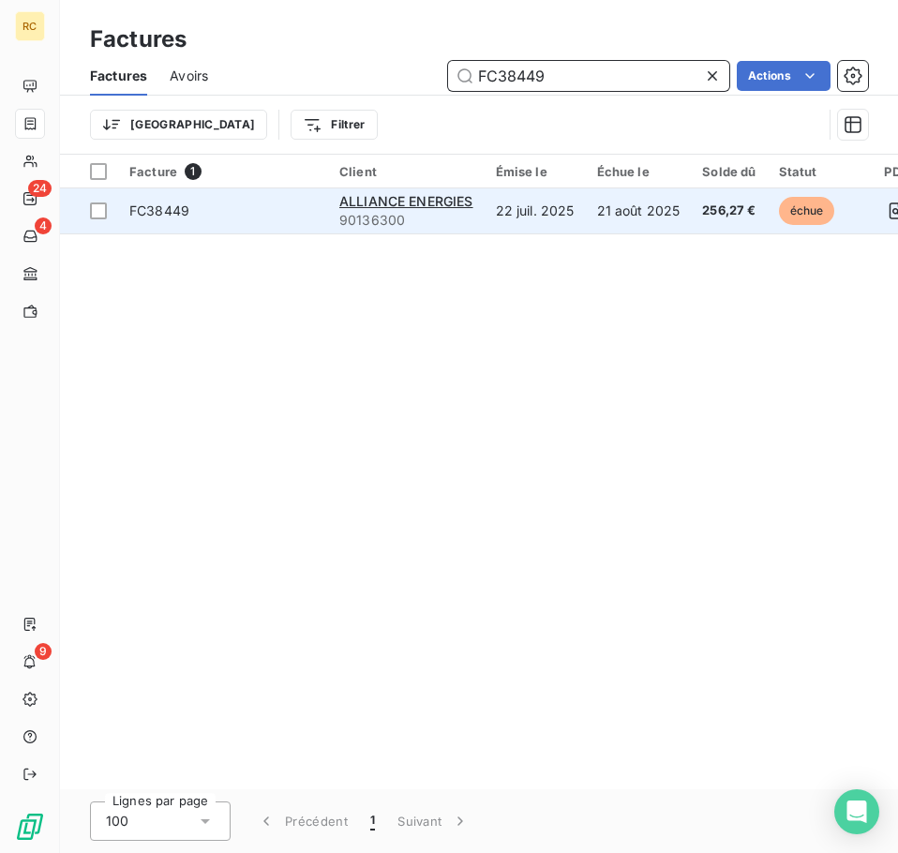
type input "FC38449"
click at [671, 205] on td "21 août 2025" at bounding box center [639, 210] width 106 height 45
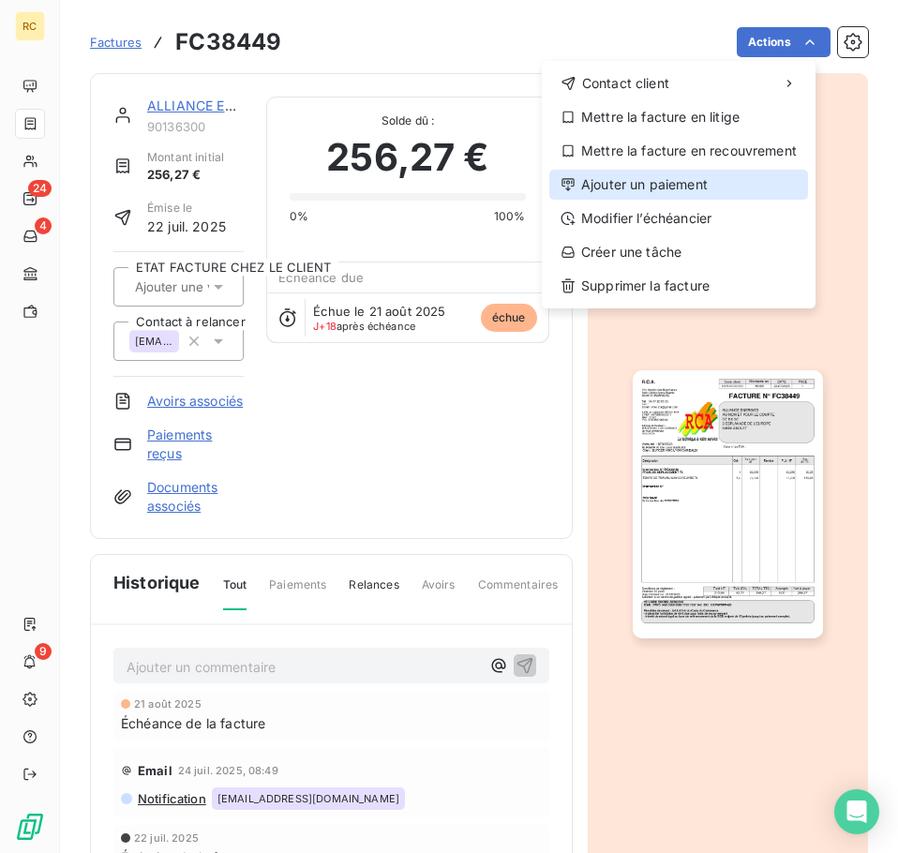
click at [744, 181] on div "Ajouter un paiement" at bounding box center [678, 185] width 259 height 30
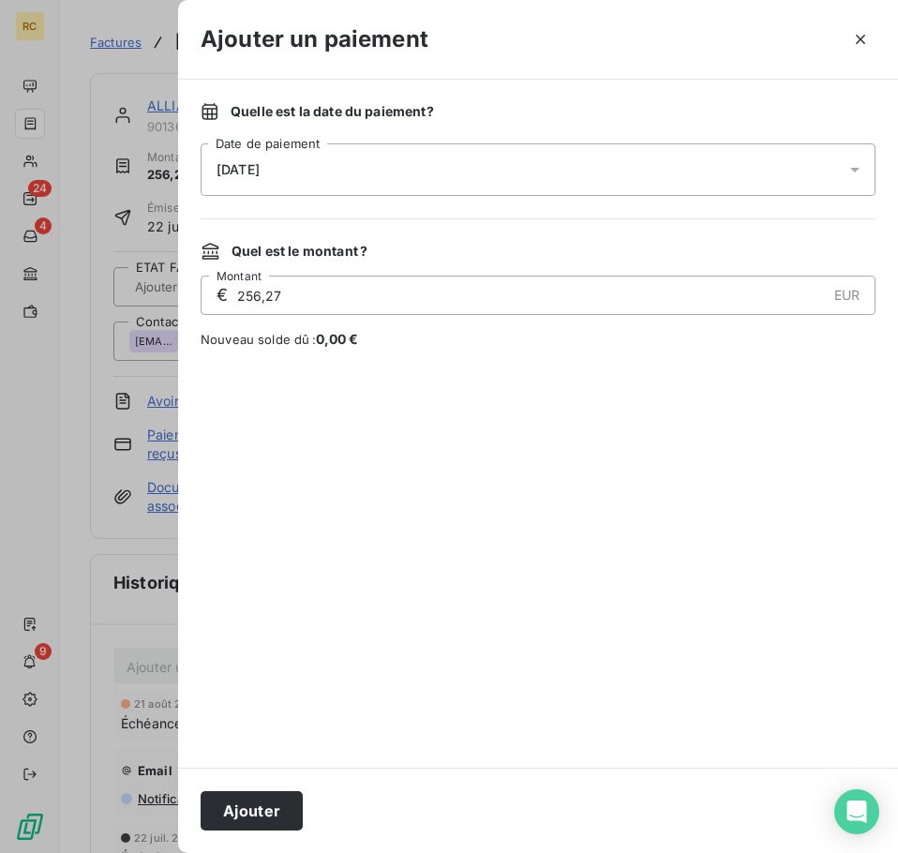
click at [621, 182] on div "[DATE]" at bounding box center [537, 169] width 675 height 52
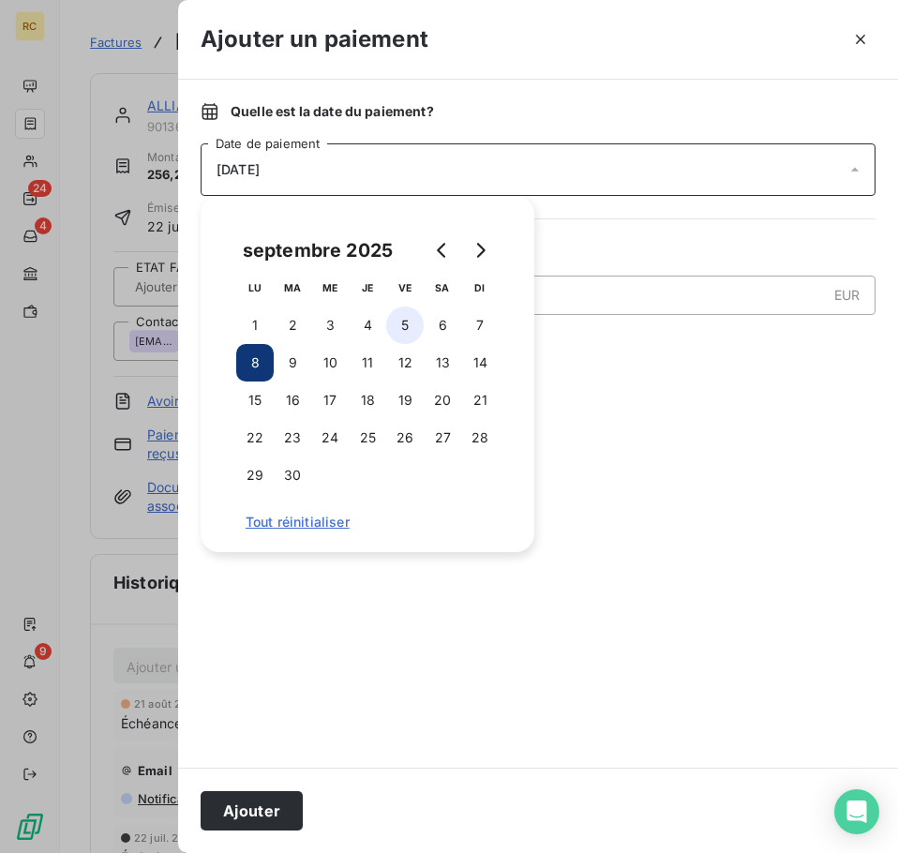
click at [400, 324] on button "5" at bounding box center [404, 324] width 37 height 37
click at [836, 366] on div "Quelle est la date du paiement ? [DATE] Date de paiement Quel est le montant ? …" at bounding box center [538, 424] width 720 height 688
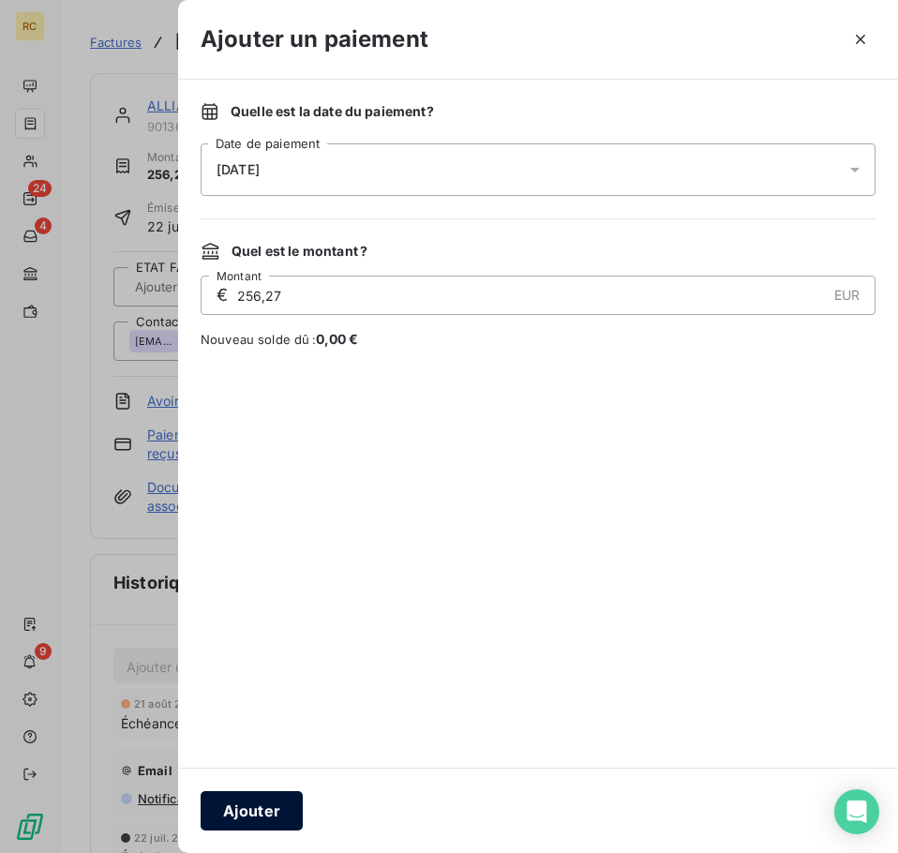
click at [265, 810] on button "Ajouter" at bounding box center [251, 810] width 102 height 39
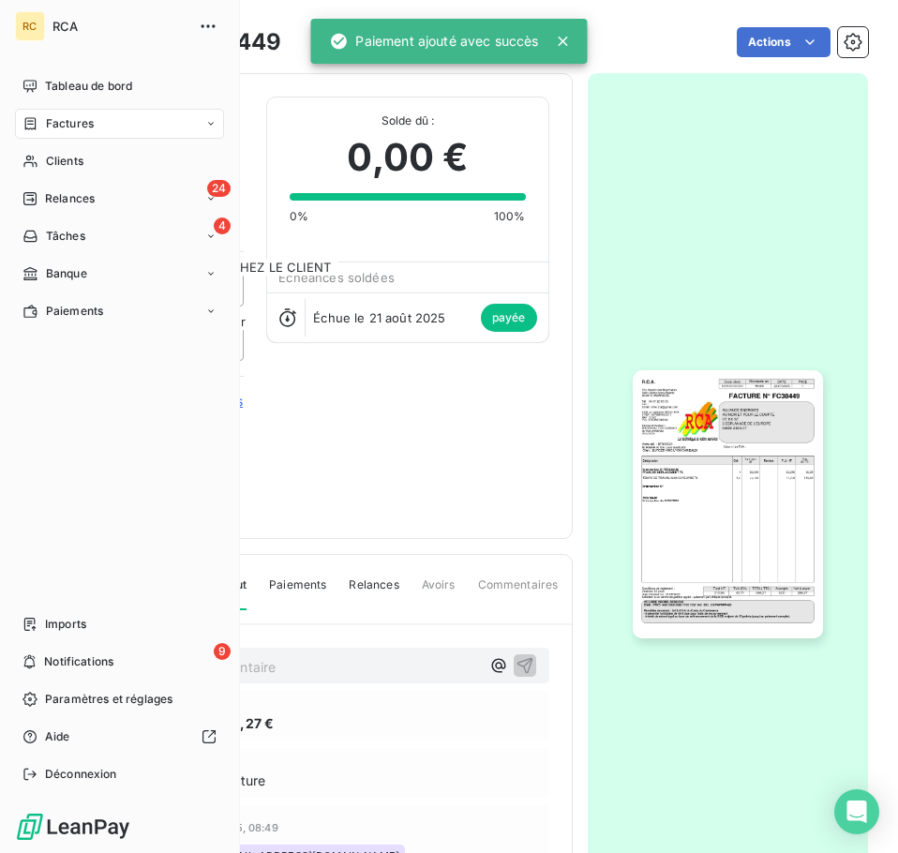
click at [210, 120] on icon at bounding box center [210, 123] width 11 height 11
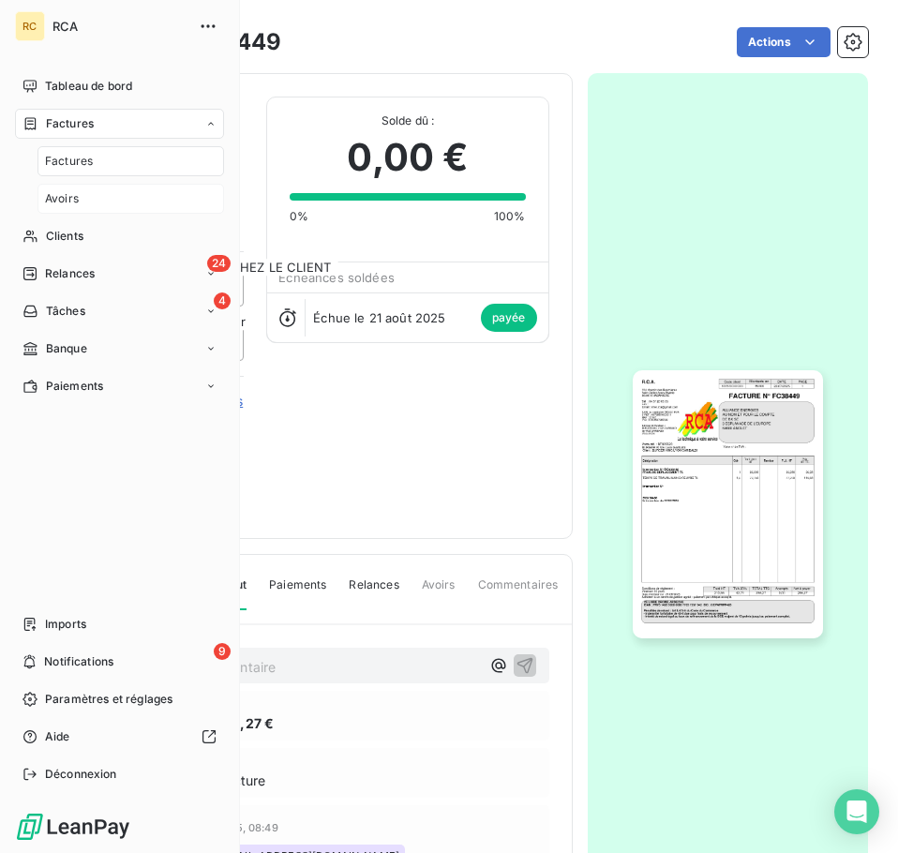
click at [72, 210] on div "Avoirs" at bounding box center [130, 199] width 186 height 30
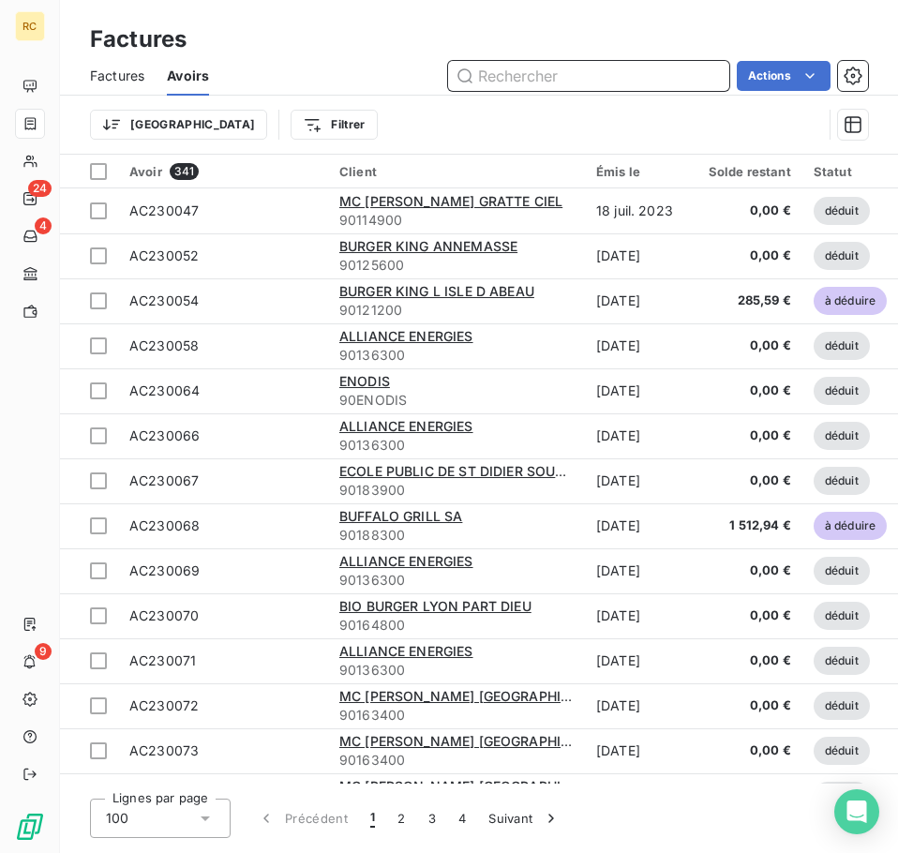
click at [546, 83] on input "text" at bounding box center [588, 76] width 281 height 30
paste input "250204"
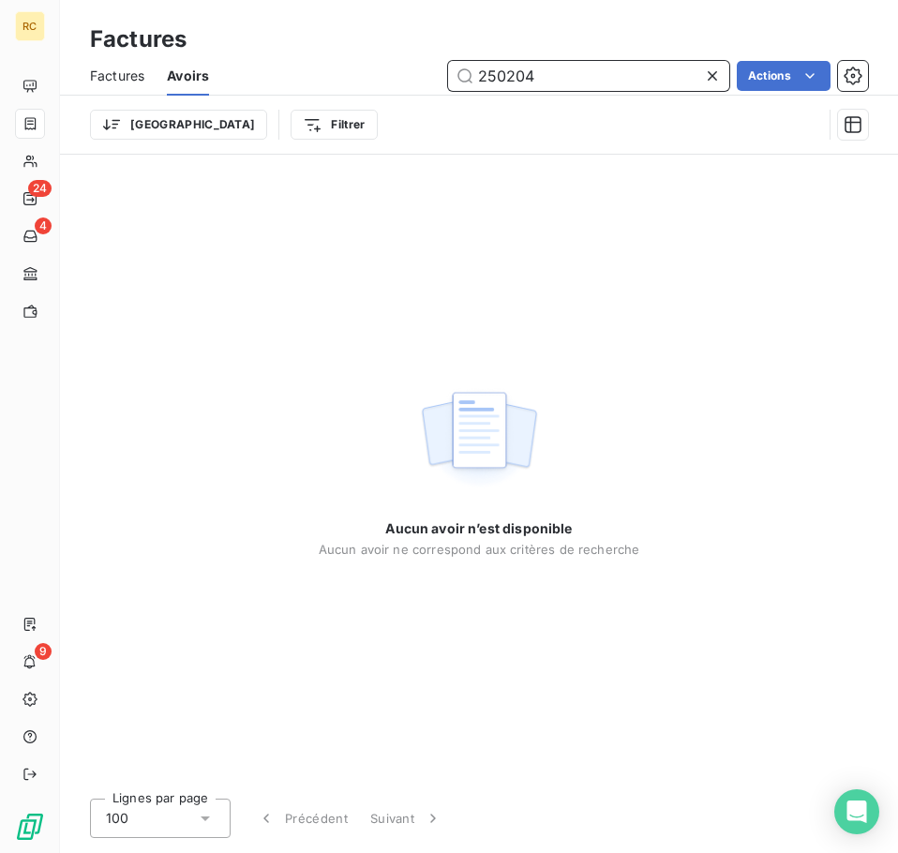
click at [477, 78] on input "250204" at bounding box center [588, 76] width 281 height 30
type input "A"
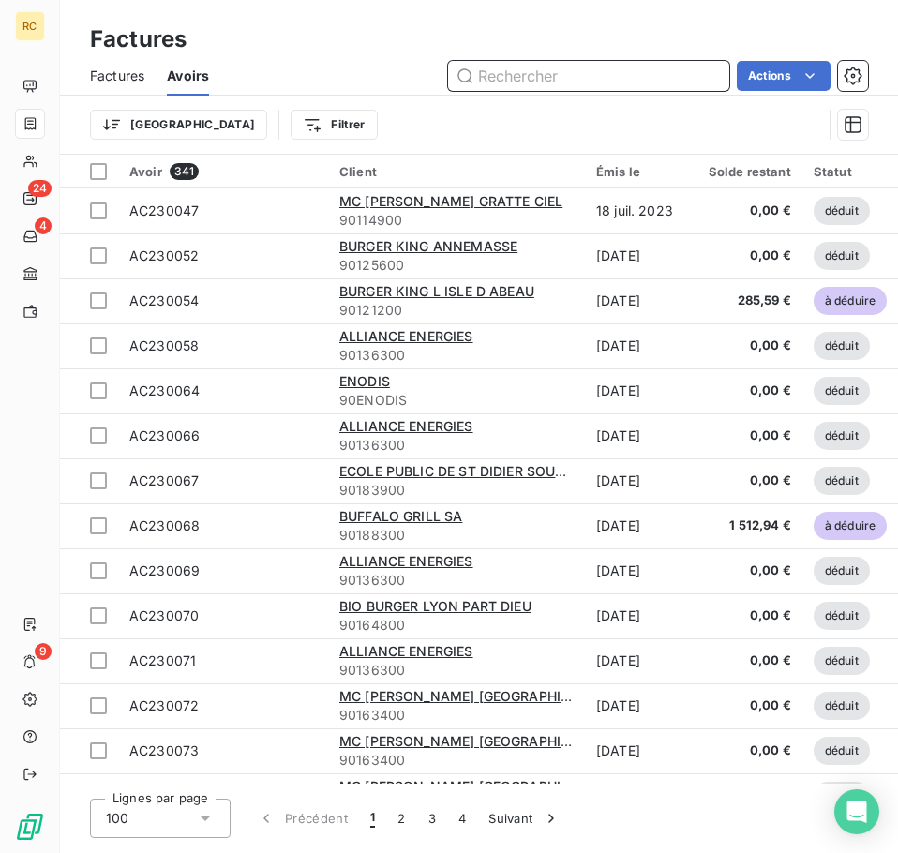
click at [535, 74] on input "text" at bounding box center [588, 76] width 281 height 30
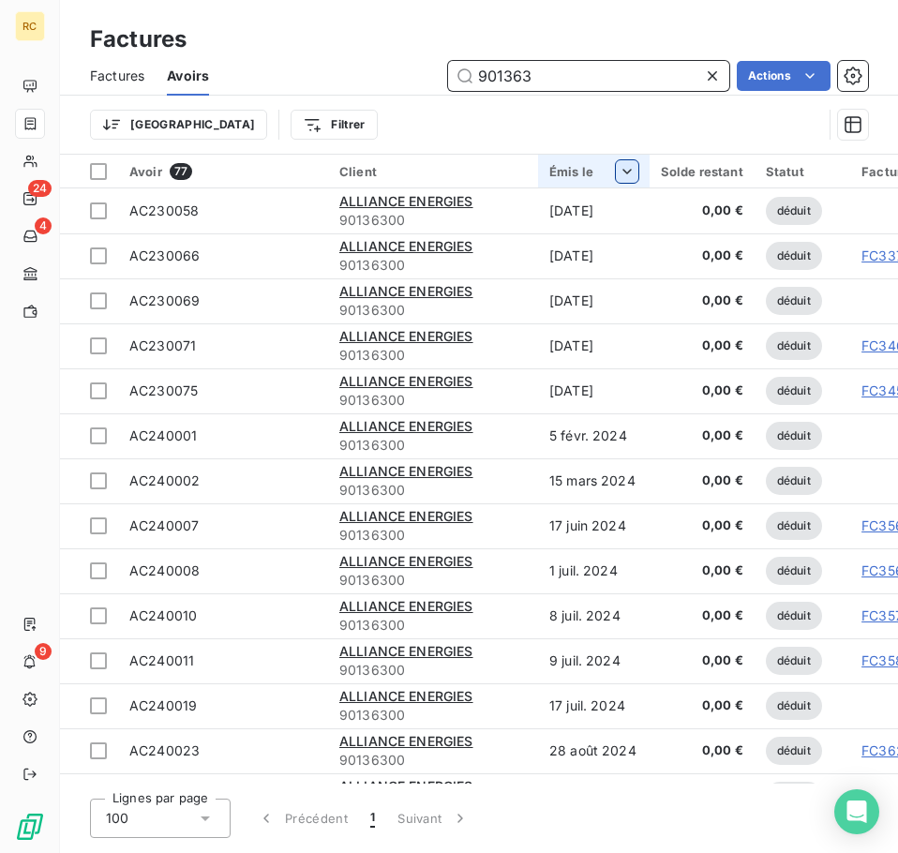
type input "901363"
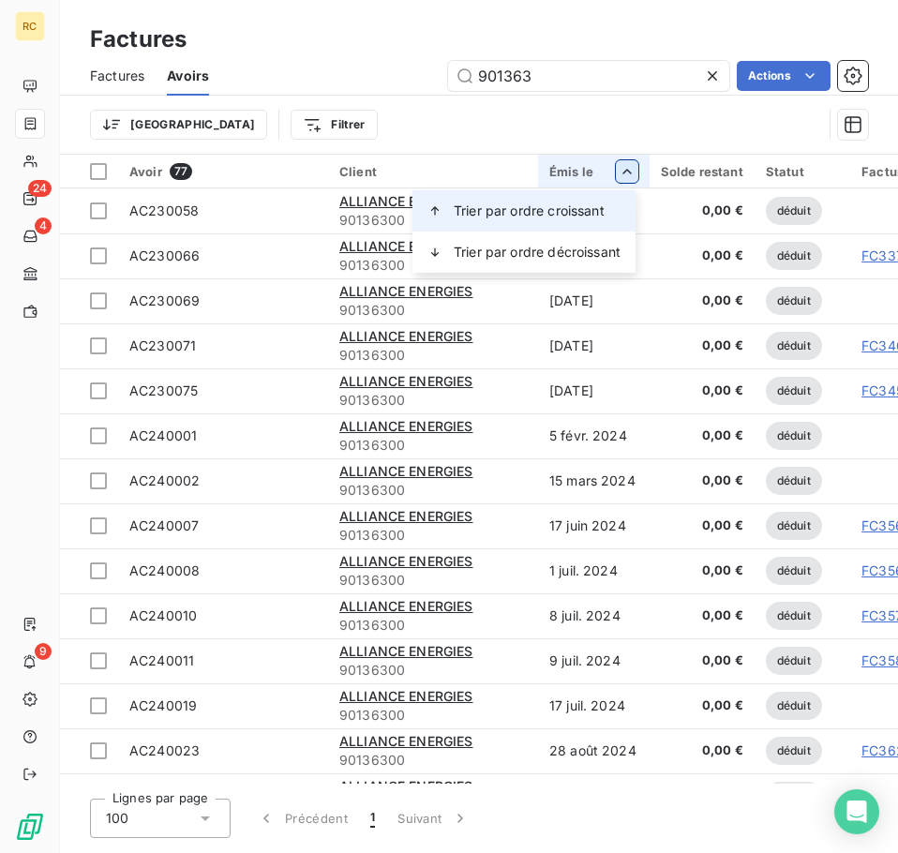
click at [604, 209] on span "Trier par ordre croissant" at bounding box center [528, 210] width 151 height 19
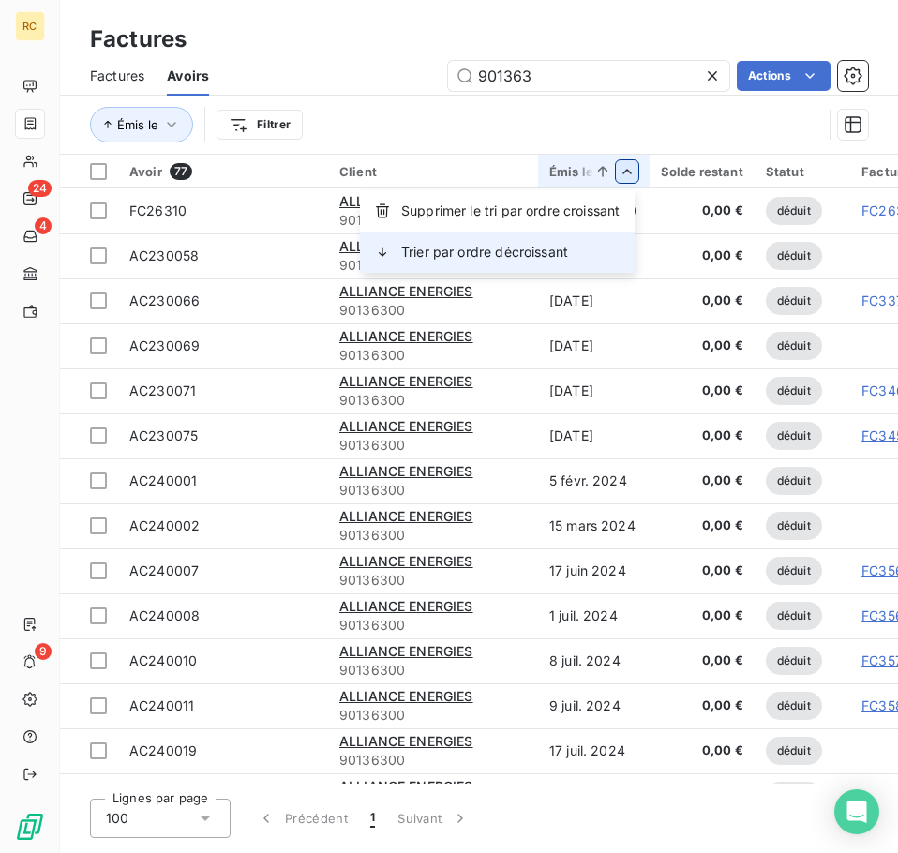
click at [573, 254] on div "Trier par ordre décroissant" at bounding box center [497, 251] width 275 height 41
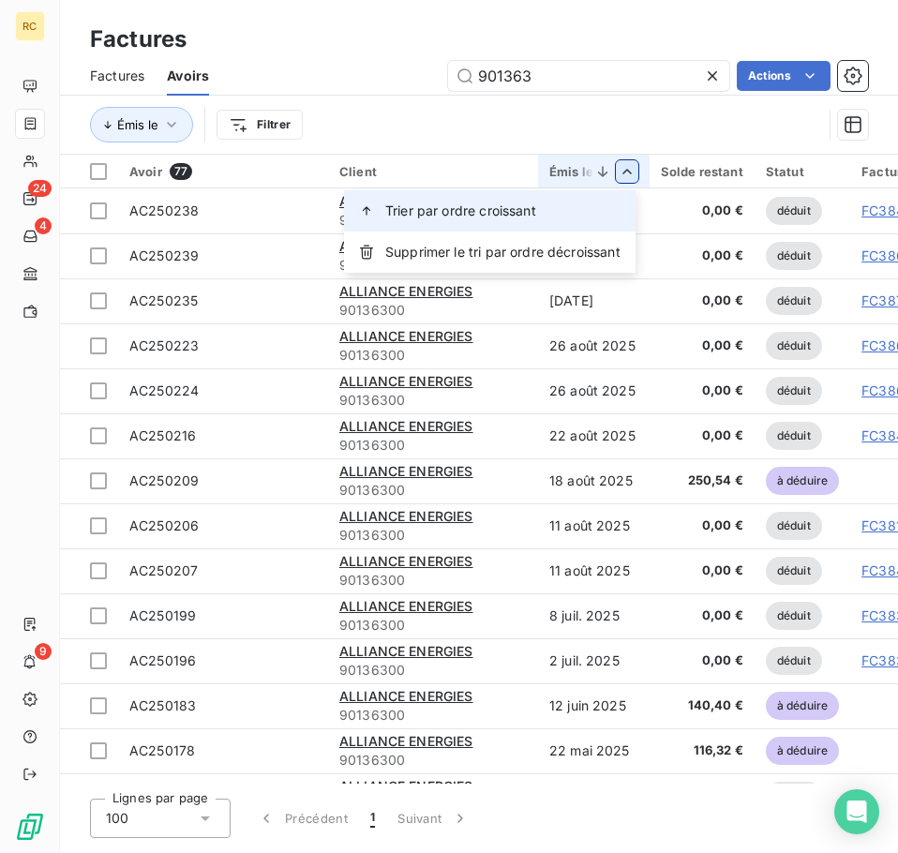
click at [529, 219] on span "Trier par ordre croissant" at bounding box center [460, 210] width 151 height 19
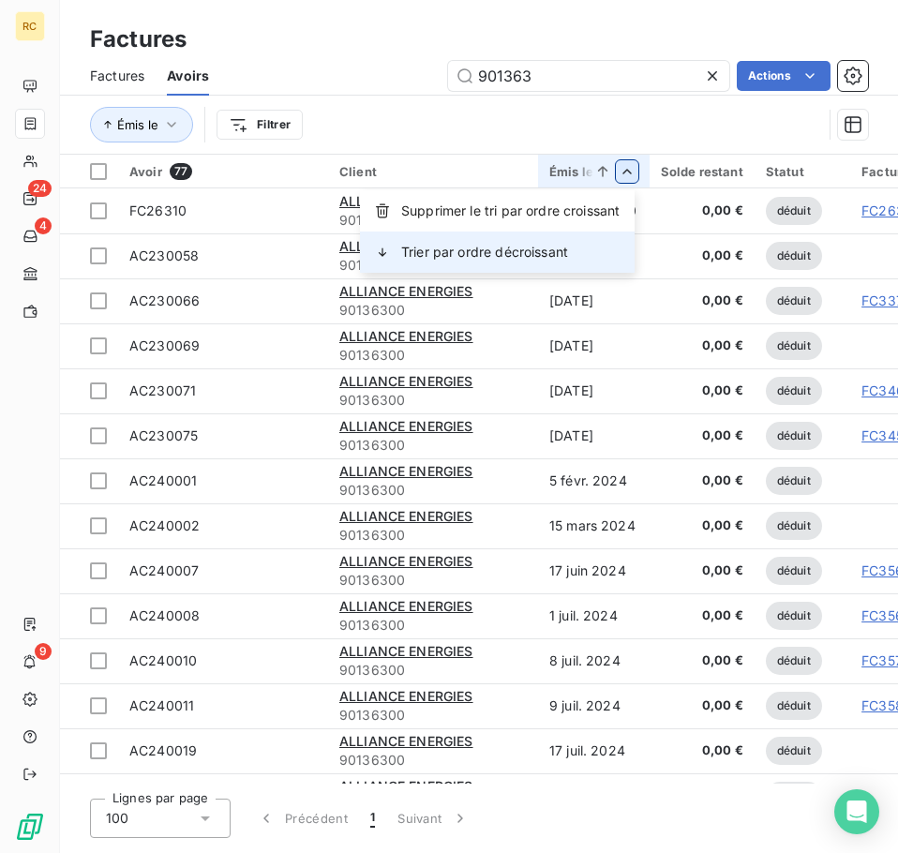
click at [549, 245] on span "Trier par ordre décroissant" at bounding box center [484, 252] width 167 height 19
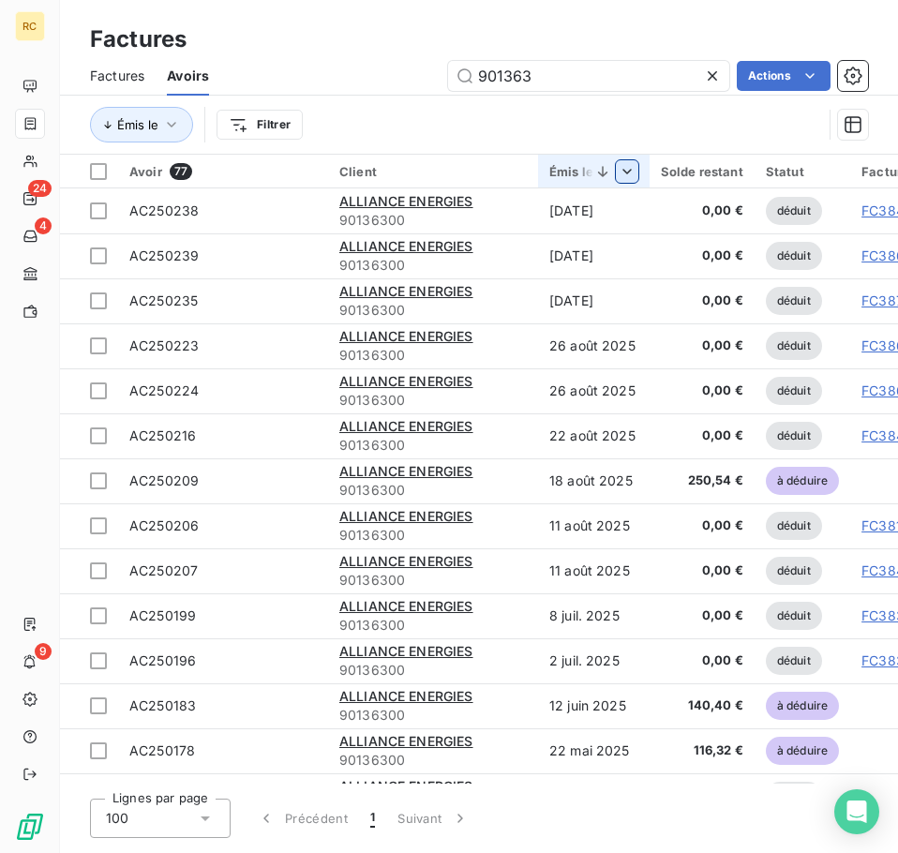
click at [731, 170] on div "Solde restant" at bounding box center [702, 171] width 82 height 15
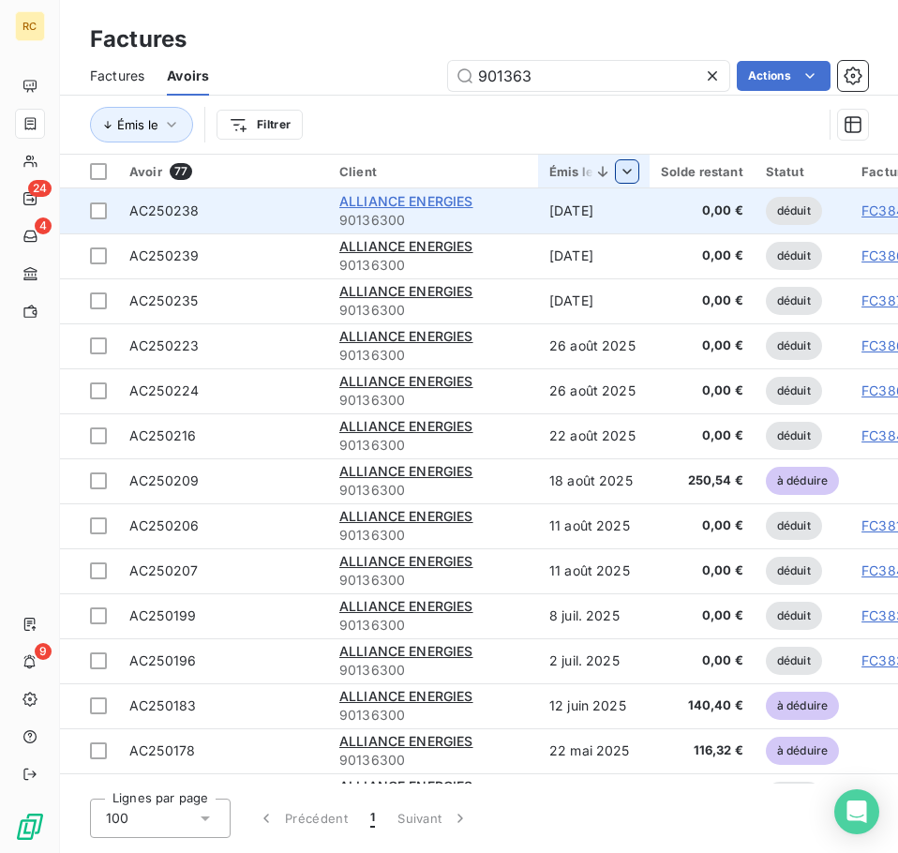
click at [458, 203] on span "ALLIANCE ENERGIES" at bounding box center [406, 201] width 134 height 16
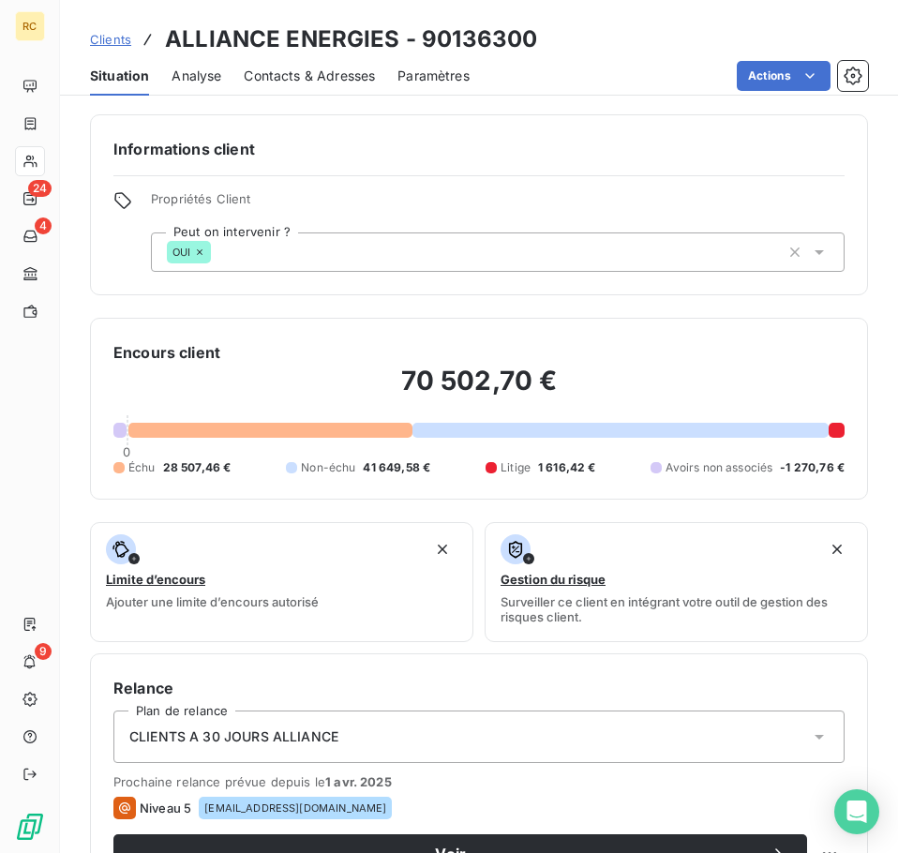
click at [102, 37] on span "Clients" at bounding box center [110, 39] width 41 height 15
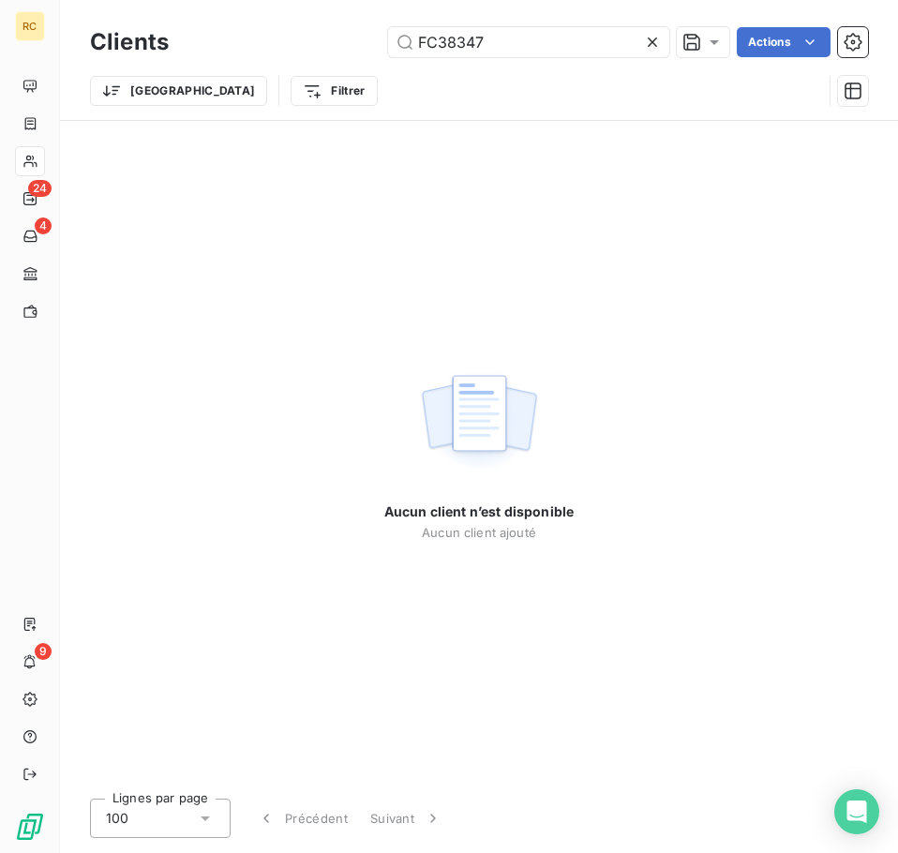
click at [655, 43] on icon at bounding box center [652, 42] width 19 height 19
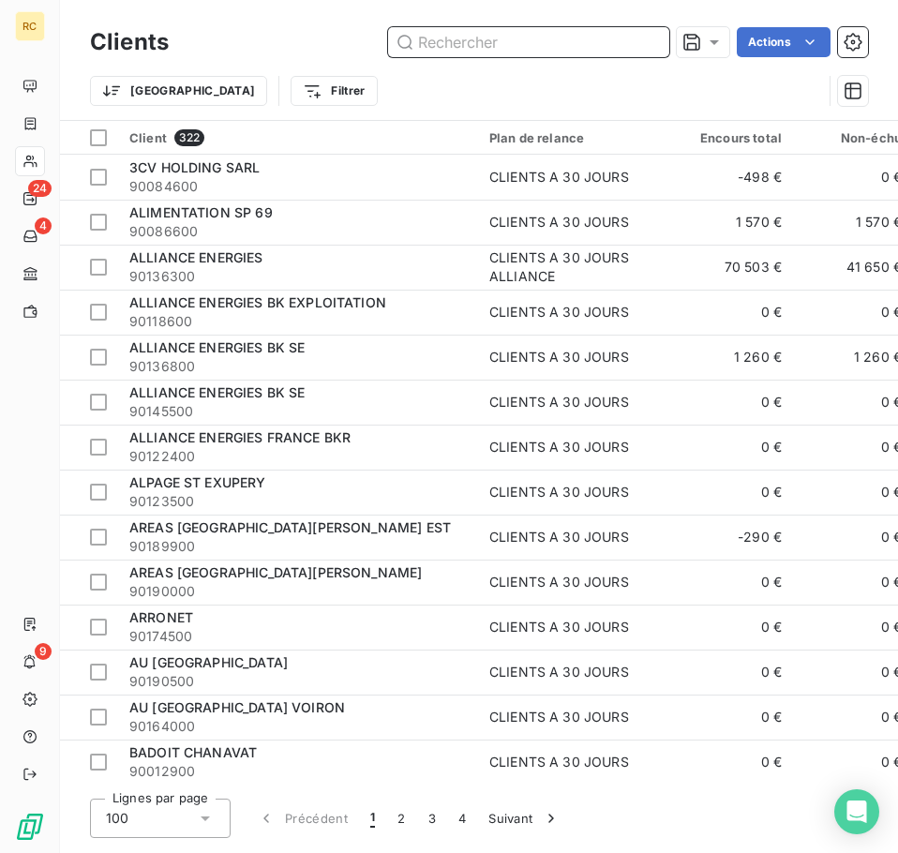
click at [528, 46] on input "text" at bounding box center [528, 42] width 281 height 30
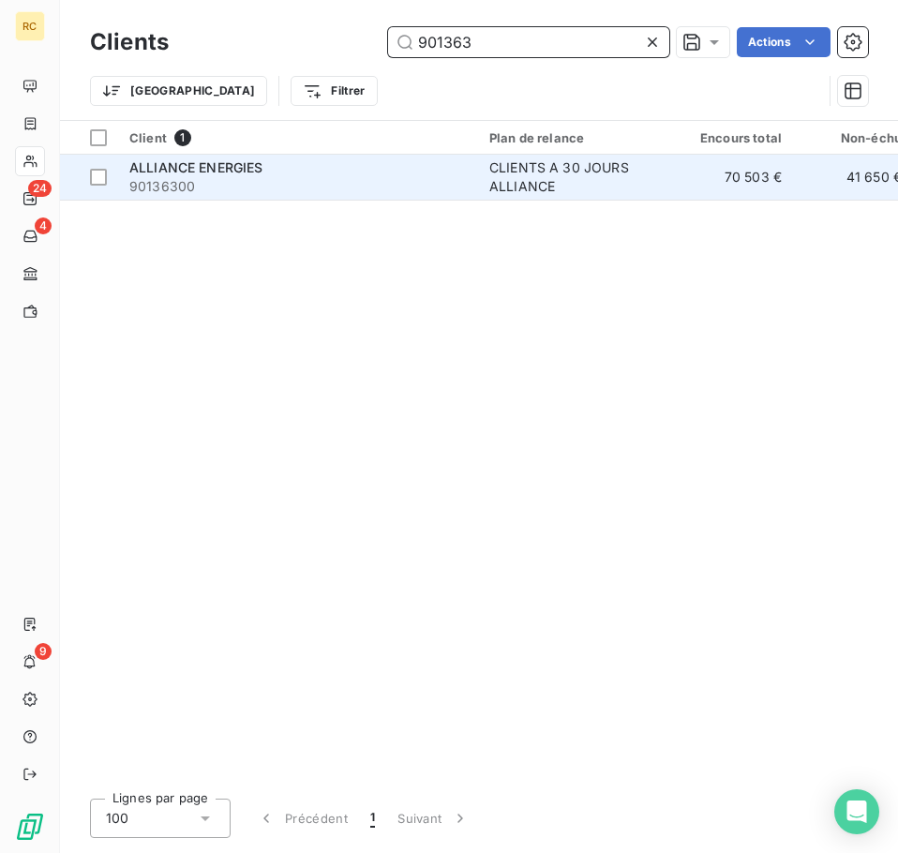
type input "901363"
click at [367, 170] on div "ALLIANCE ENERGIES" at bounding box center [297, 167] width 337 height 19
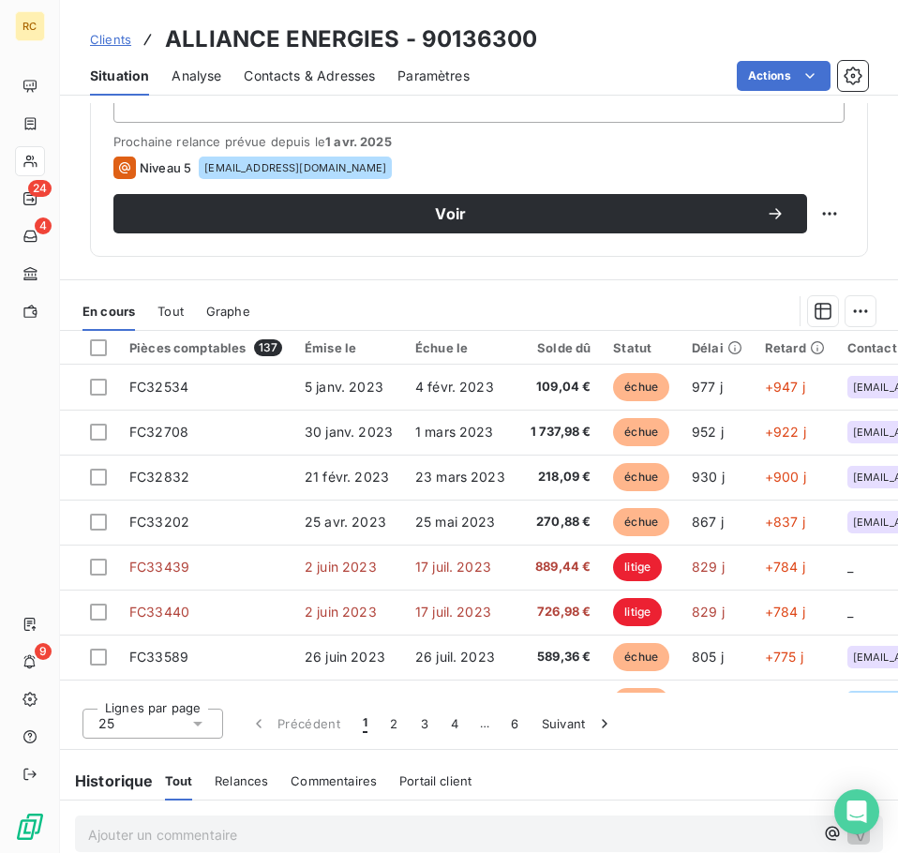
scroll to position [750, 0]
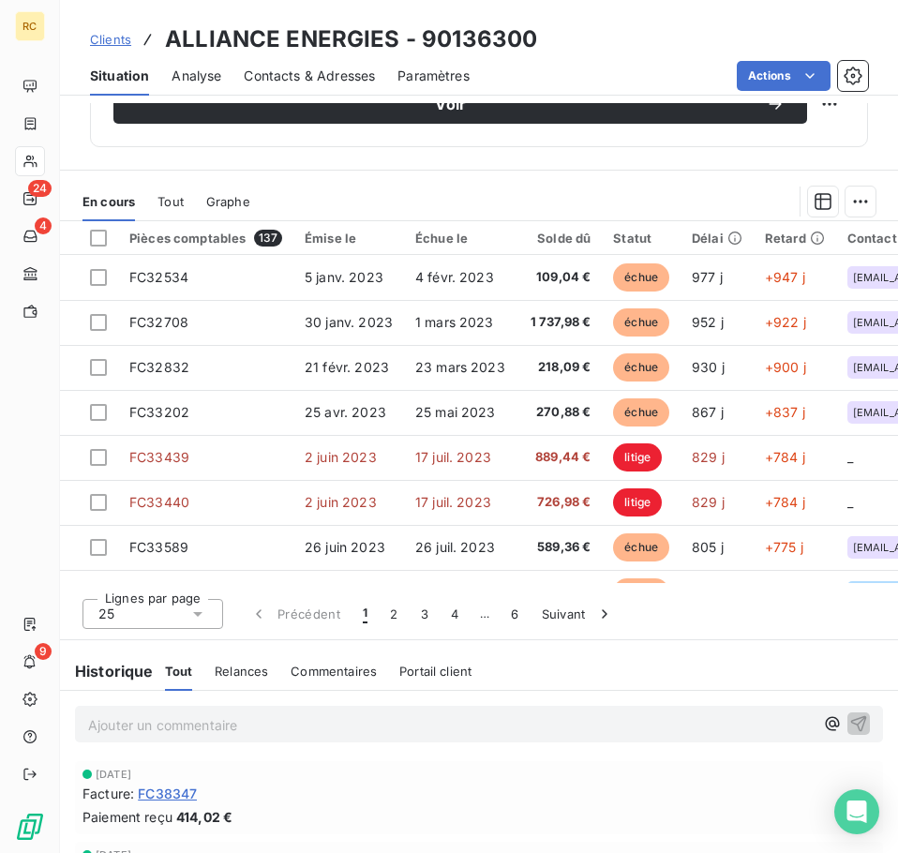
click at [337, 236] on div "Émise le" at bounding box center [348, 237] width 88 height 15
click at [392, 614] on button "2" at bounding box center [394, 613] width 30 height 39
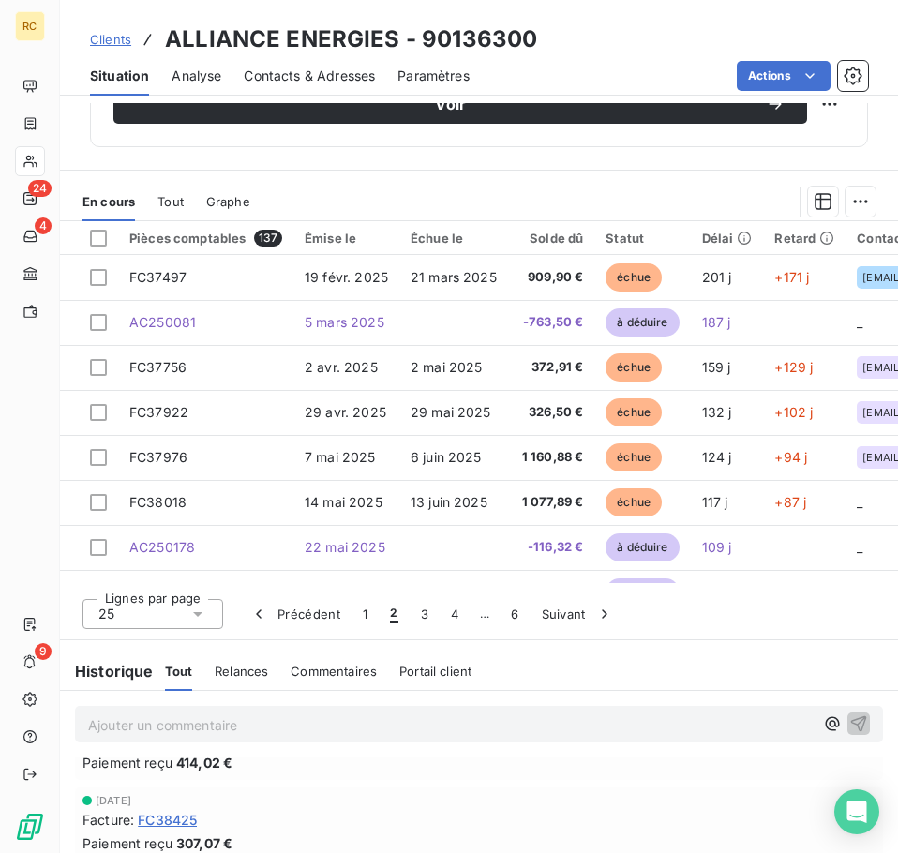
scroll to position [0, 0]
click at [167, 202] on span "Tout" at bounding box center [170, 201] width 26 height 15
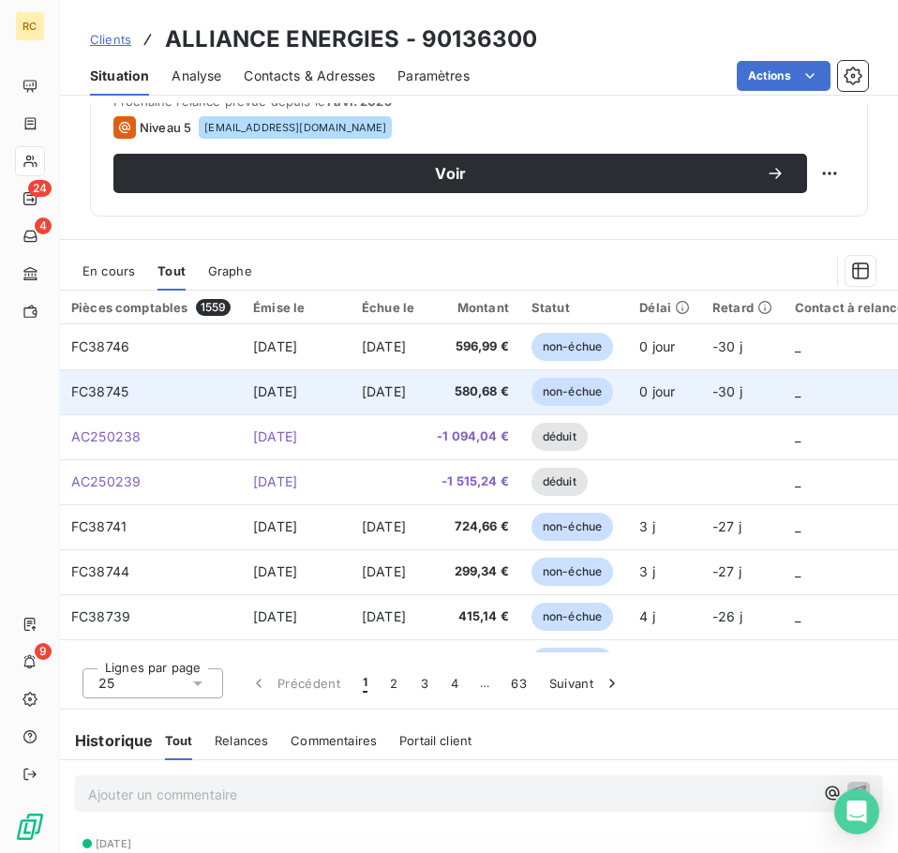
scroll to position [750, 0]
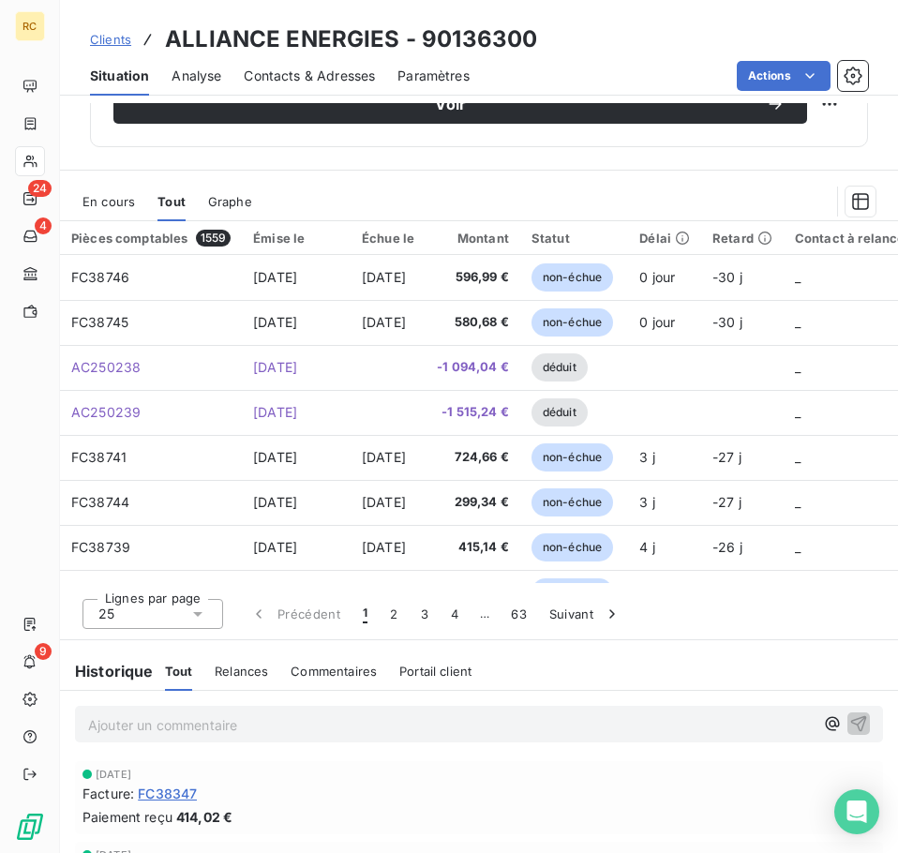
click at [110, 200] on span "En cours" at bounding box center [108, 201] width 52 height 15
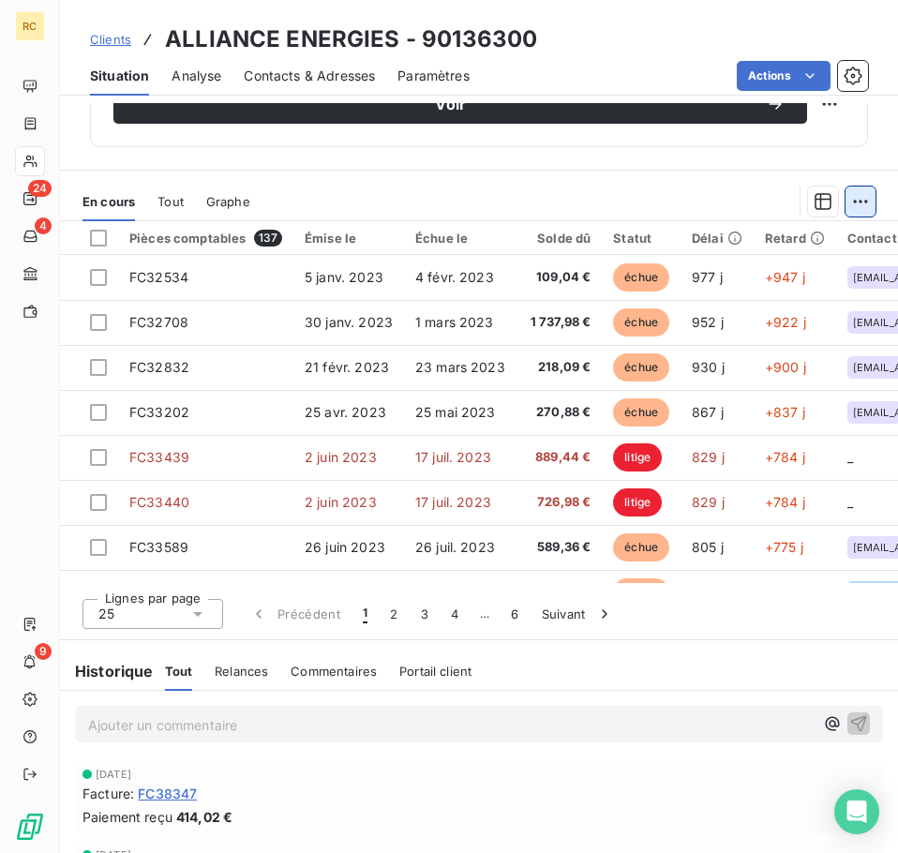
click at [853, 199] on html "RC 24 4 9 Clients ALLIANCE ENERGIES - 90136300 Situation Analyse Contacts & Adr…" at bounding box center [449, 426] width 898 height 853
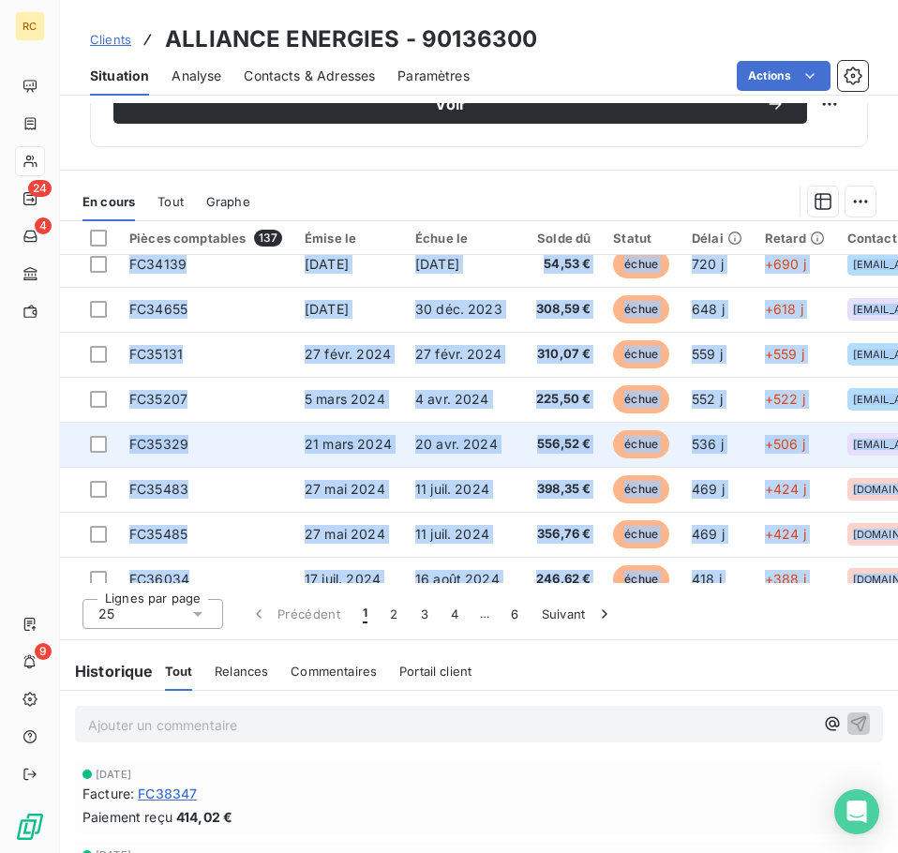
scroll to position [549, 0]
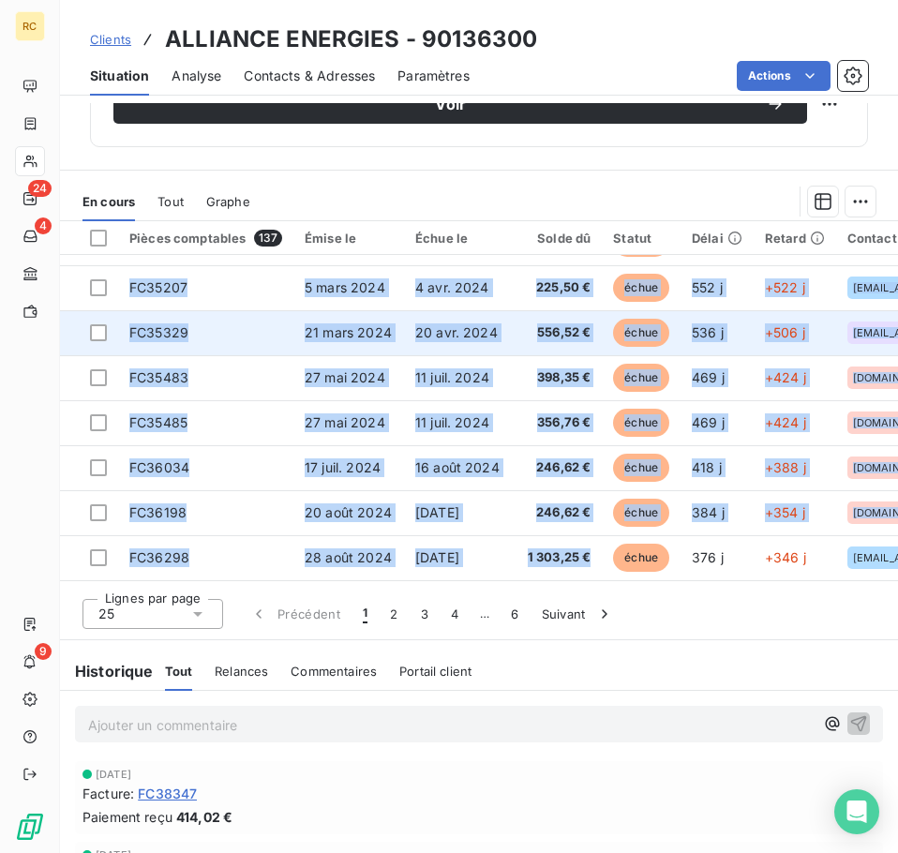
drag, startPoint x: 511, startPoint y: 572, endPoint x: 585, endPoint y: 569, distance: 74.1
click at [585, 569] on html "RC 24 4 9 Clients ALLIANCE ENERGIES - 90136300 Situation Analyse Contacts & Adr…" at bounding box center [449, 426] width 898 height 853
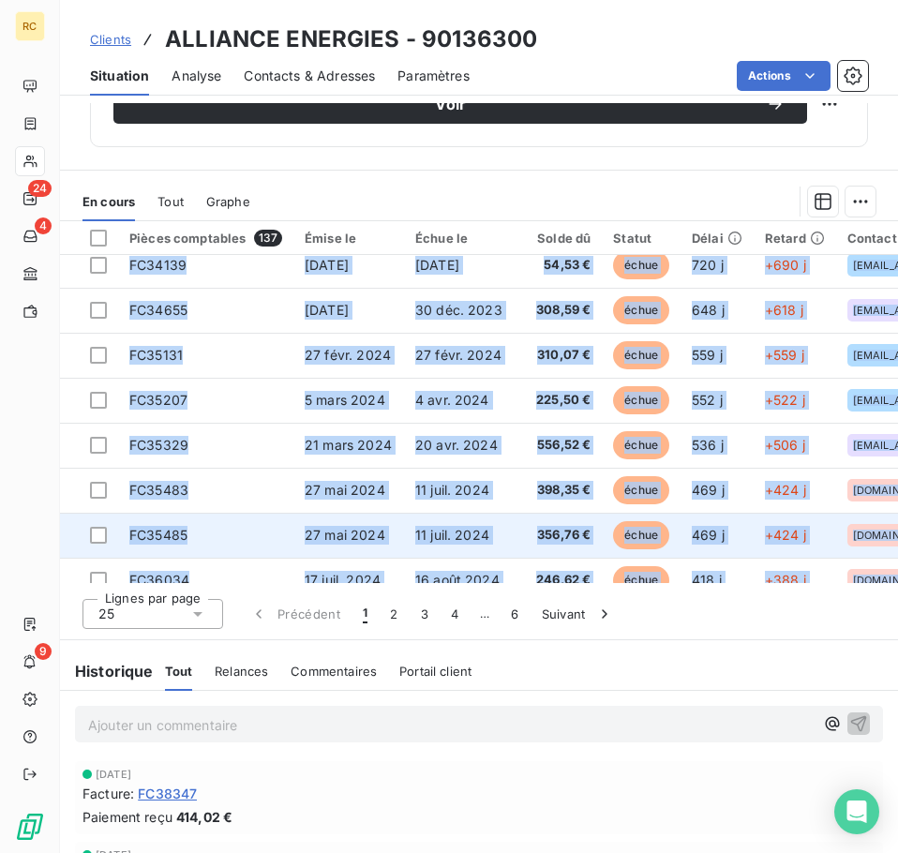
scroll to position [468, 0]
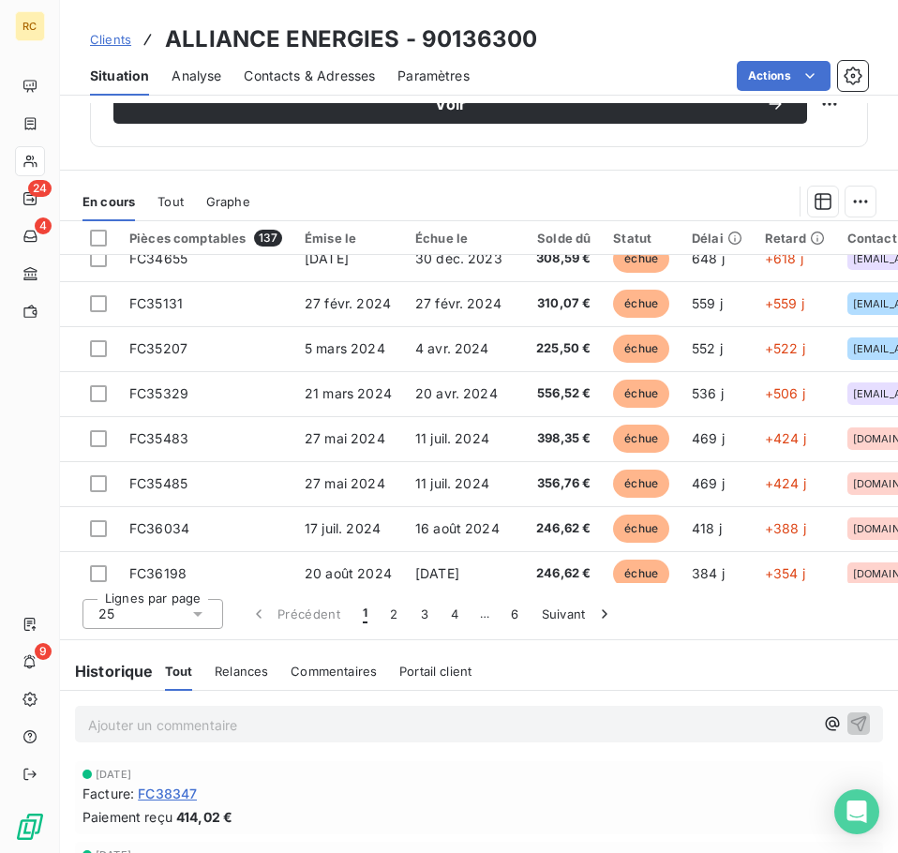
click at [782, 659] on div "Historique Tout Relances Commentaires Portail client Tout Relances Commentaires…" at bounding box center [479, 670] width 838 height 39
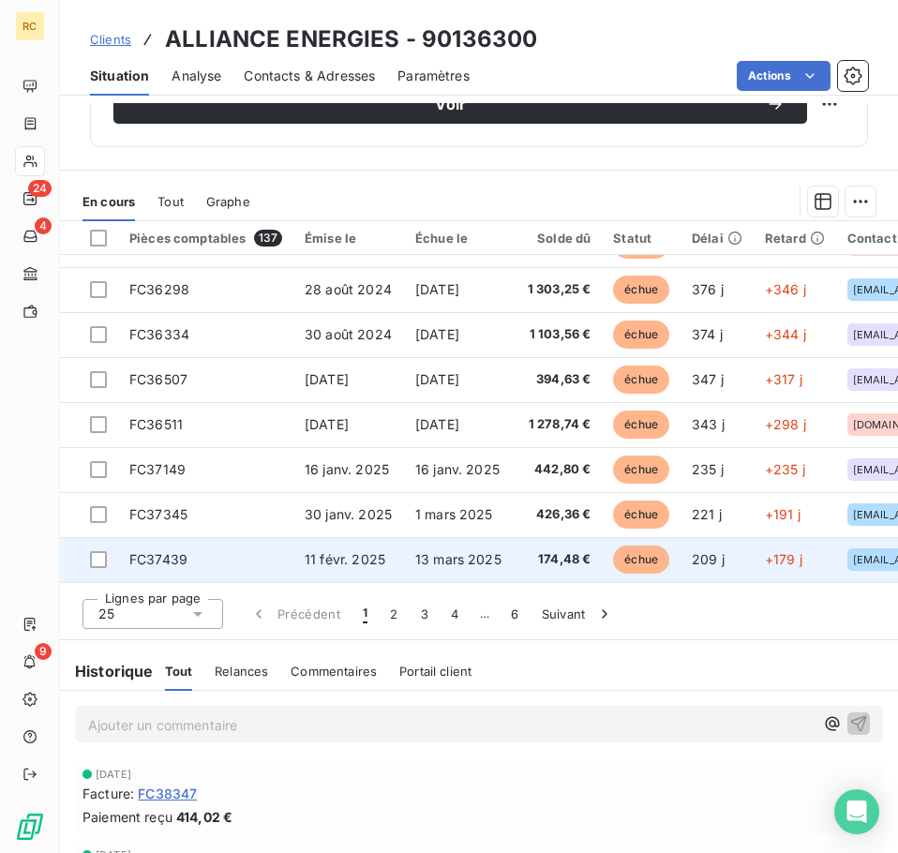
scroll to position [805, 0]
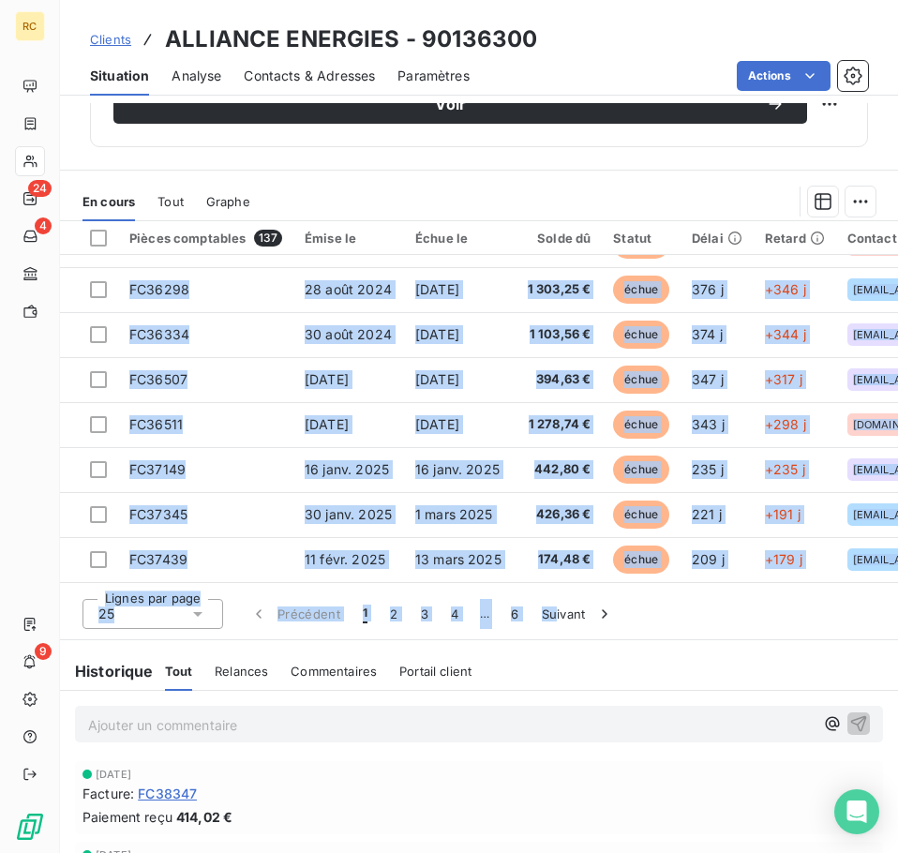
drag, startPoint x: 555, startPoint y: 583, endPoint x: 594, endPoint y: 580, distance: 39.5
click at [594, 580] on div "Pièces comptables 137 Émise le Échue le Solde dû Statut Délai Retard Contact à …" at bounding box center [479, 430] width 838 height 418
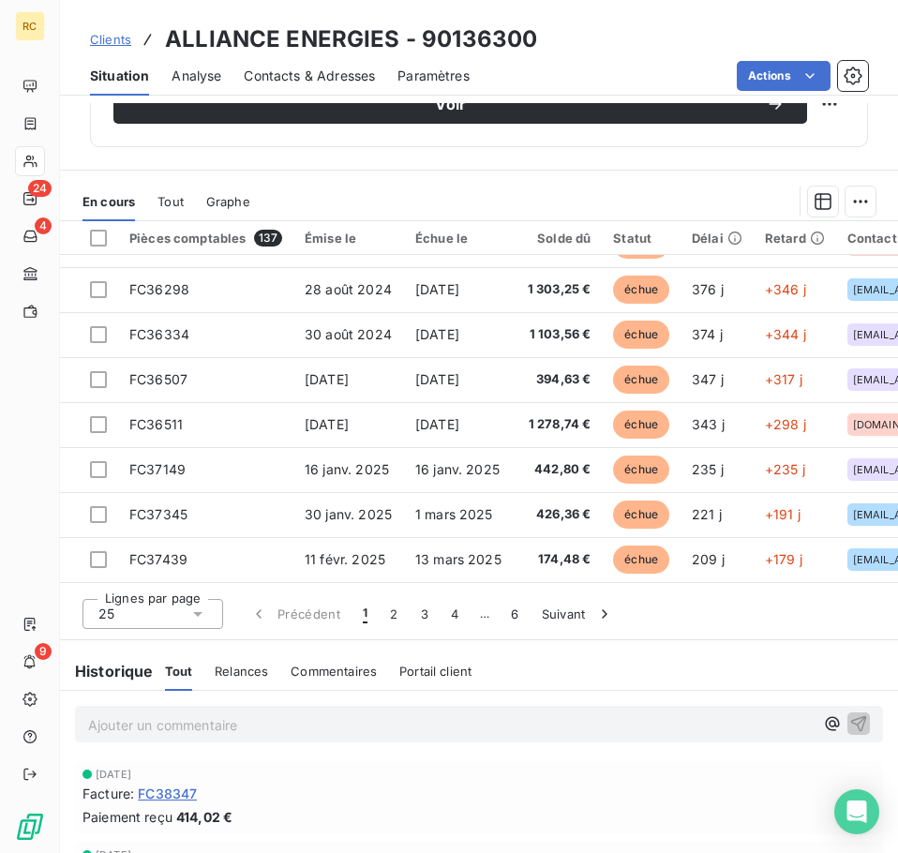
click at [676, 594] on div "Lignes par page 25 Précédent 1 2 3 4 … 6 Suivant" at bounding box center [479, 611] width 838 height 56
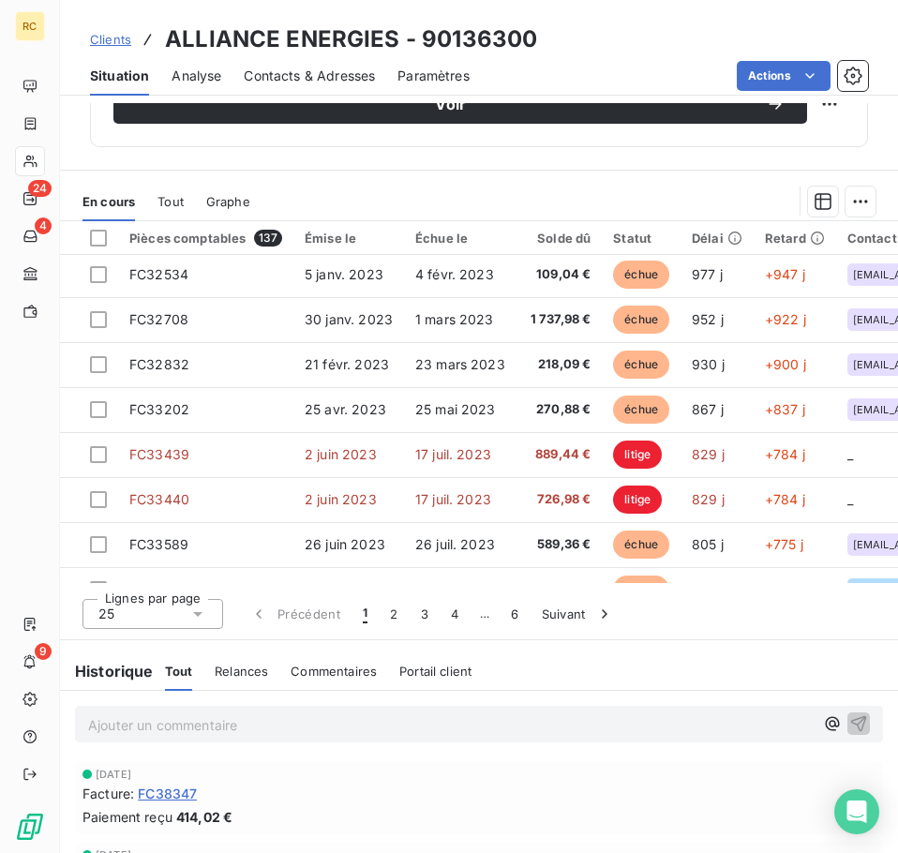
scroll to position [0, 0]
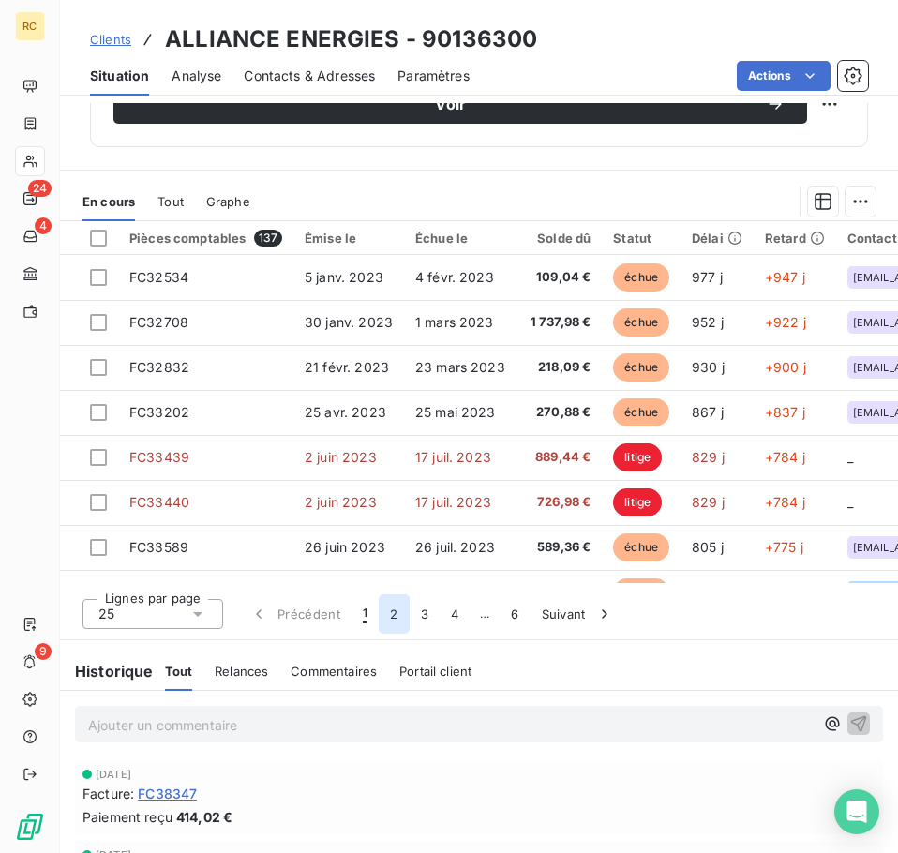
click at [395, 609] on button "2" at bounding box center [394, 613] width 30 height 39
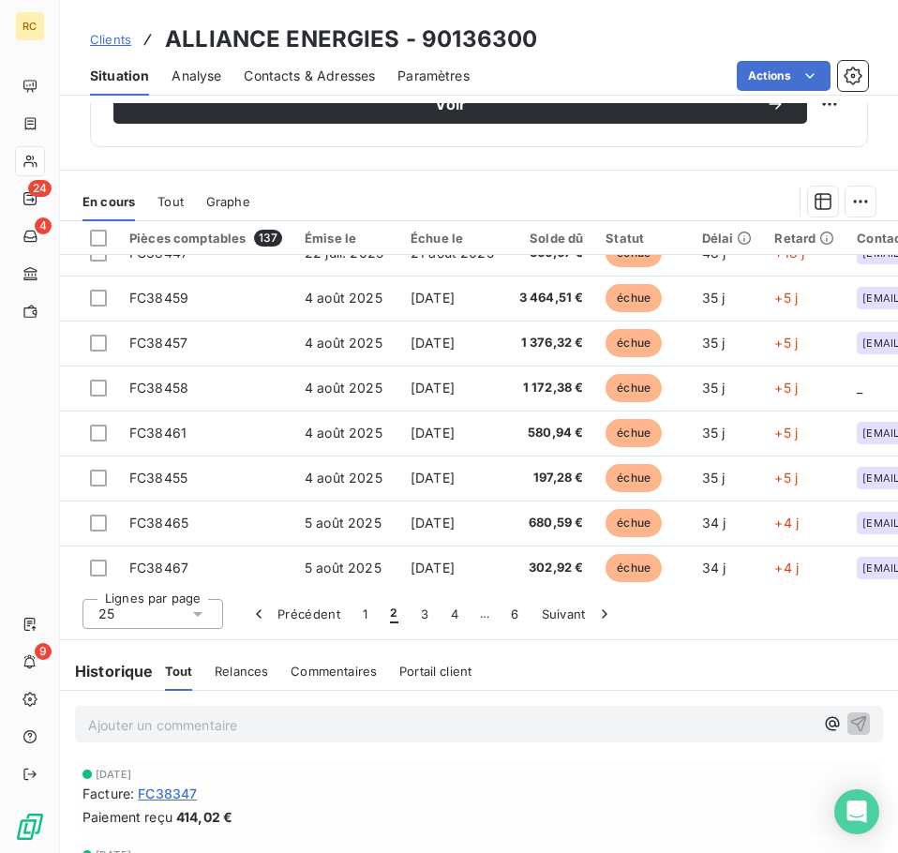
scroll to position [805, 0]
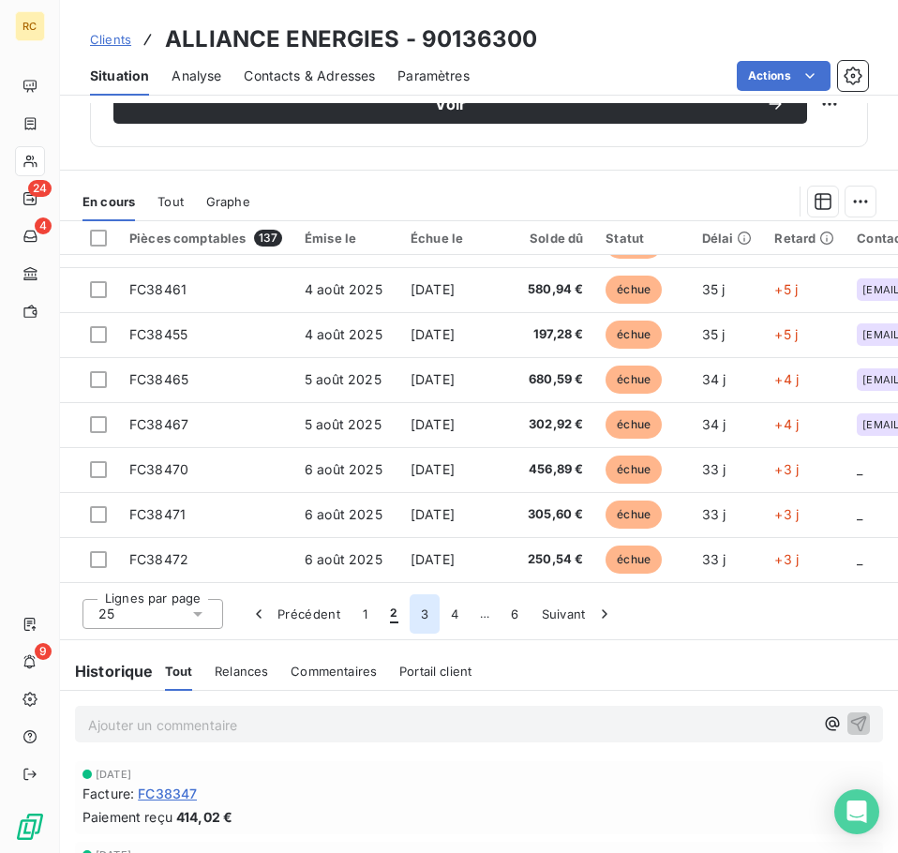
click at [430, 619] on button "3" at bounding box center [424, 613] width 30 height 39
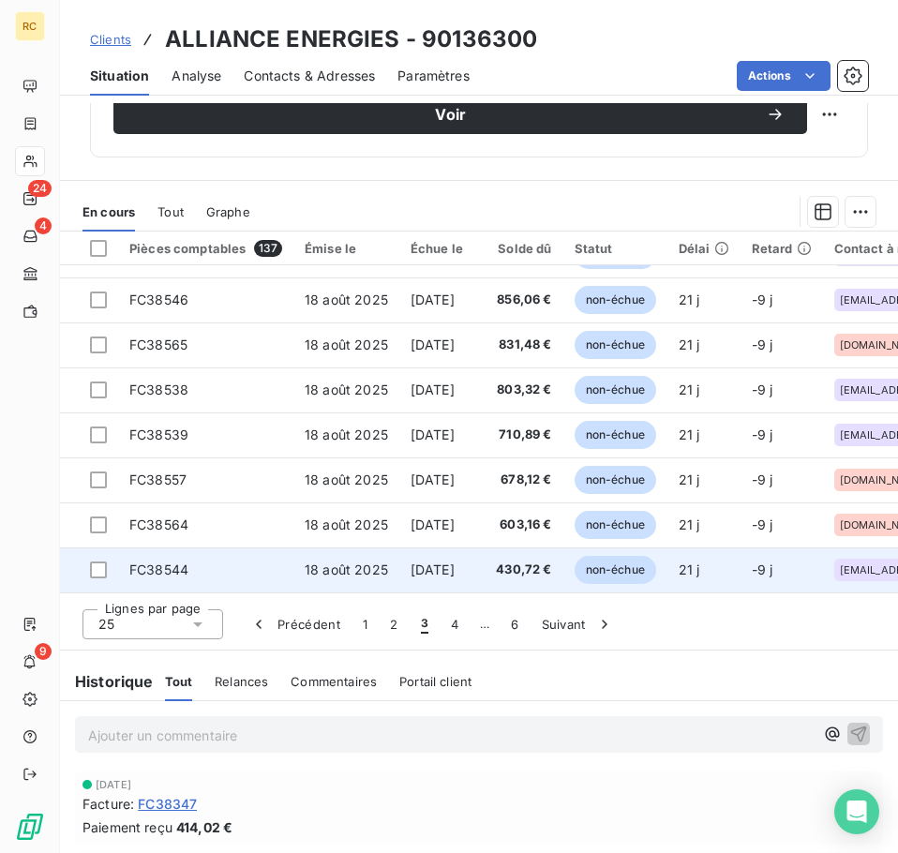
scroll to position [723, 0]
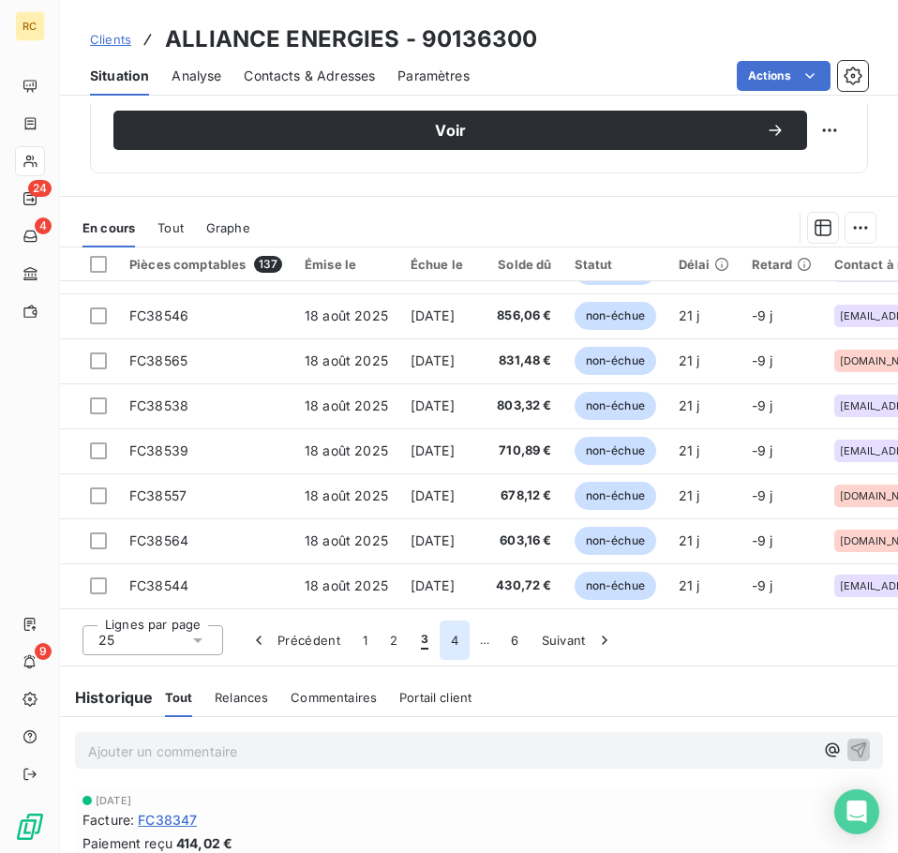
click at [463, 640] on button "4" at bounding box center [454, 639] width 30 height 39
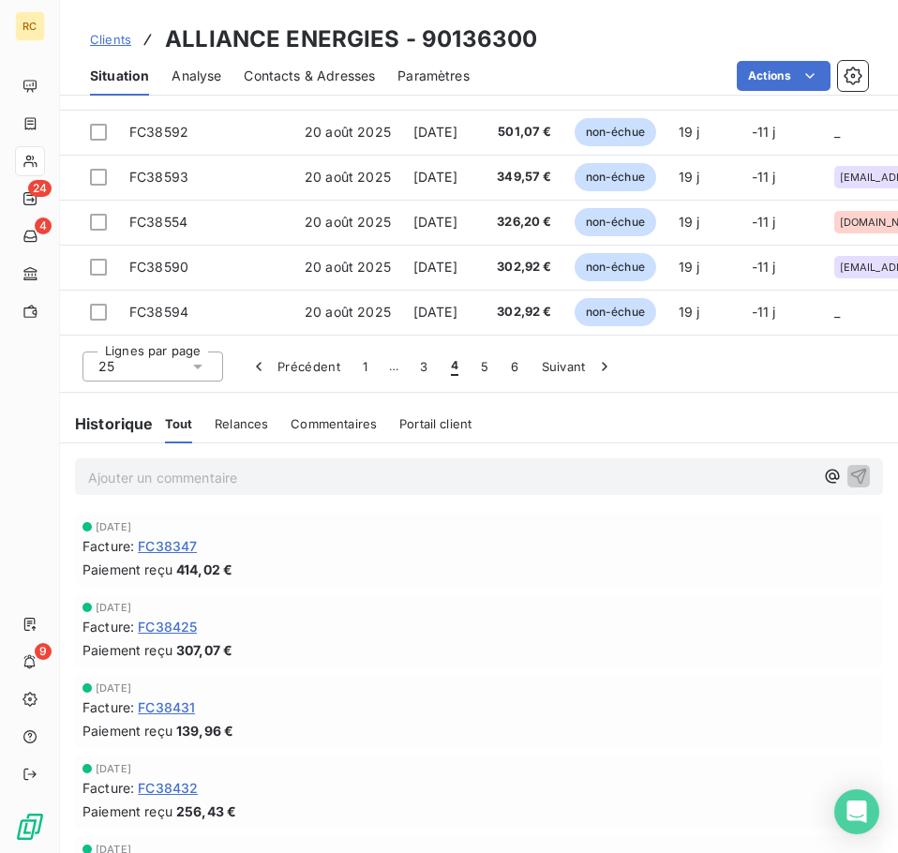
scroll to position [1004, 0]
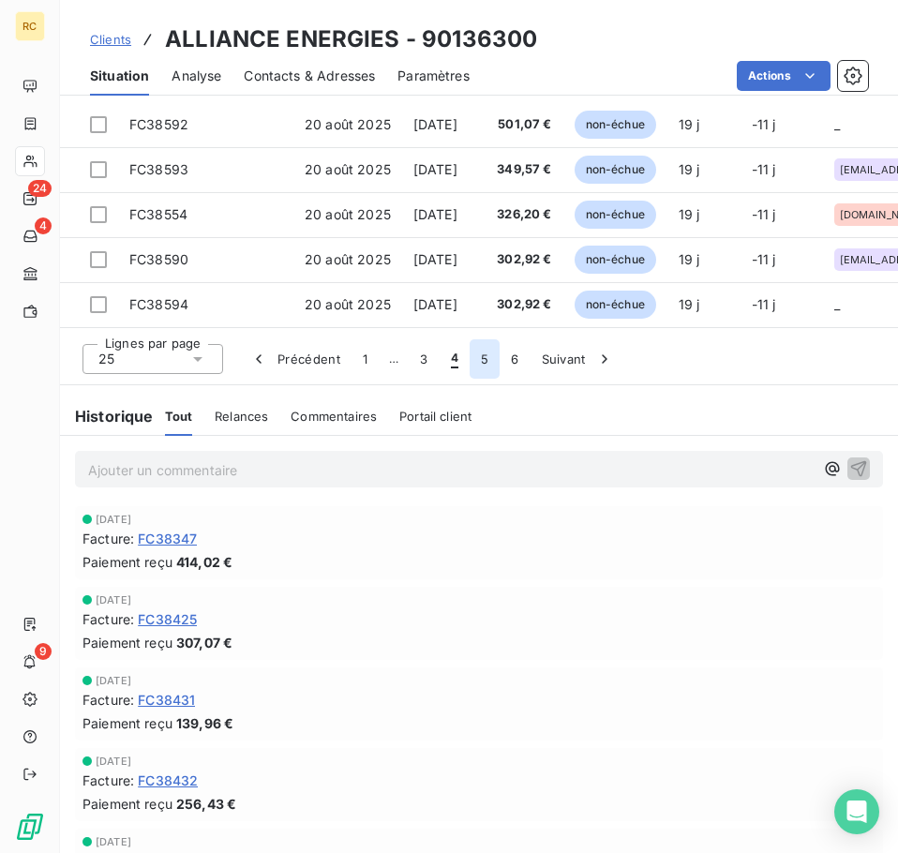
click at [474, 361] on button "5" at bounding box center [484, 358] width 30 height 39
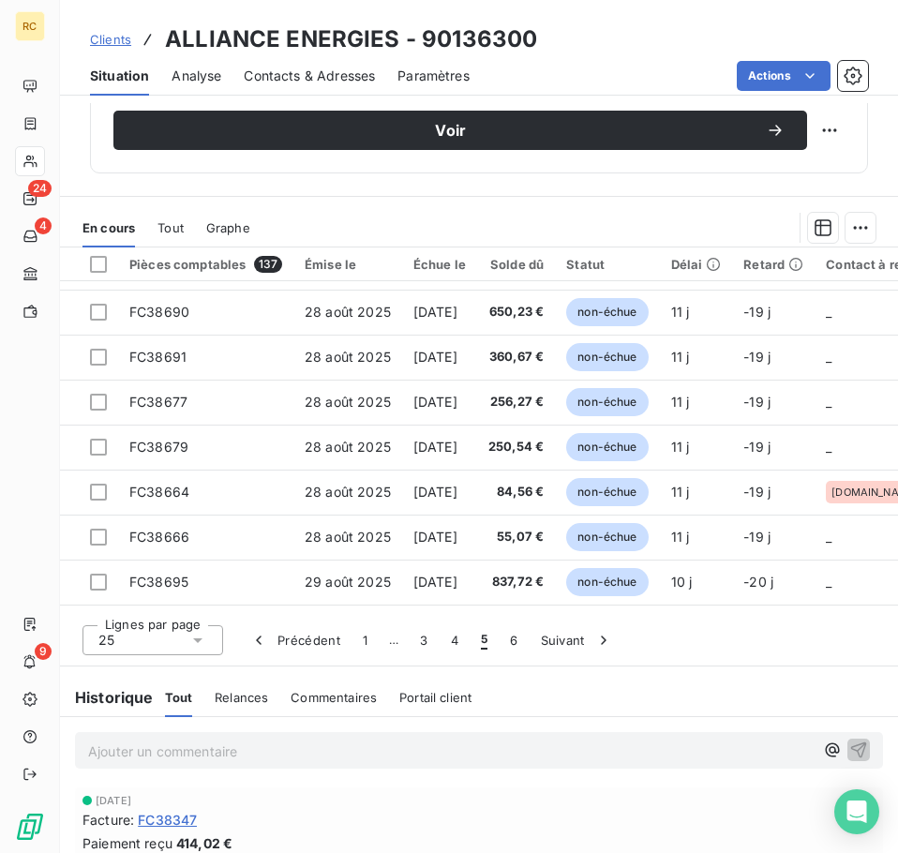
scroll to position [805, 0]
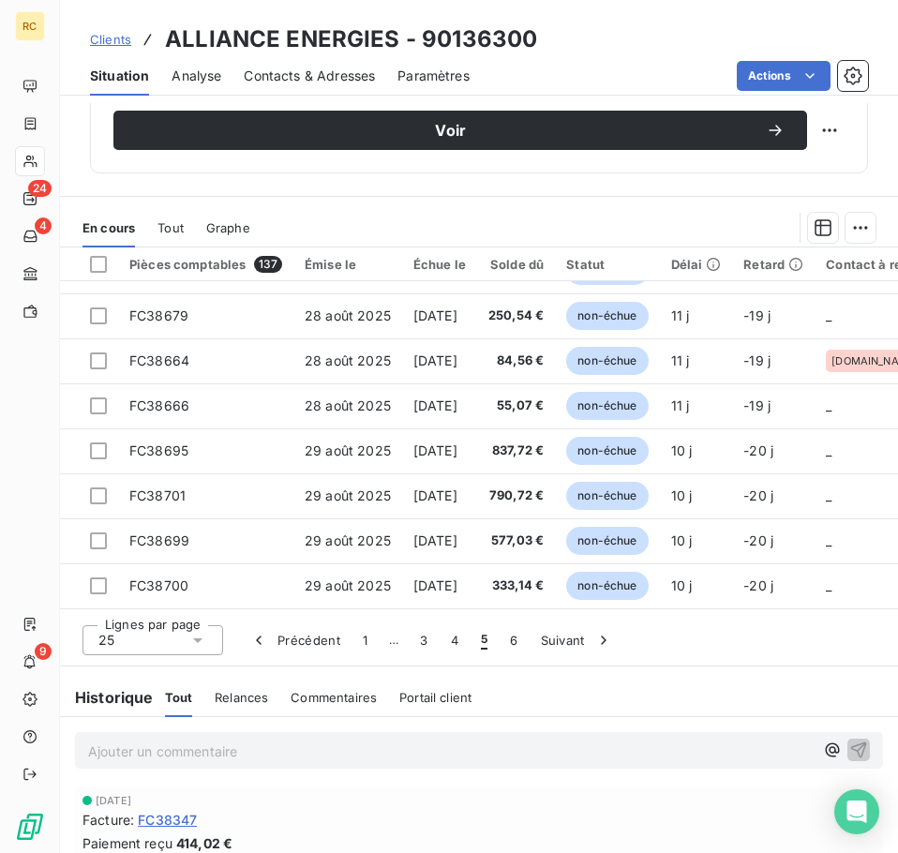
click at [512, 646] on button "6" at bounding box center [513, 639] width 30 height 39
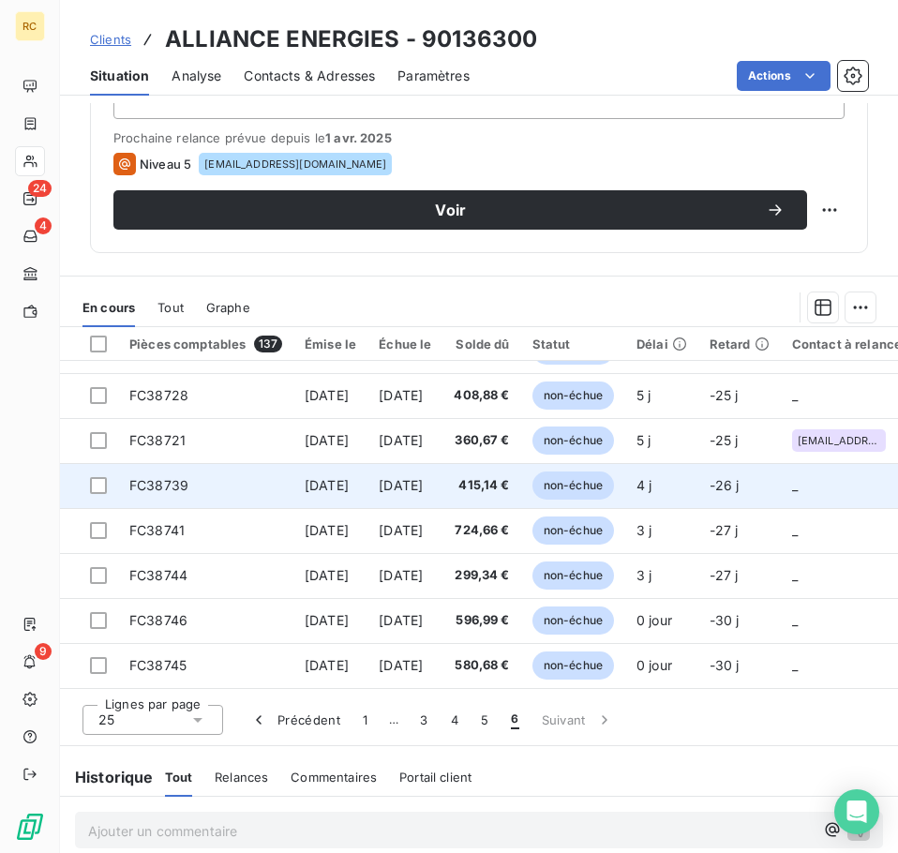
scroll to position [630, 0]
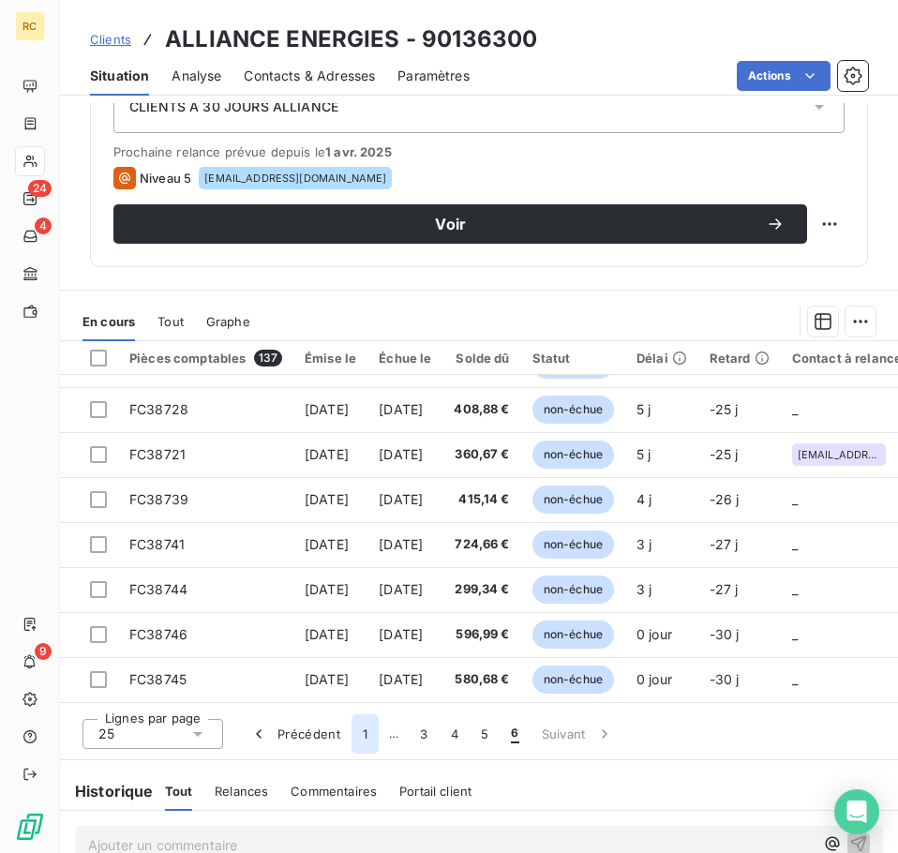
click at [358, 730] on button "1" at bounding box center [364, 733] width 27 height 39
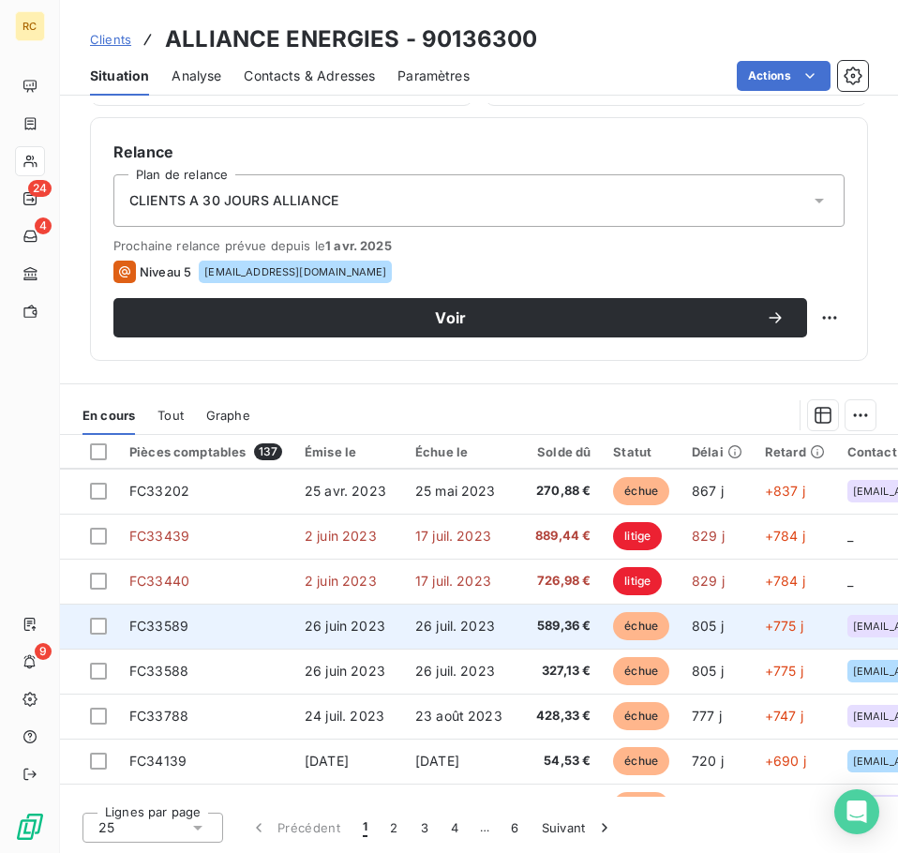
scroll to position [0, 0]
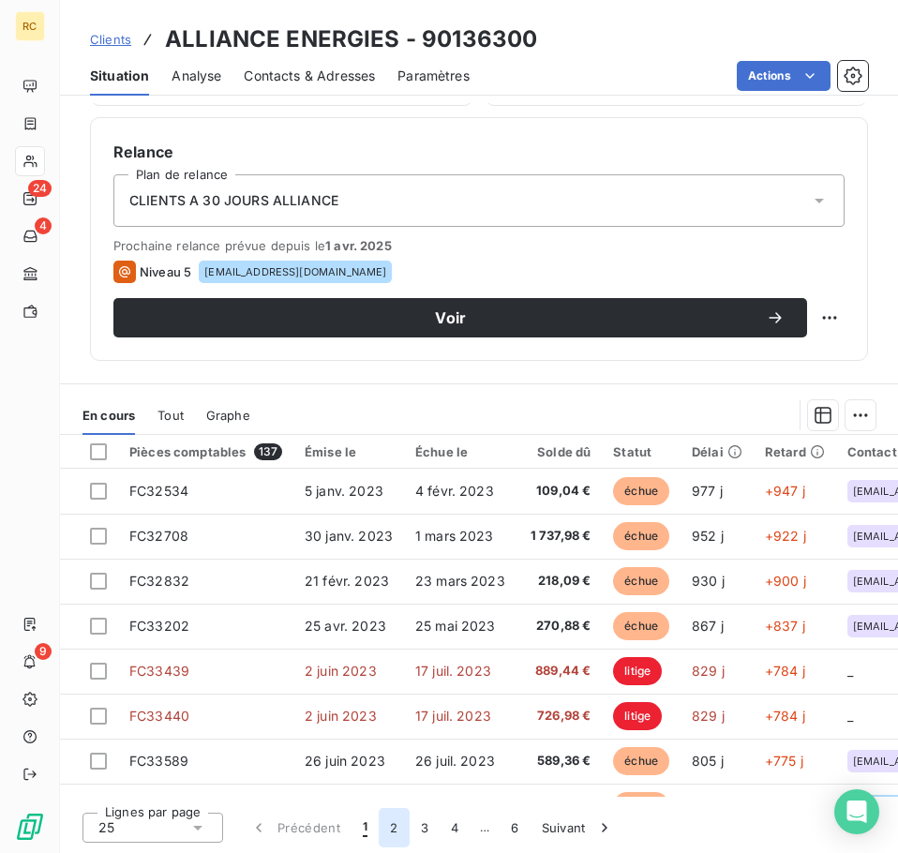
click at [392, 833] on button "2" at bounding box center [394, 827] width 30 height 39
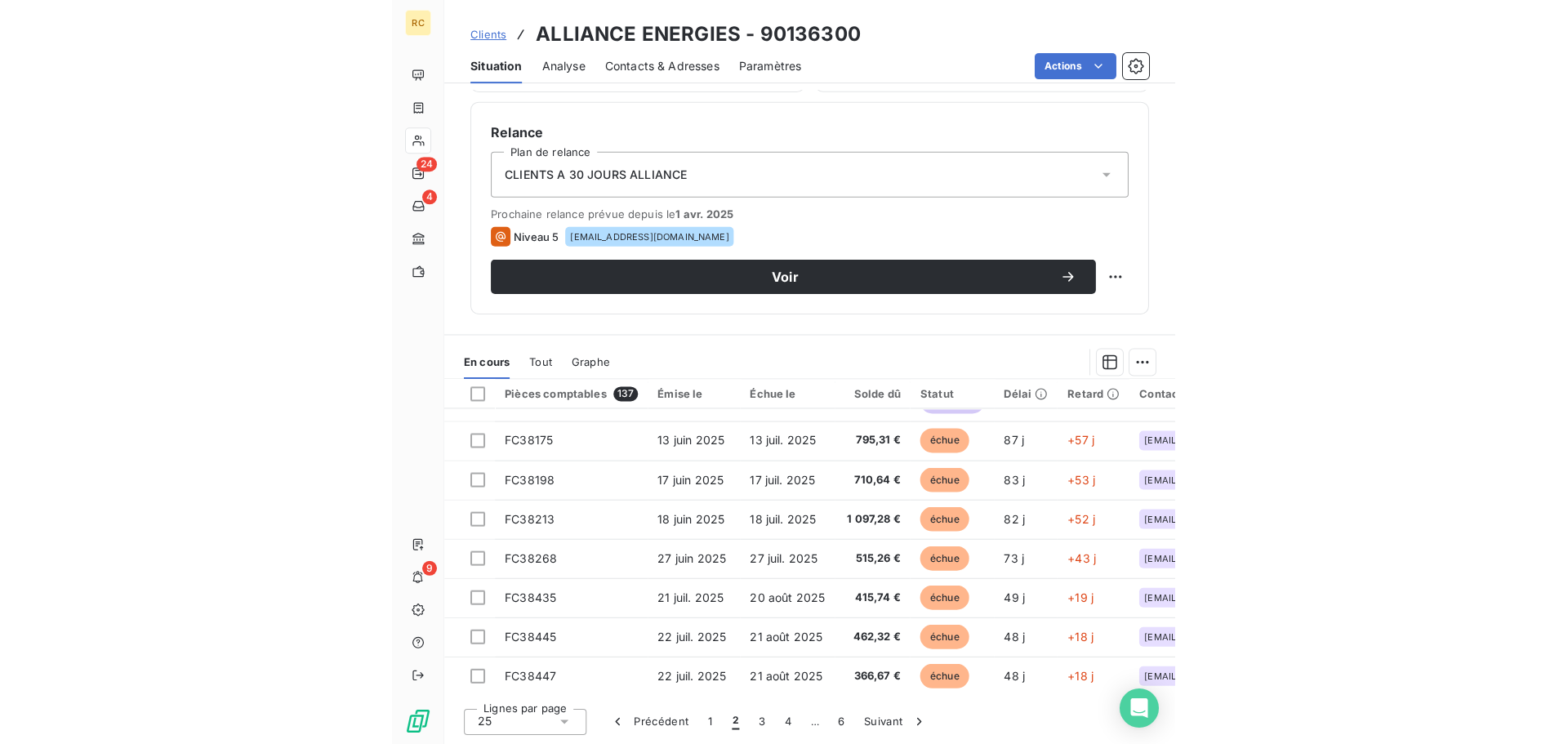
scroll to position [327, 0]
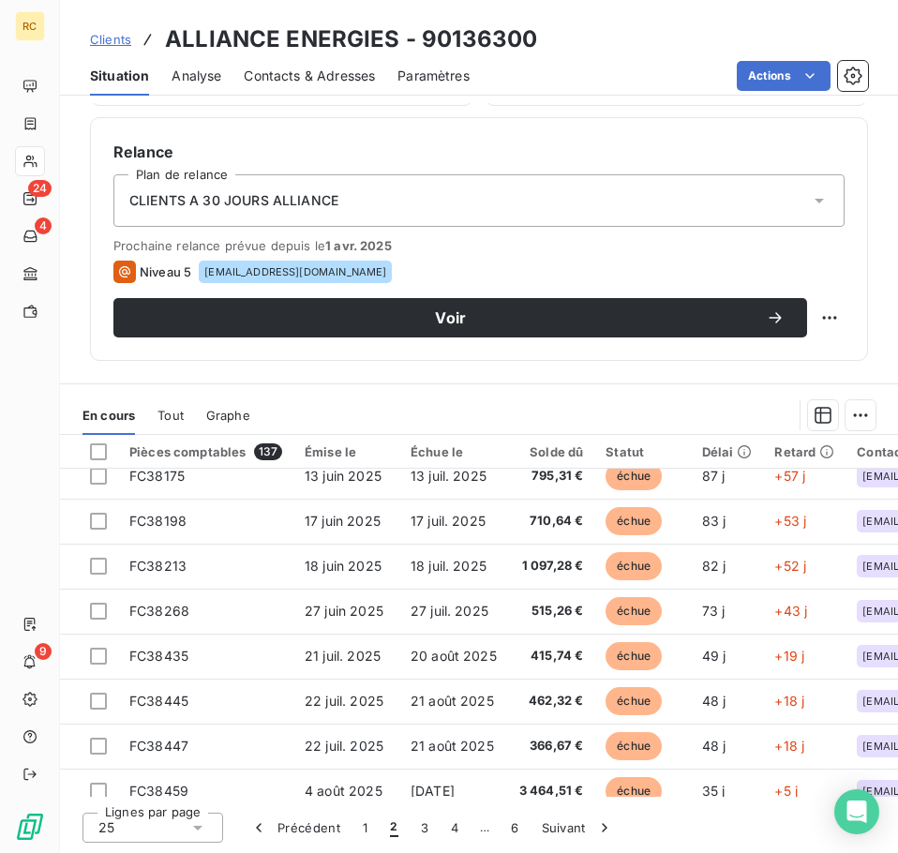
click at [158, 419] on span "Tout" at bounding box center [170, 415] width 26 height 15
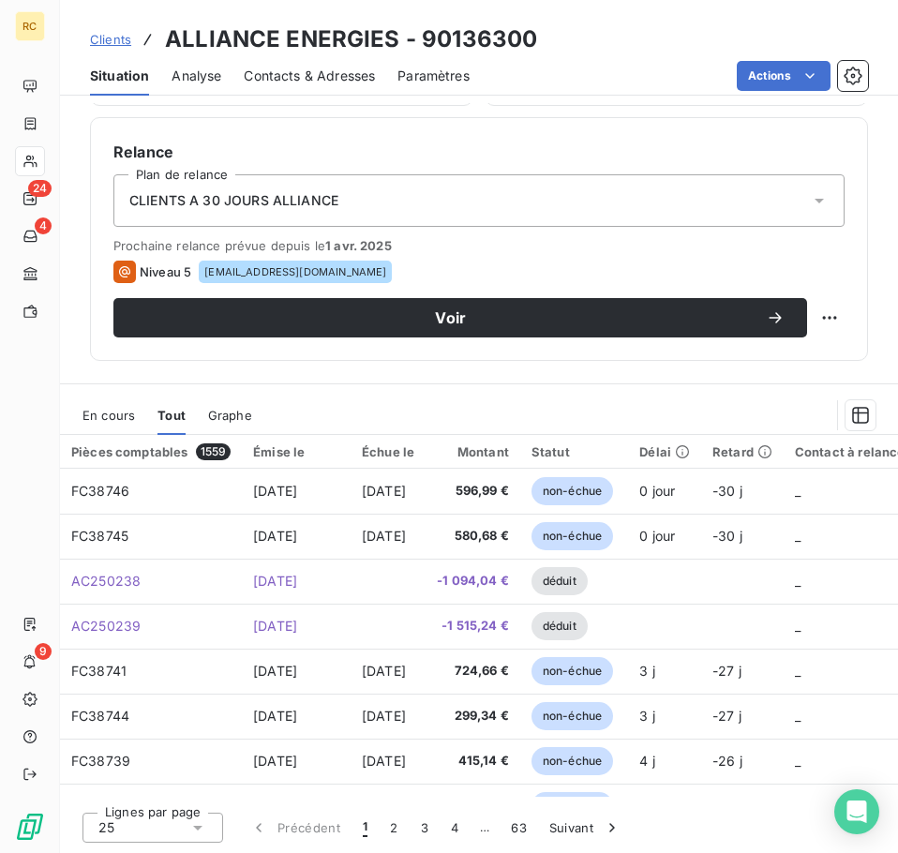
click at [596, 449] on div "Statut" at bounding box center [573, 451] width 85 height 15
click at [852, 412] on icon "button" at bounding box center [860, 415] width 17 height 17
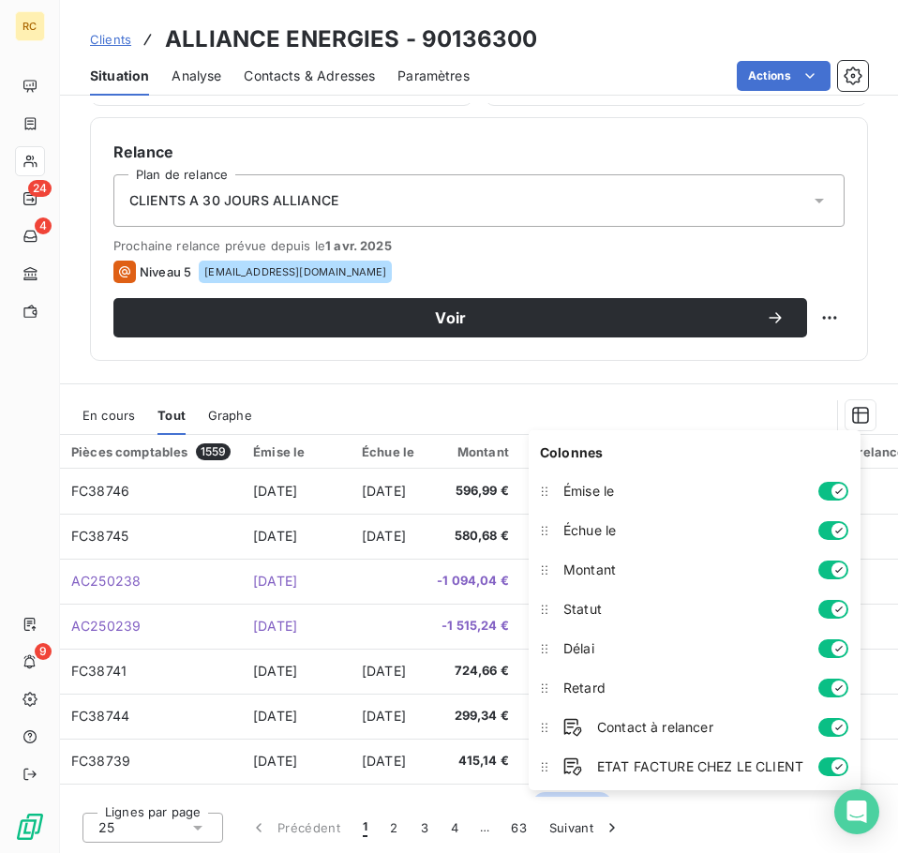
click at [555, 404] on div at bounding box center [575, 415] width 601 height 30
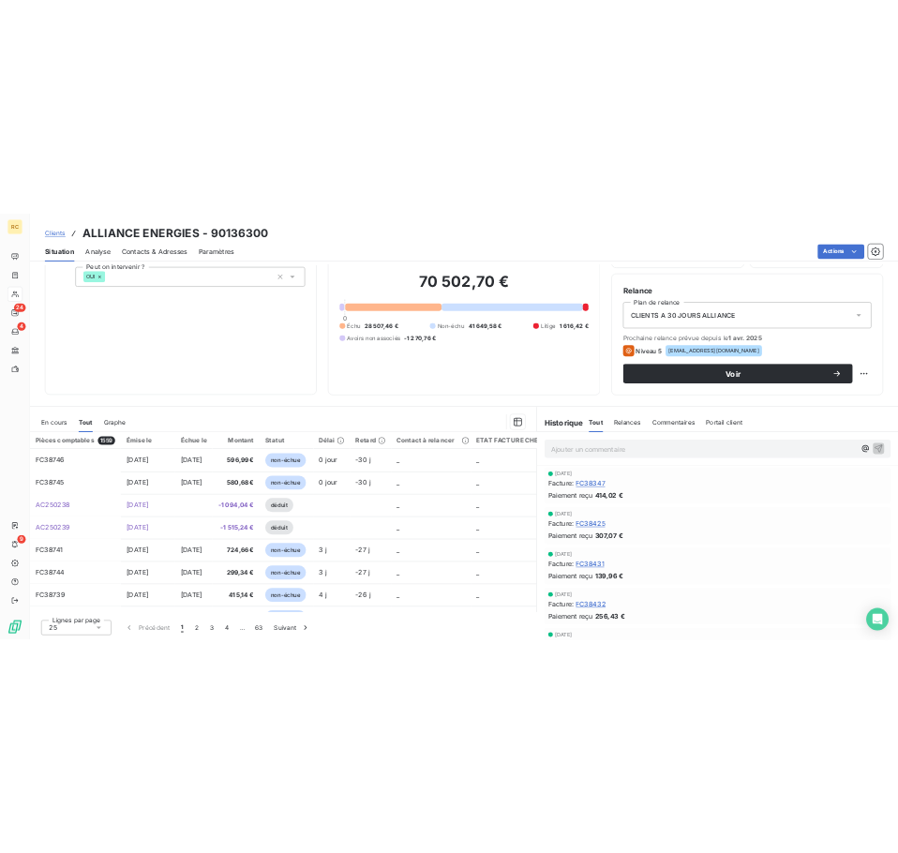
scroll to position [536, 0]
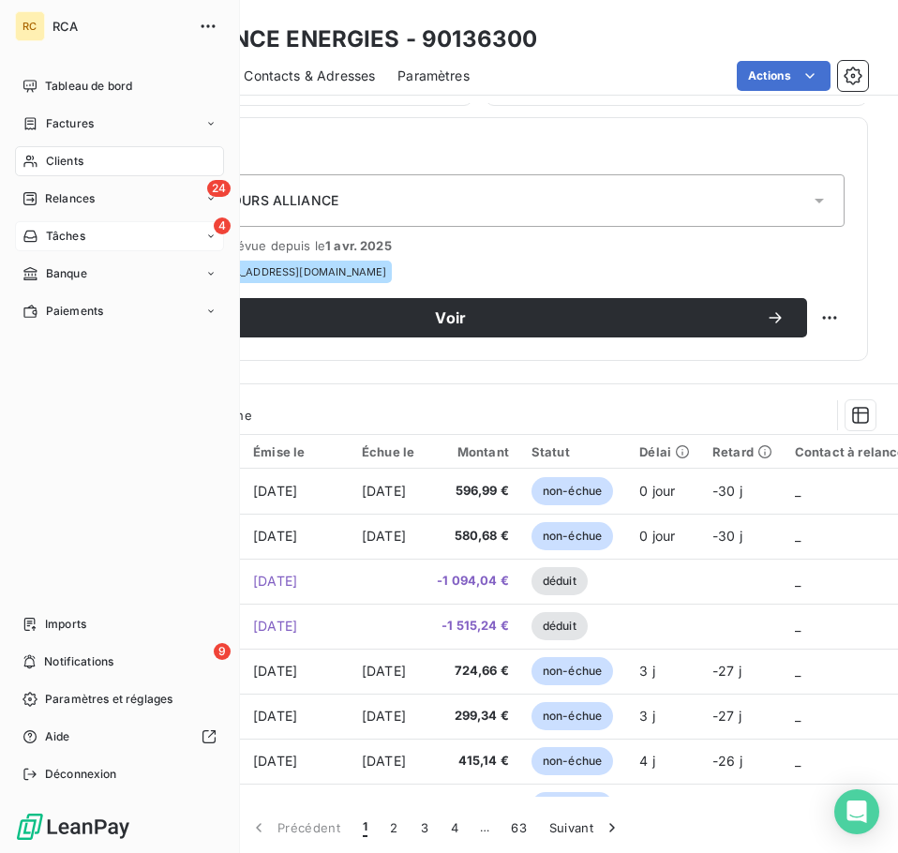
click at [109, 229] on div "4 Tâches" at bounding box center [119, 236] width 209 height 30
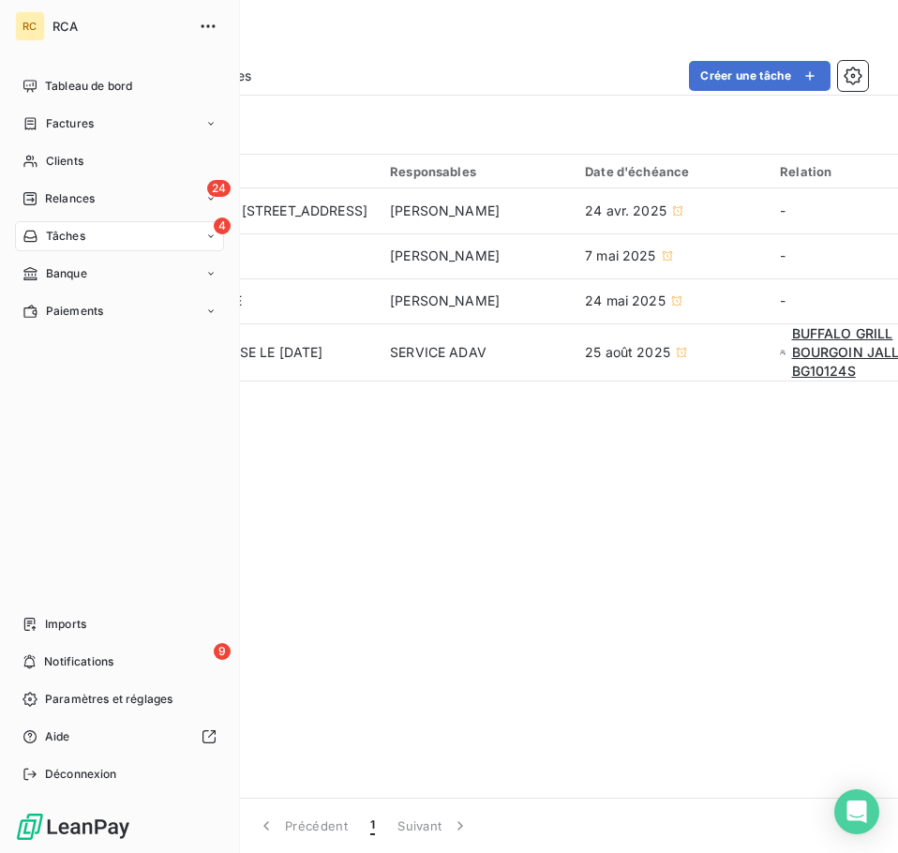
click at [68, 117] on span "Factures" at bounding box center [70, 123] width 48 height 17
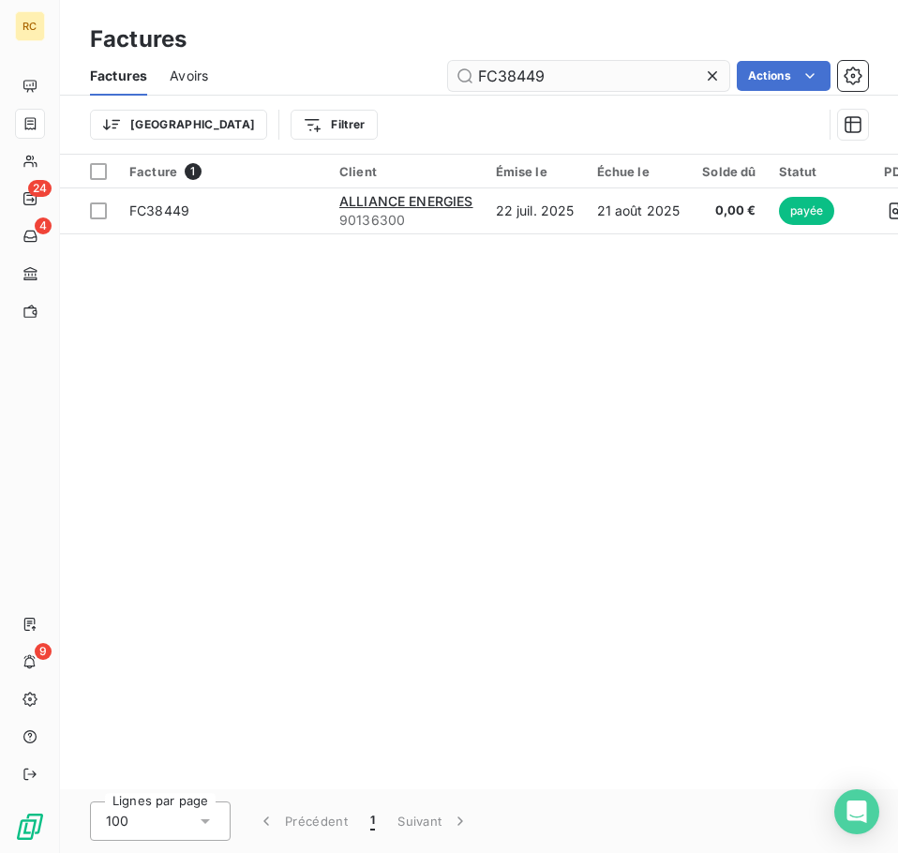
click at [593, 67] on input "FC38449" at bounding box center [588, 76] width 281 height 30
drag, startPoint x: 566, startPoint y: 83, endPoint x: 394, endPoint y: 66, distance: 172.4
click at [394, 66] on div "FC38449 Actions" at bounding box center [548, 76] width 637 height 30
type input "3"
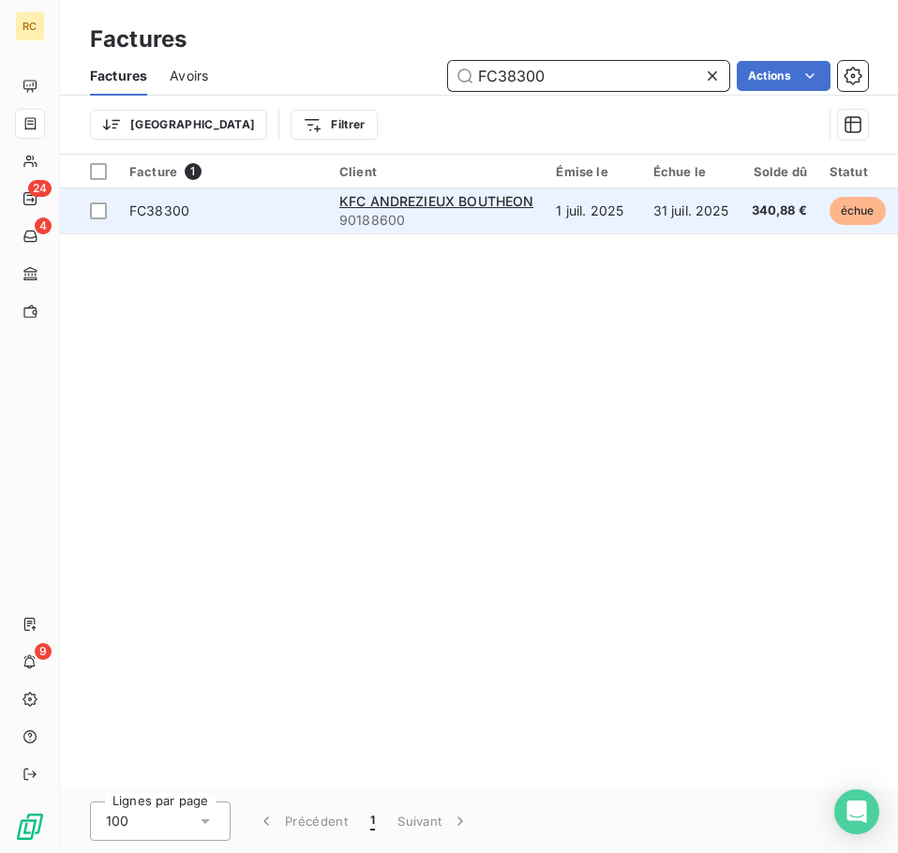
type input "FC38300"
click at [599, 203] on td "1 juil. 2025" at bounding box center [592, 210] width 97 height 45
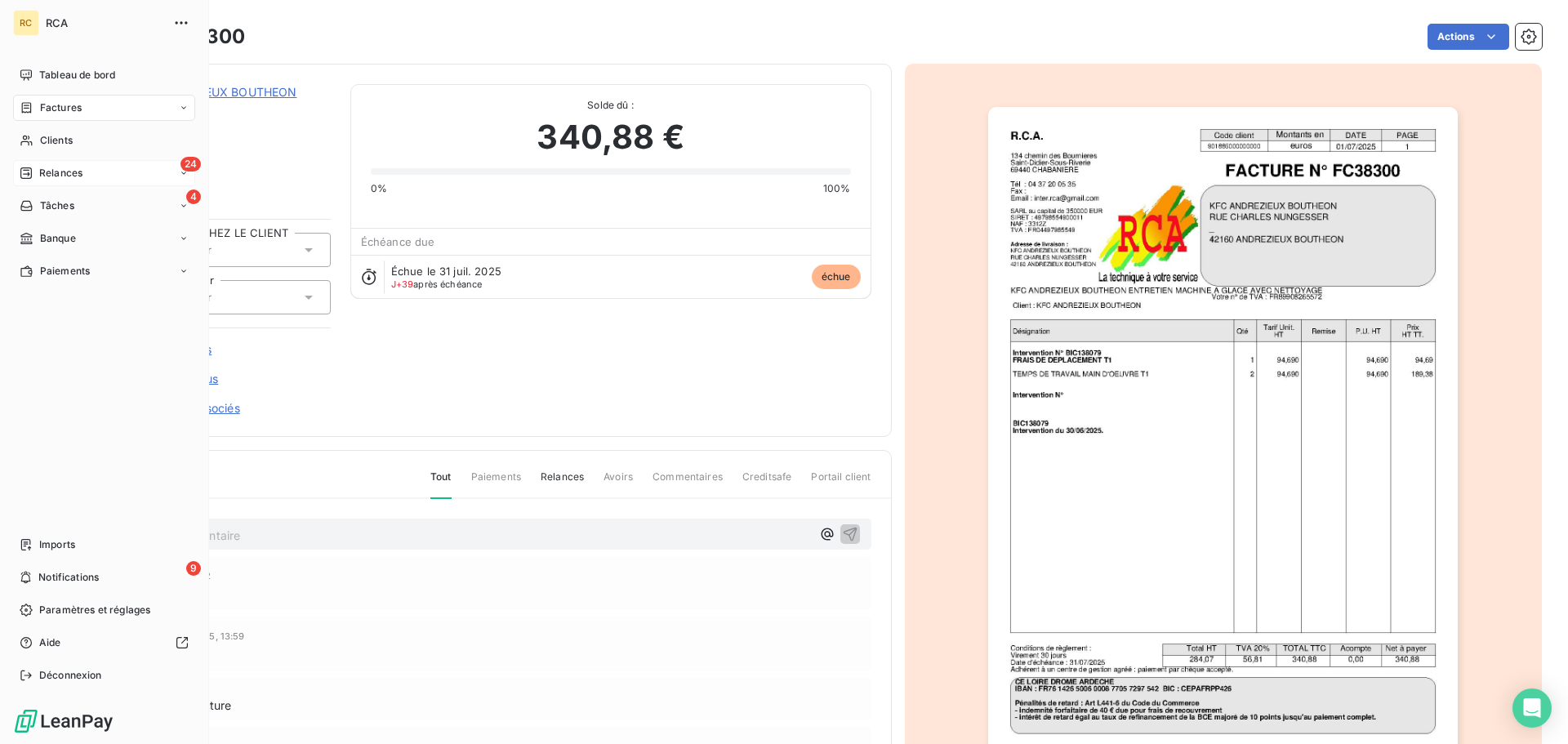
click at [71, 167] on span "Relances" at bounding box center [61, 172] width 44 height 15
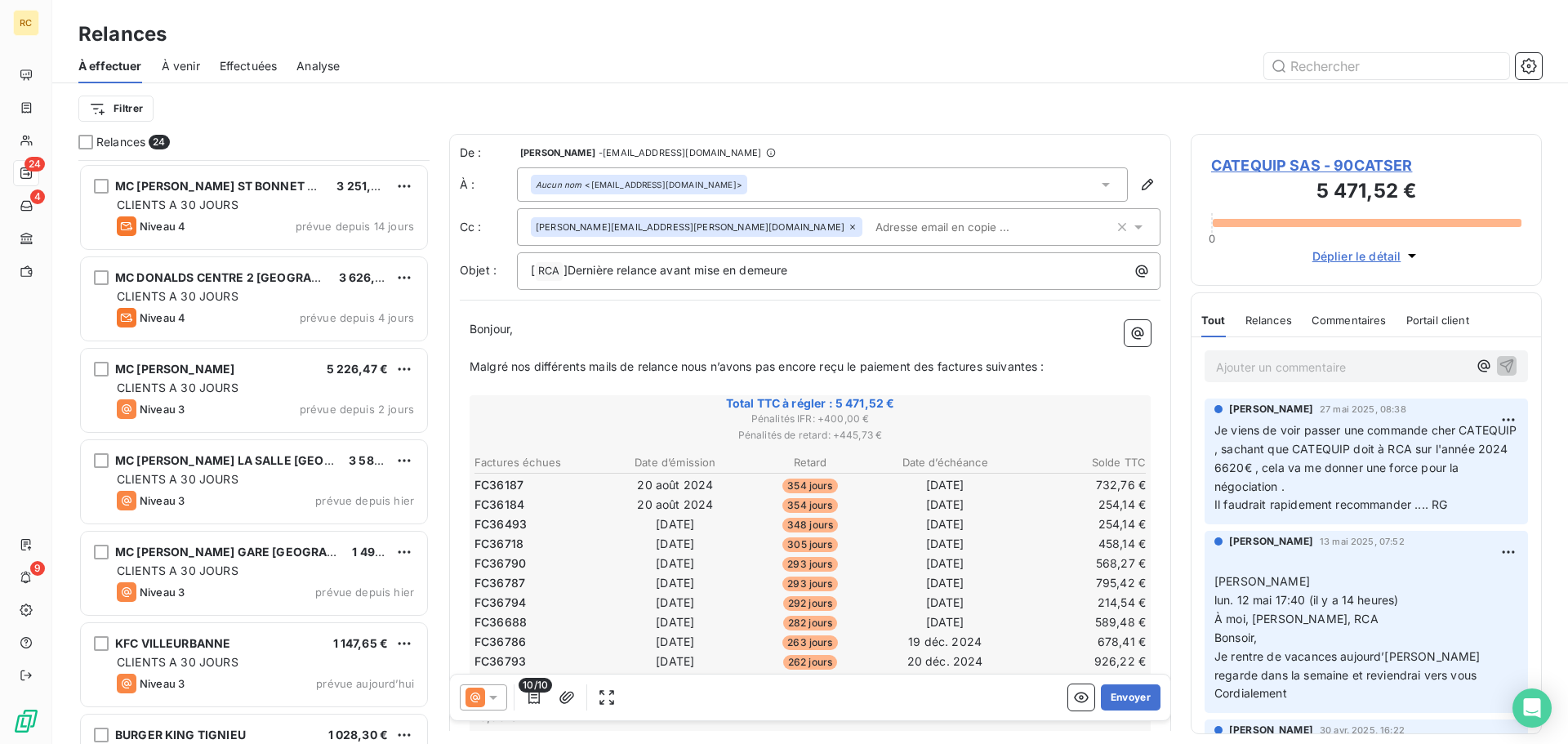
scroll to position [1611, 0]
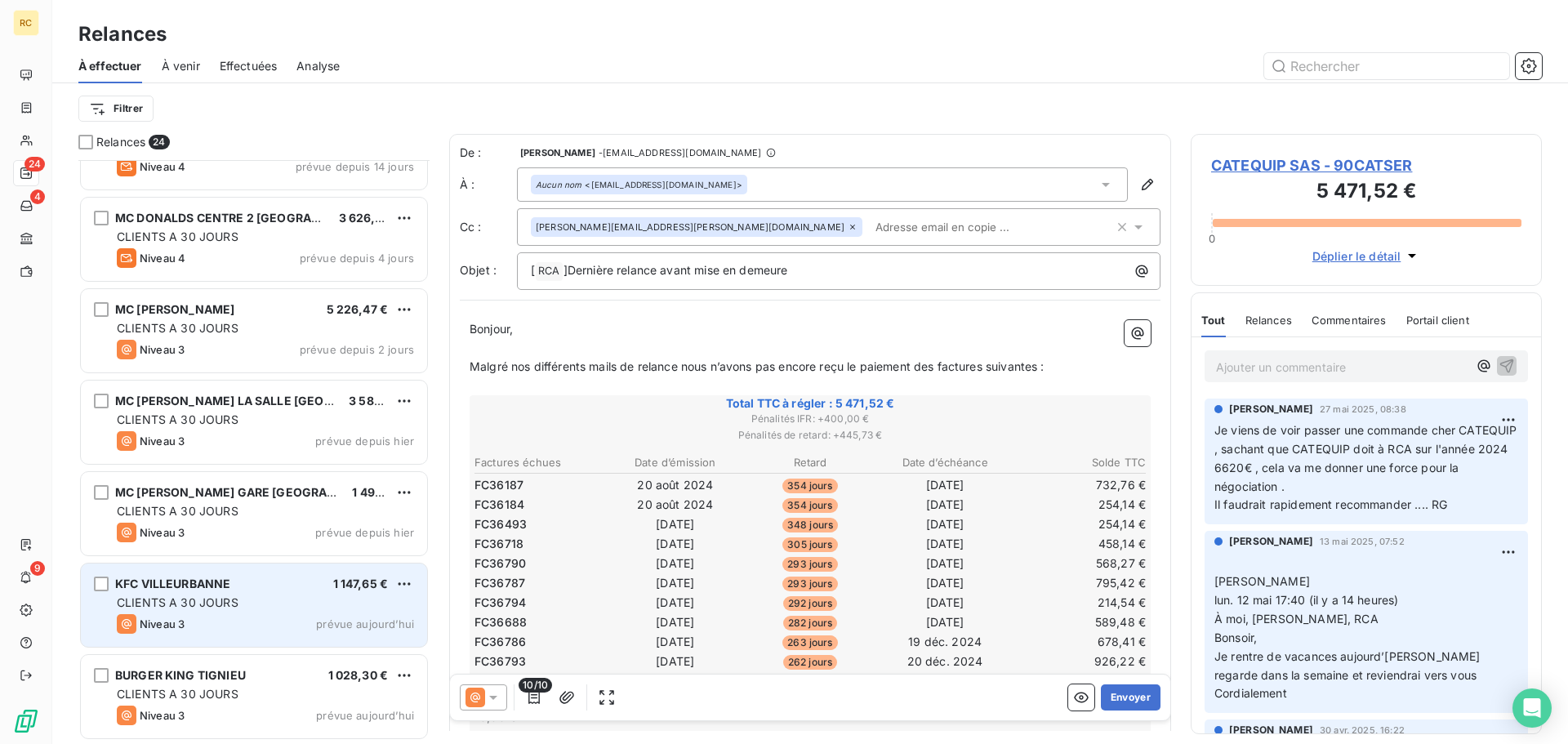
click at [205, 601] on span "CLIENTS A 30 JOURS" at bounding box center [178, 602] width 122 height 14
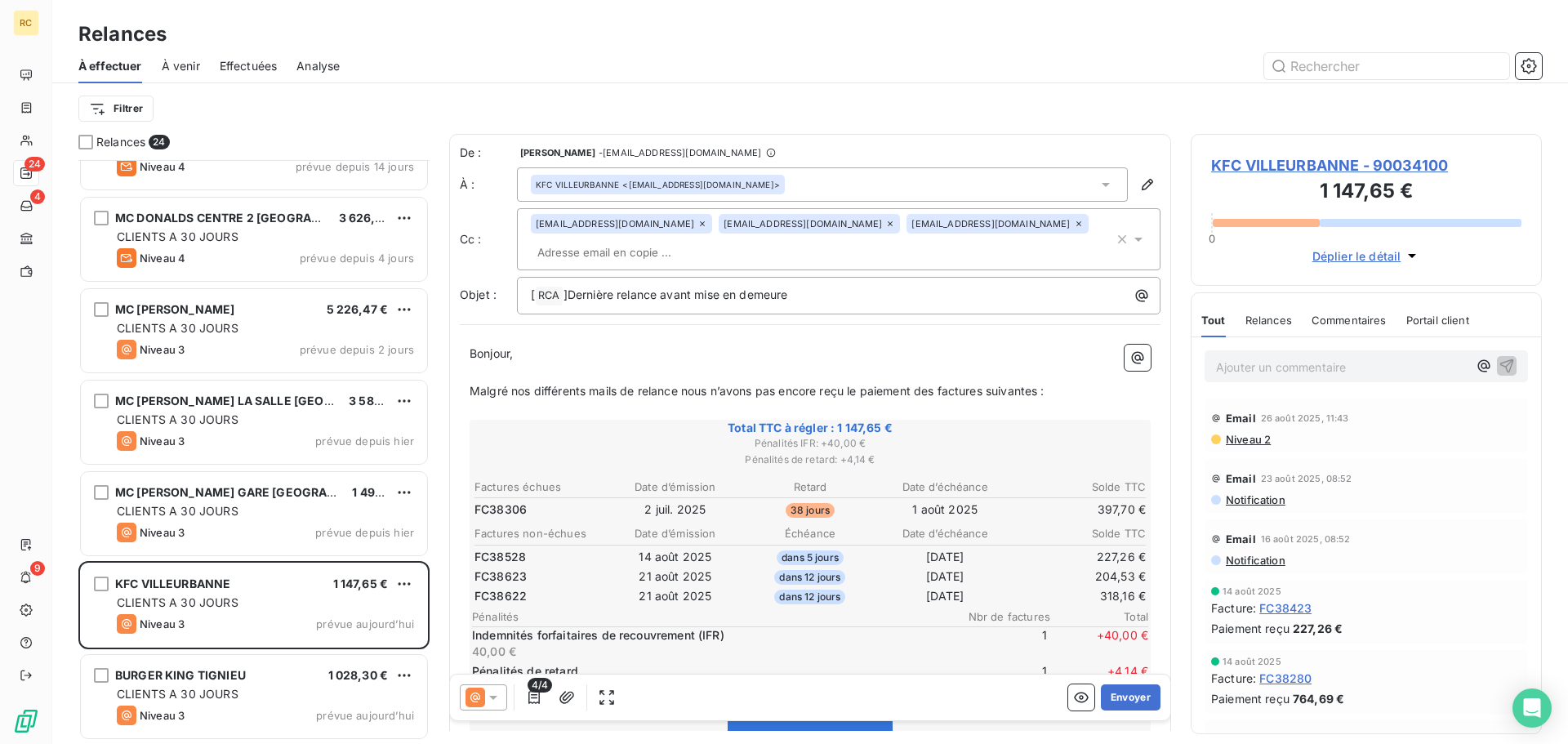
click at [1268, 326] on span "Relances" at bounding box center [1268, 320] width 46 height 13
click at [1210, 315] on span "Tout" at bounding box center [1212, 320] width 23 height 13
click at [1073, 692] on icon "button" at bounding box center [1081, 697] width 17 height 17
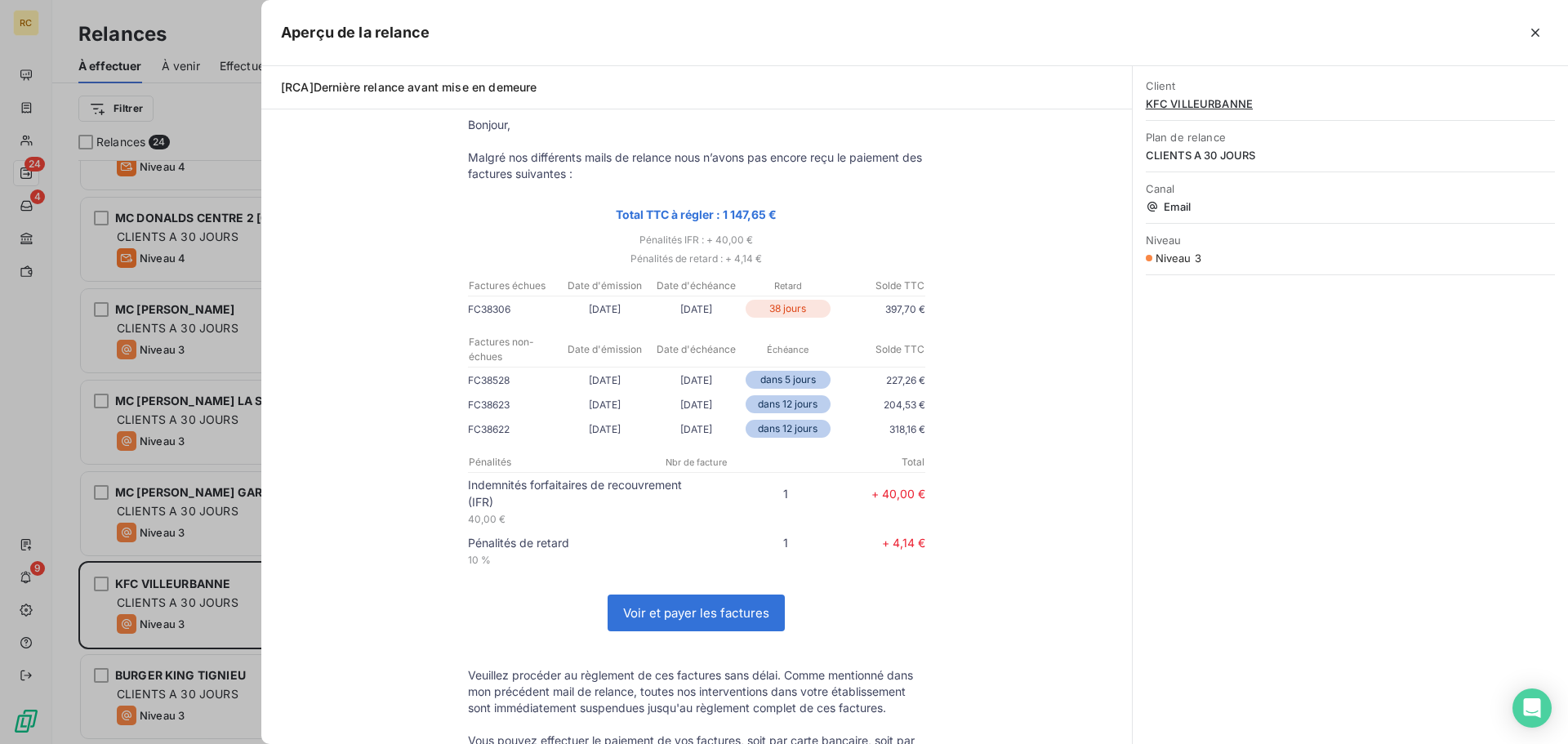
scroll to position [82, 0]
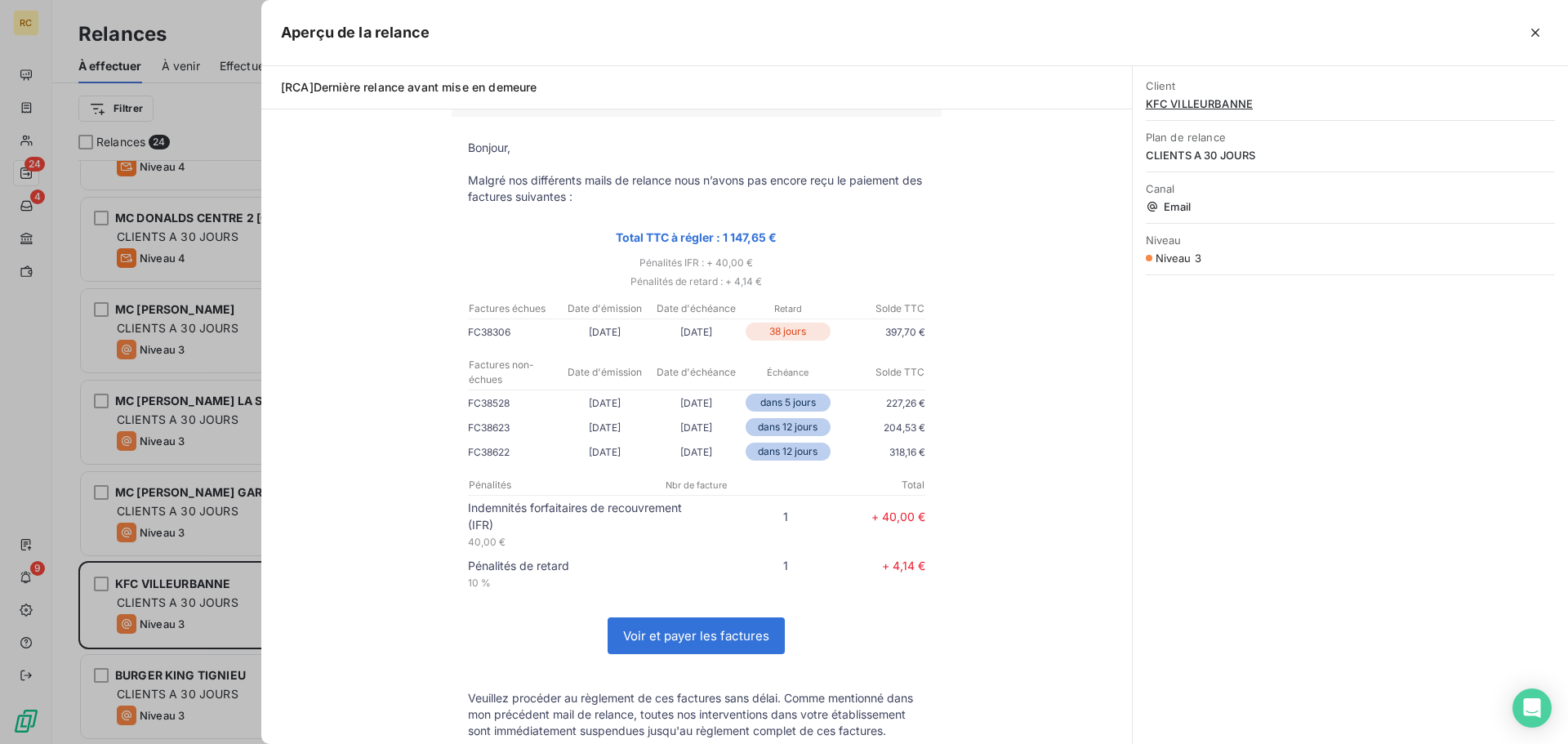
click at [170, 327] on div at bounding box center [784, 372] width 1568 height 744
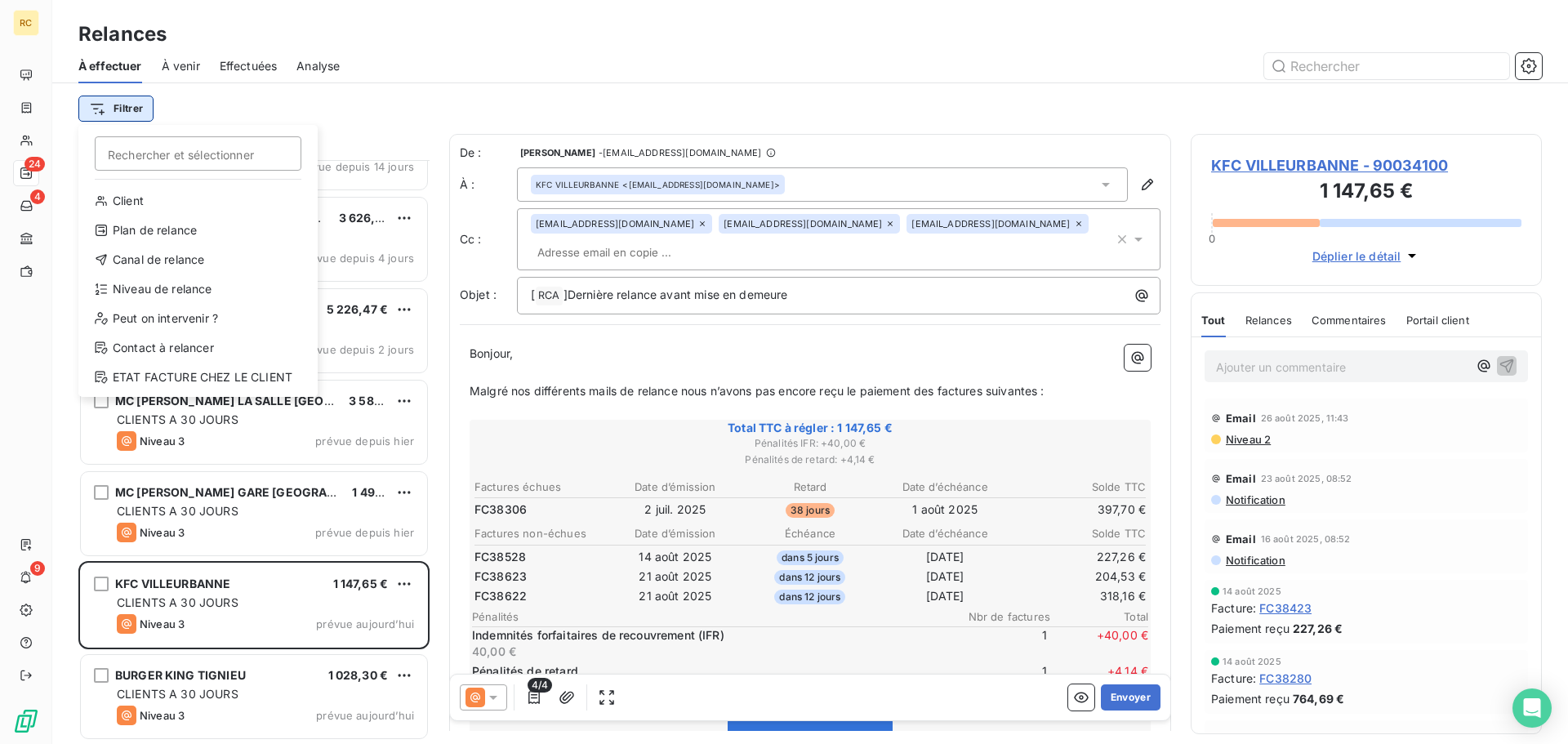
click at [111, 113] on html "RC 24 4 9 Relances À effectuer À venir Effectuées Analyse Filtrer Rechercher et…" at bounding box center [784, 372] width 1568 height 744
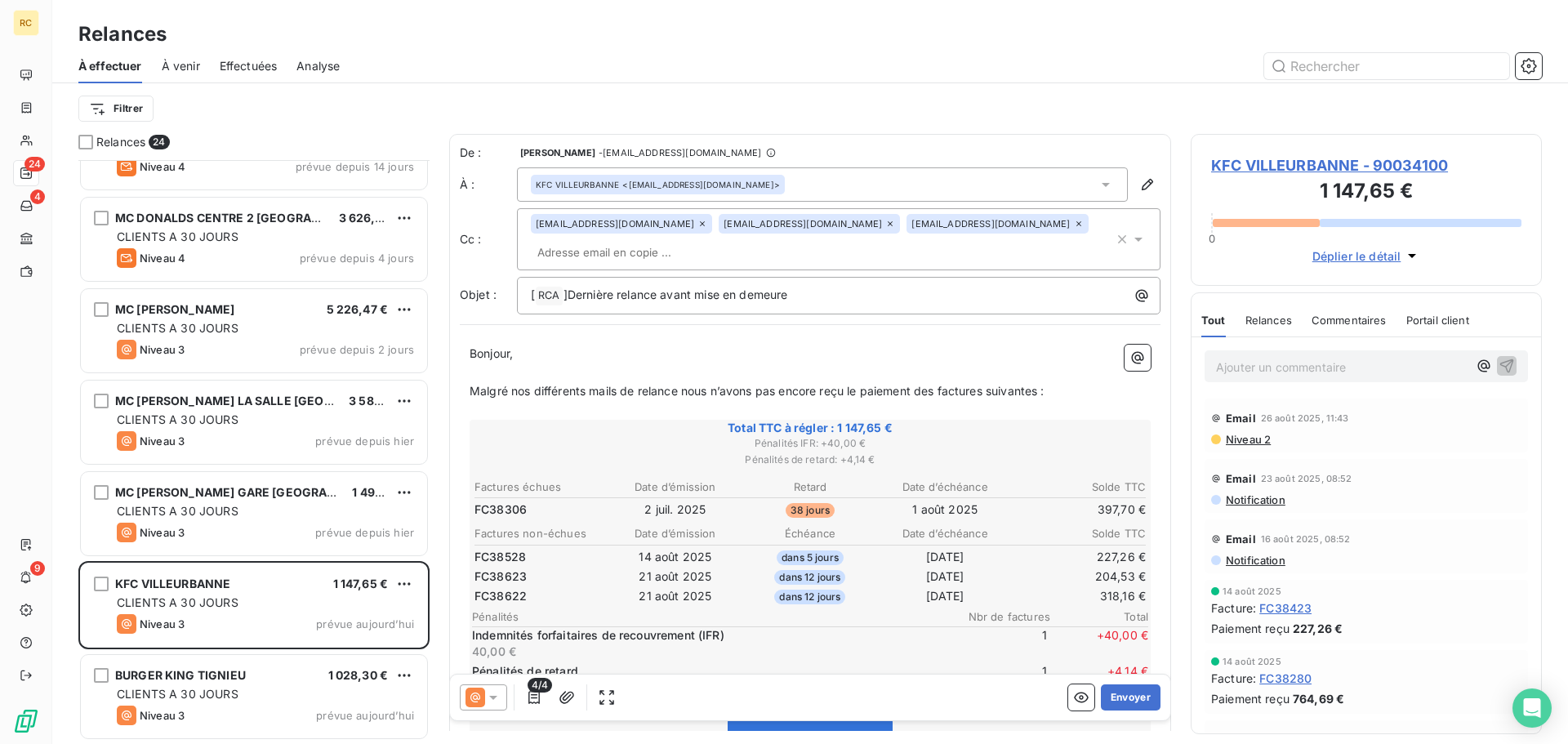
click at [537, 27] on html "RC 24 4 9 Relances À effectuer À venir Effectuées Analyse Filtrer Relances 24 A…" at bounding box center [784, 372] width 1568 height 744
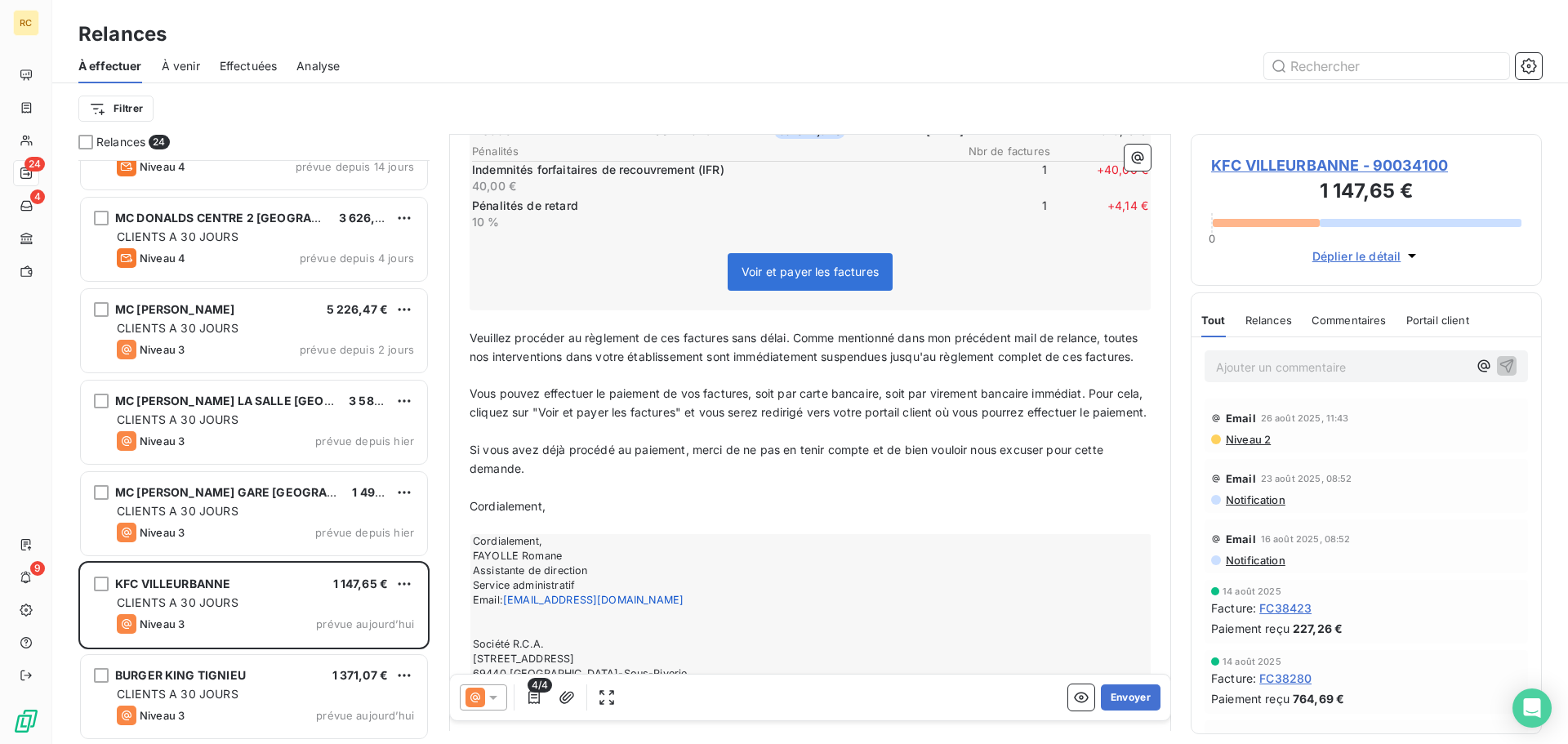
scroll to position [589, 0]
